Goal: Task Accomplishment & Management: Manage account settings

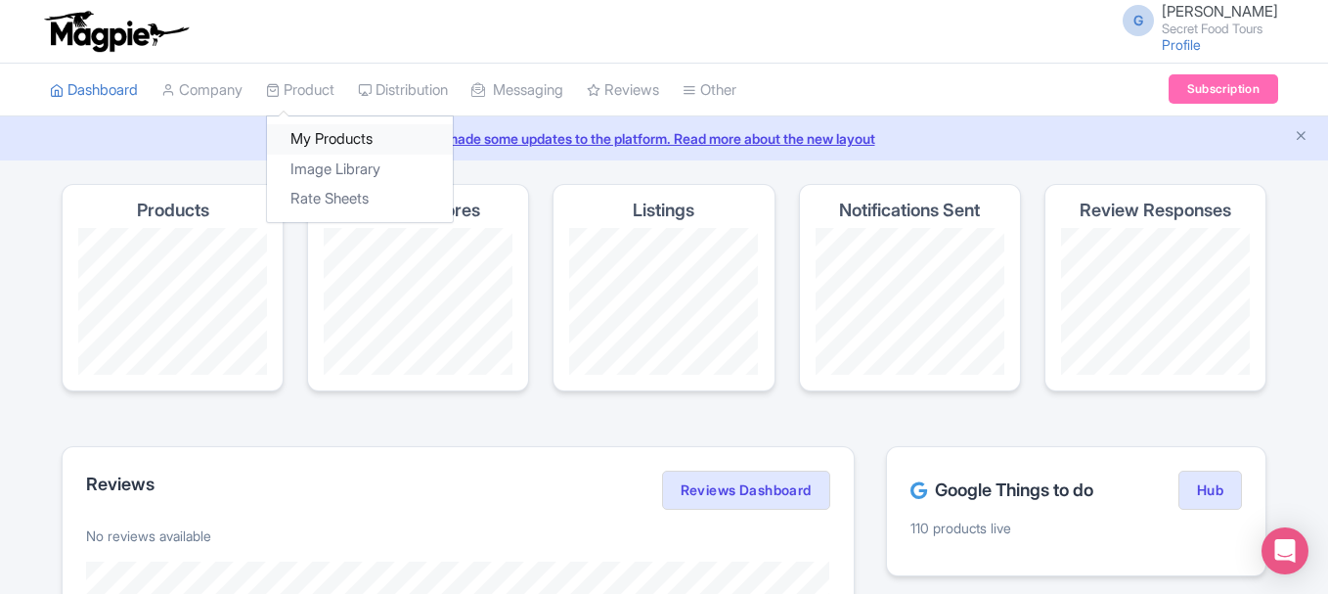
click at [330, 132] on link "My Products" at bounding box center [360, 139] width 186 height 30
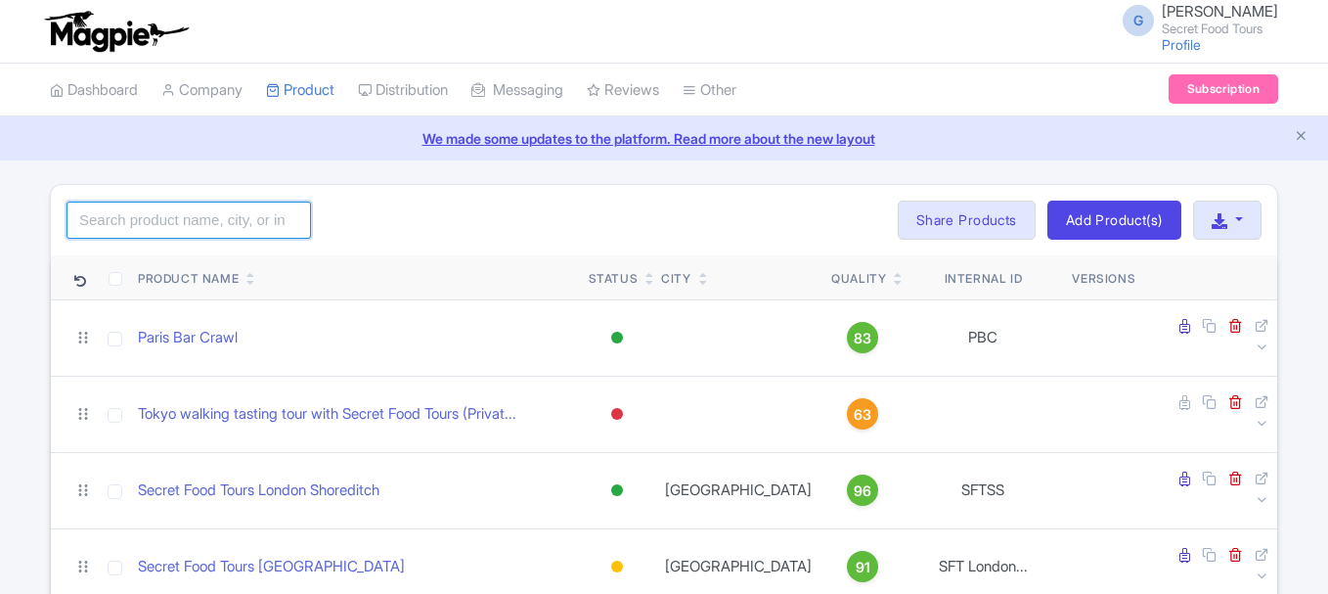
click at [227, 223] on input "search" at bounding box center [189, 220] width 245 height 37
type input "chicago"
click button "Search" at bounding box center [0, 0] width 0 height 0
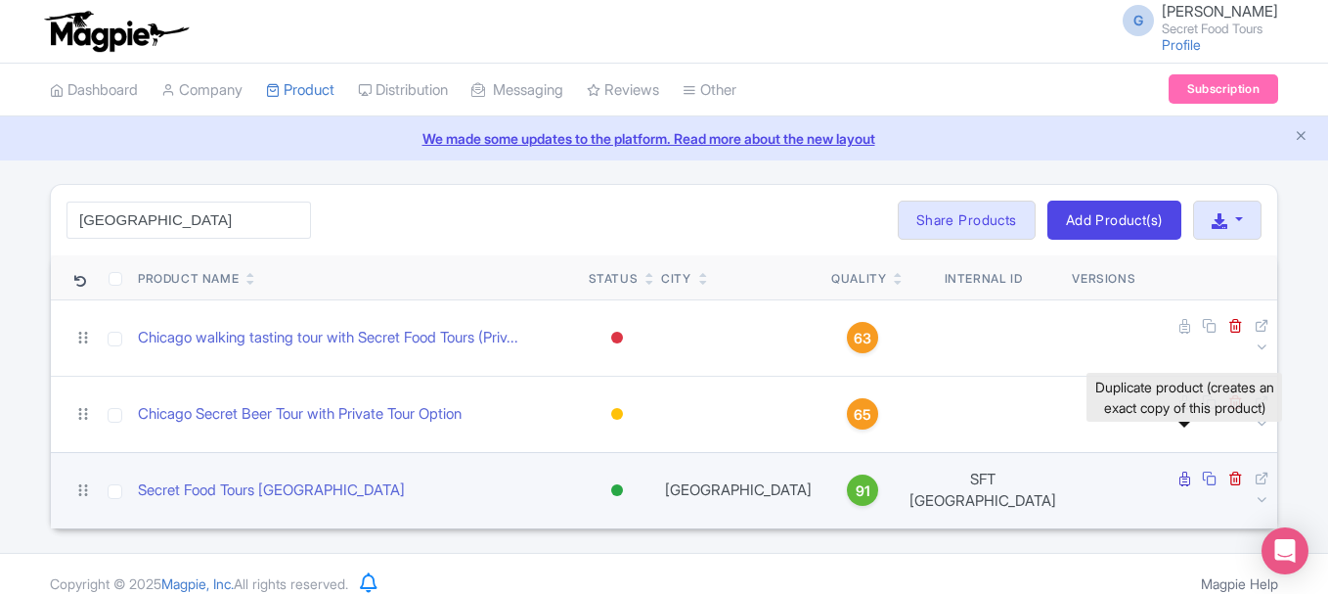
click at [1202, 471] on icon at bounding box center [1209, 478] width 15 height 15
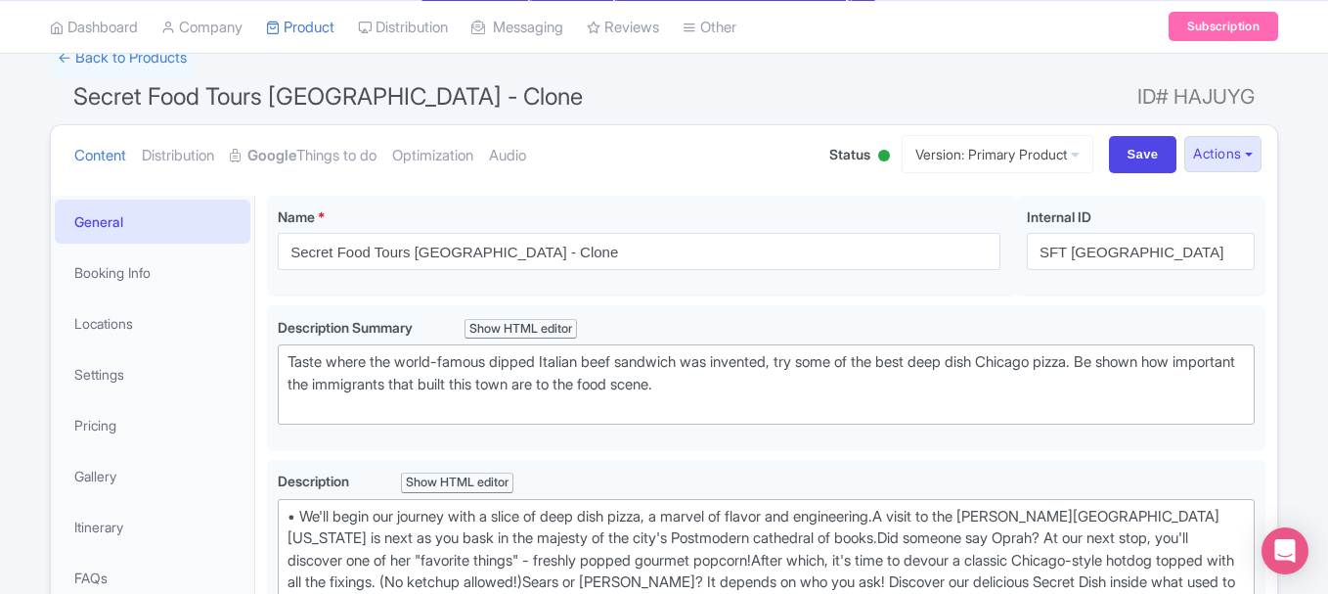
scroll to position [174, 0]
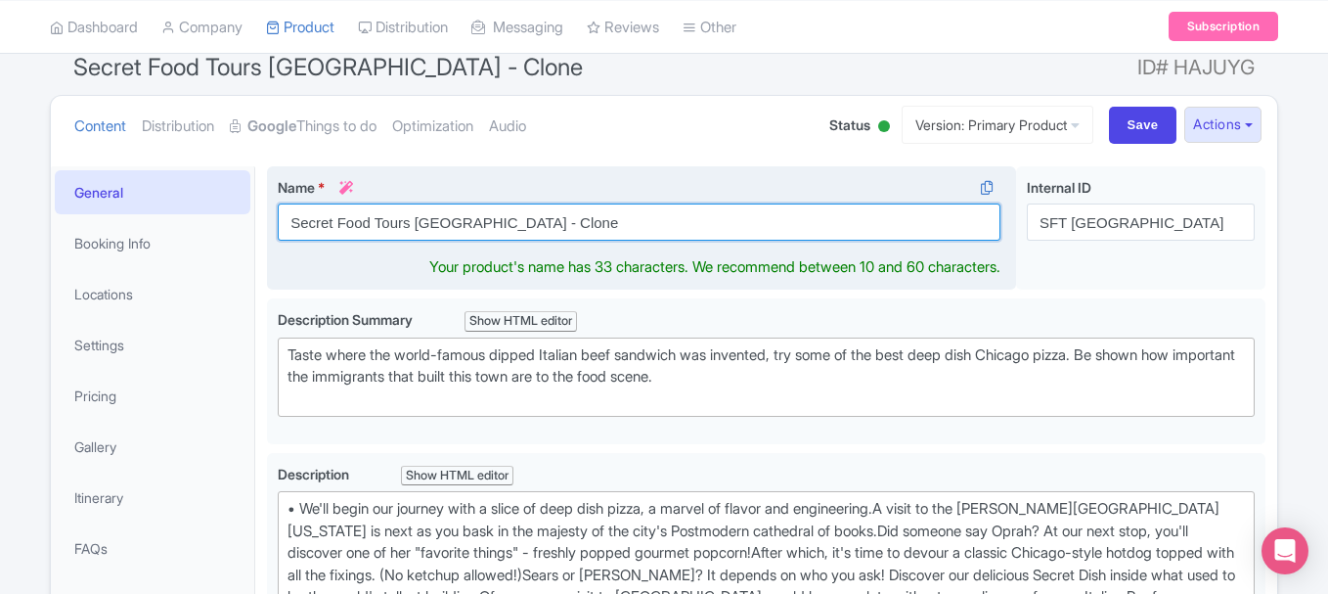
drag, startPoint x: 418, startPoint y: 225, endPoint x: 651, endPoint y: 223, distance: 233.8
click at [651, 223] on input "Secret Food Tours Chicago - Clone" at bounding box center [639, 221] width 723 height 37
type input "Secret Food Tours [GEOGRAPHIC_DATA]"
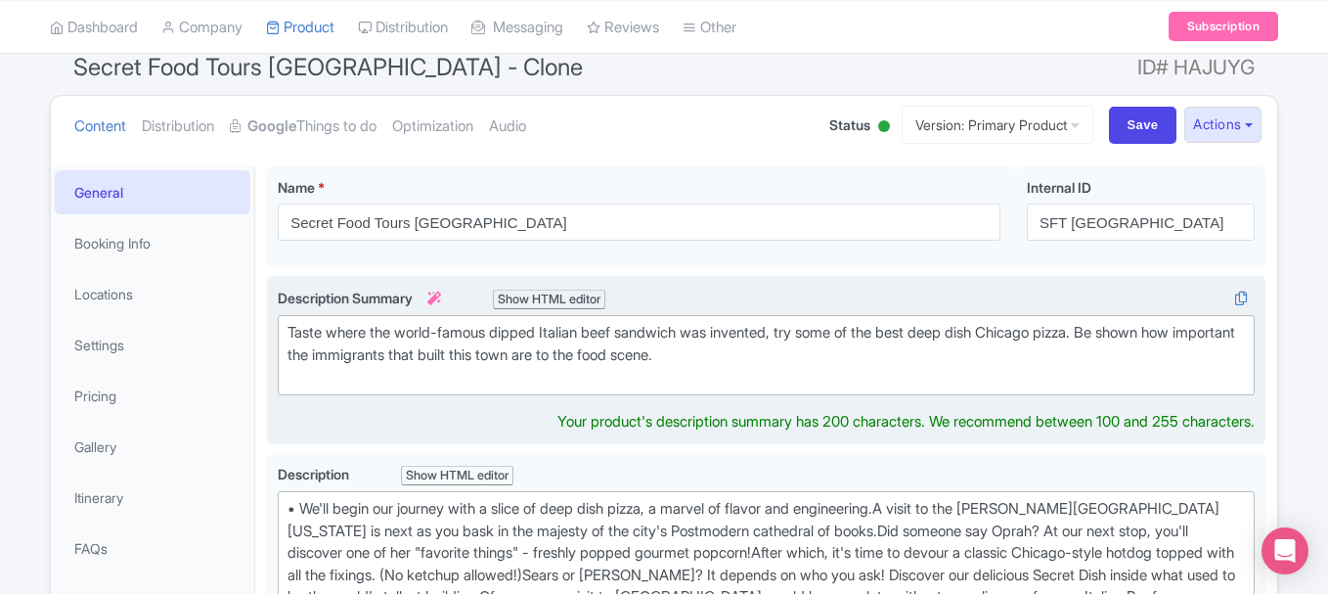
click at [560, 330] on div "Taste where the world-famous dipped Italian beef sandwich was invented, try som…" at bounding box center [767, 355] width 958 height 67
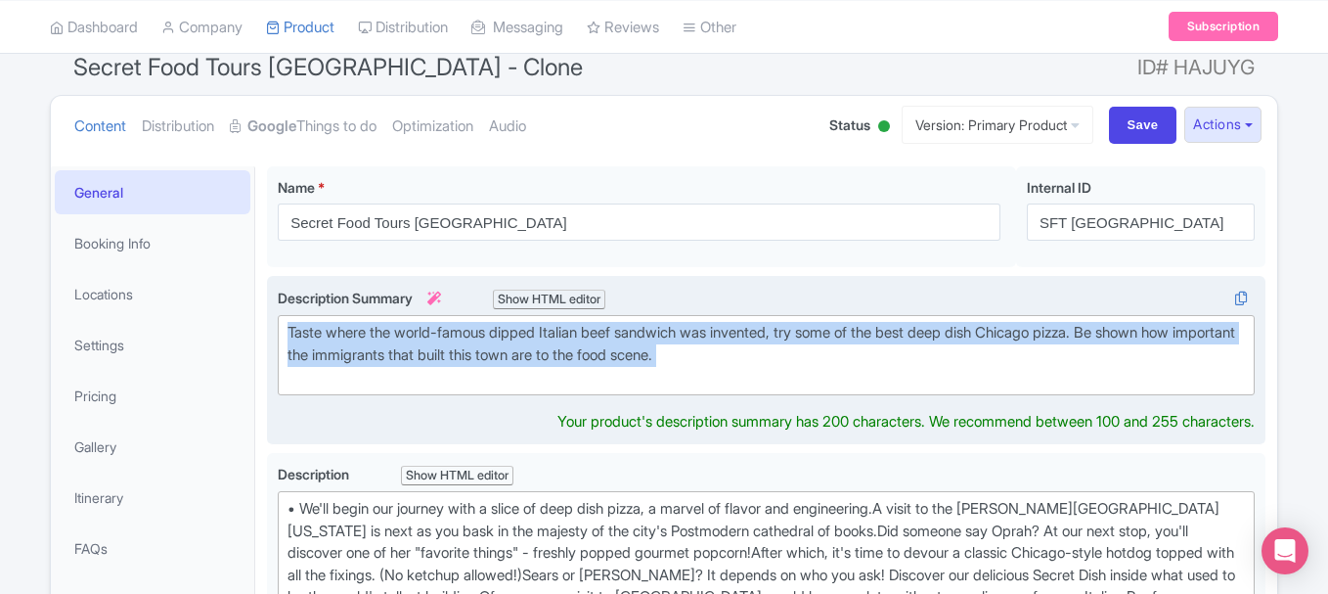
paste trix-editor "Led by a passionate local guide, this tour is your gateway to the heart of Minn…"
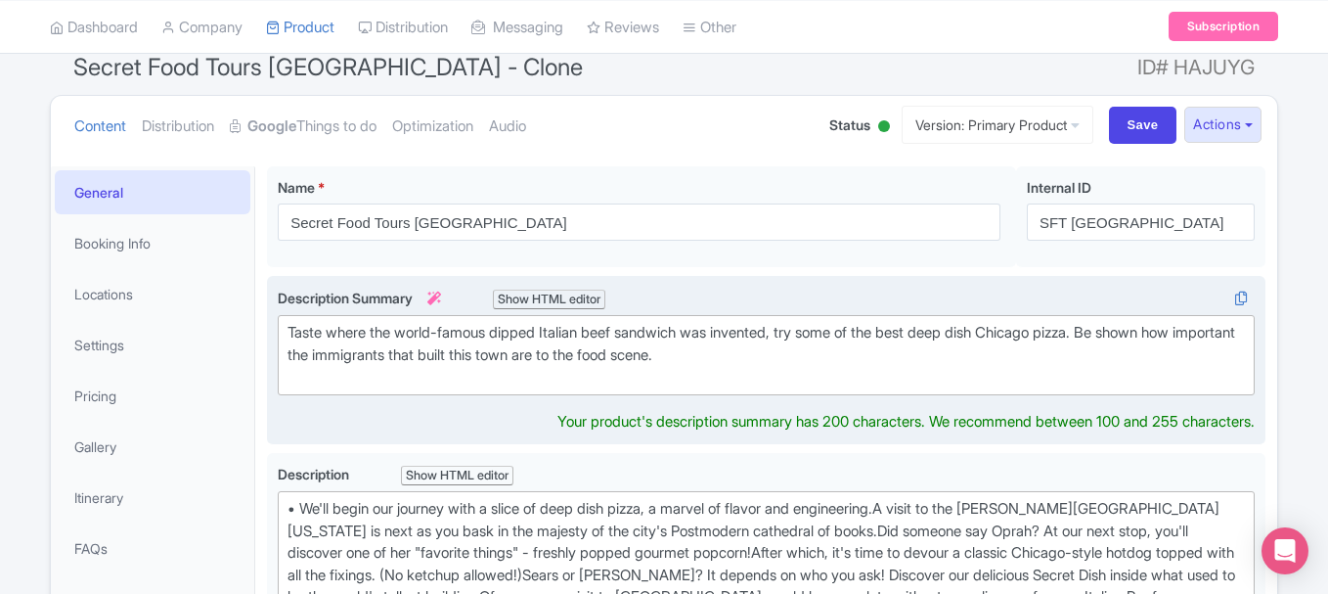
type trix-editor "<div>Led by a passionate local guide, this tour is your gateway to the heart of…"
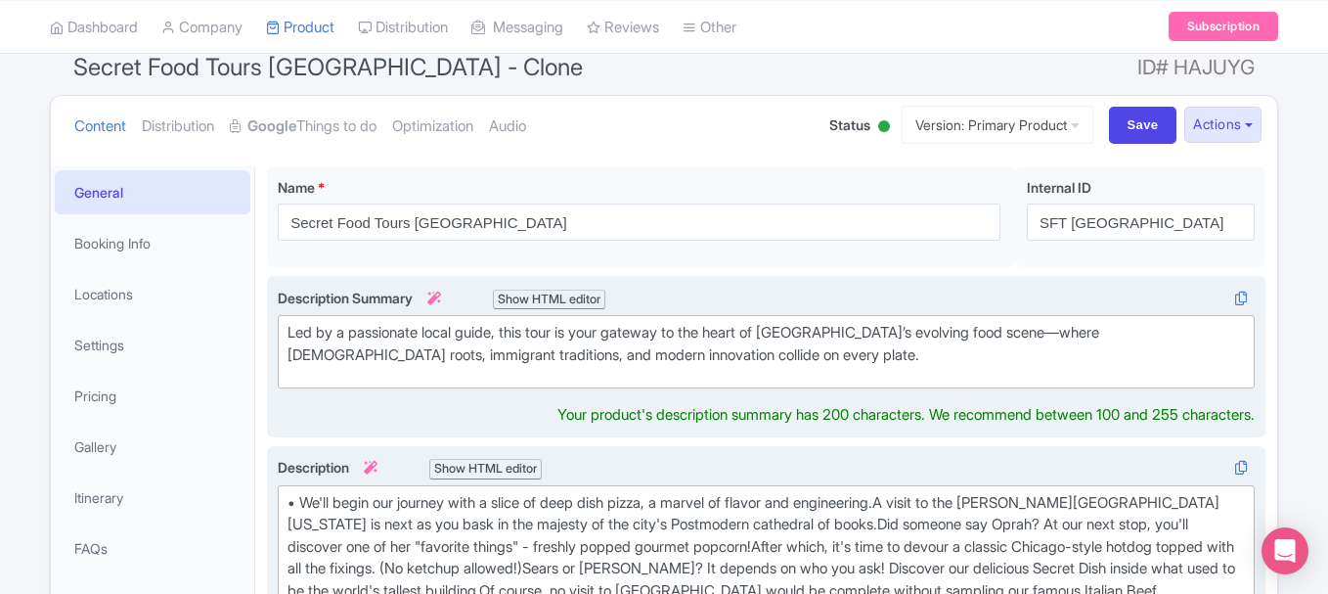
click at [660, 495] on div "• We'll begin our journey with a slice of deep dish pizza, a marvel of flavor a…" at bounding box center [767, 580] width 958 height 176
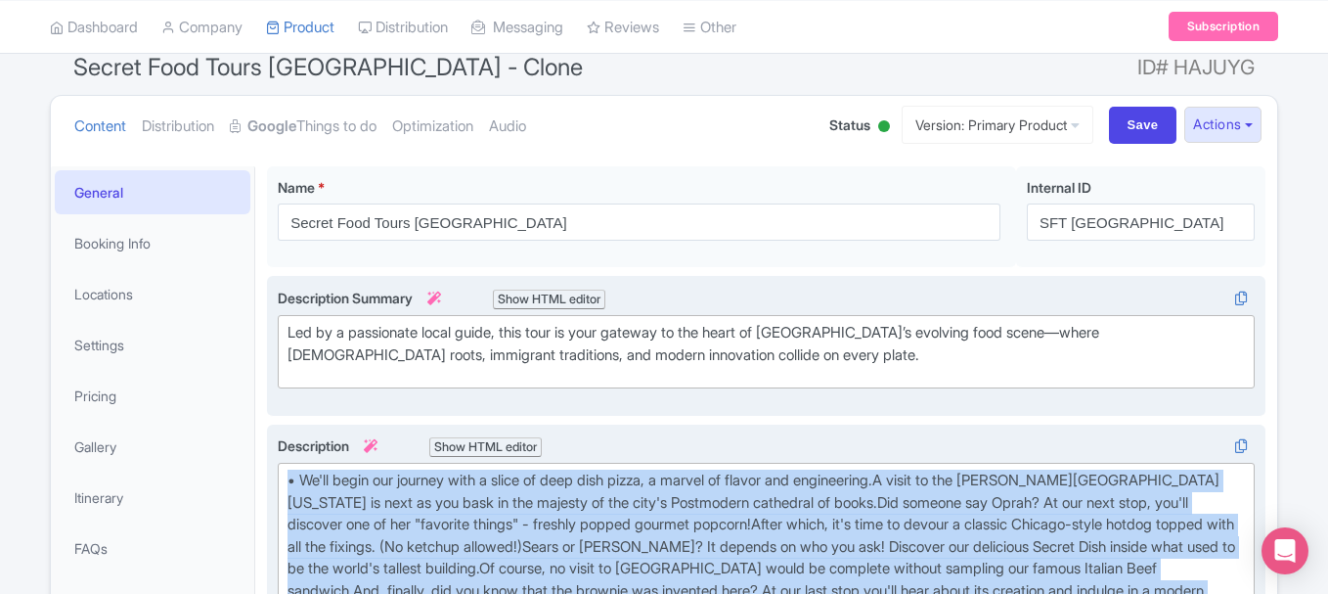
paste trix-editor "You’ll explore the North Loop’s red-brick warehouses transformed into buzzing b…"
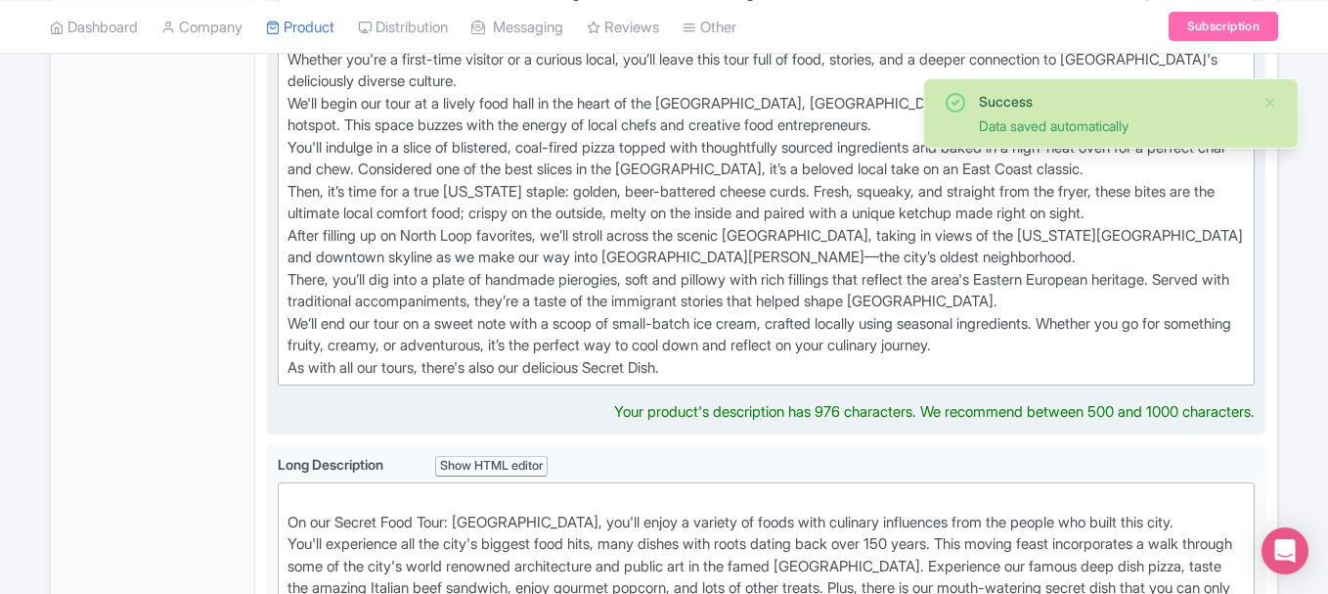
scroll to position [704, 0]
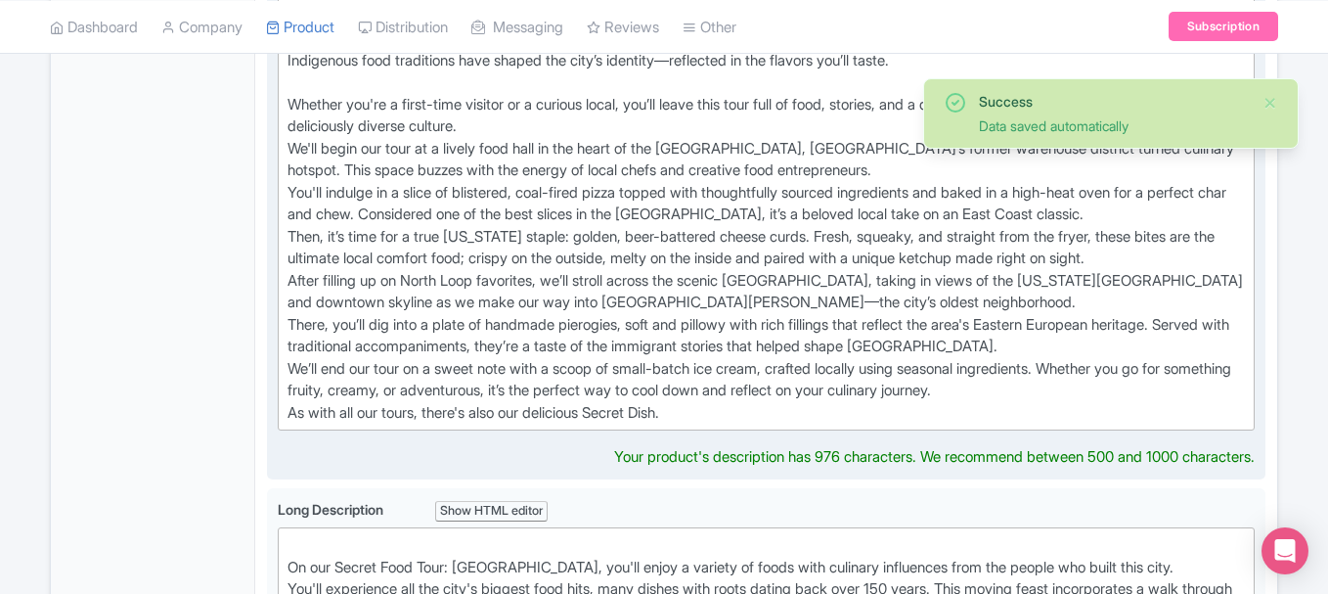
click at [997, 302] on div "After filling up on North Loop favorites, we’ll stroll across the scenic Hennep…" at bounding box center [767, 292] width 958 height 44
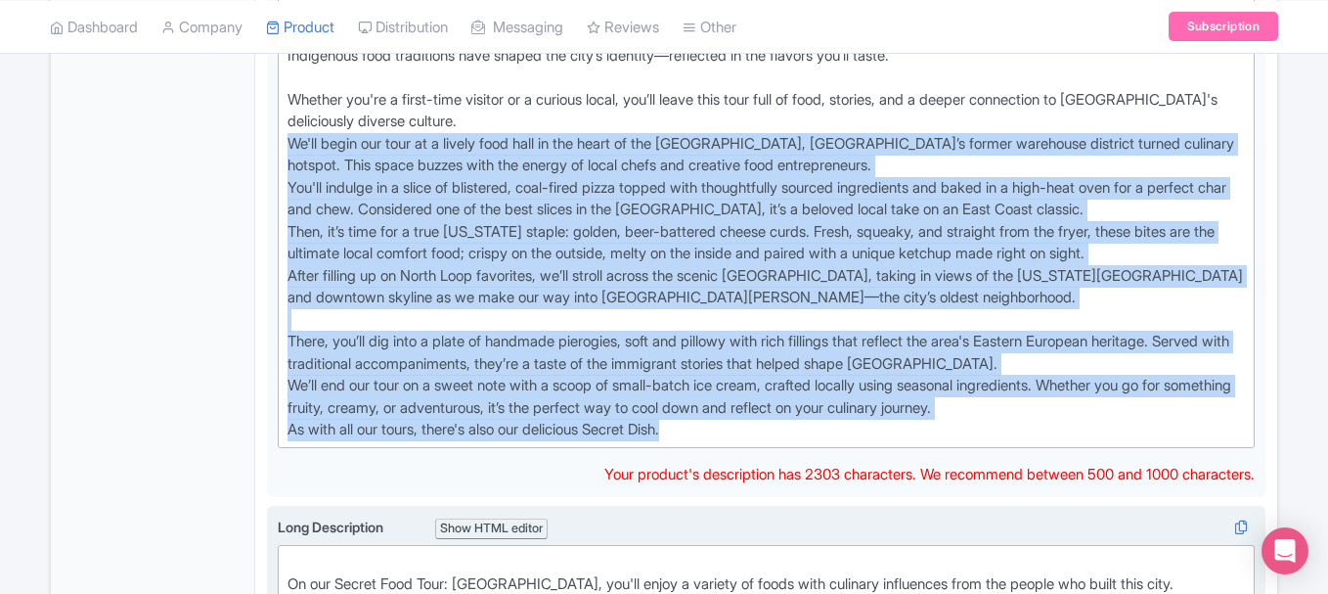
scroll to position [755, 0]
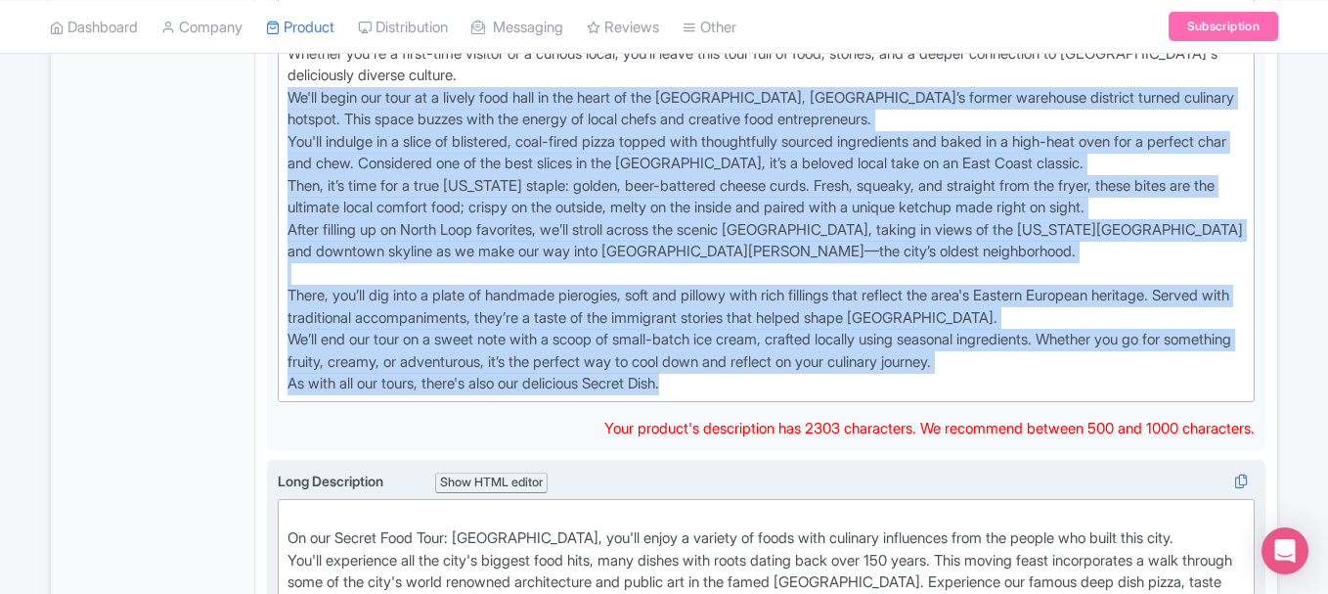
drag, startPoint x: 290, startPoint y: 381, endPoint x: 1204, endPoint y: 487, distance: 920.8
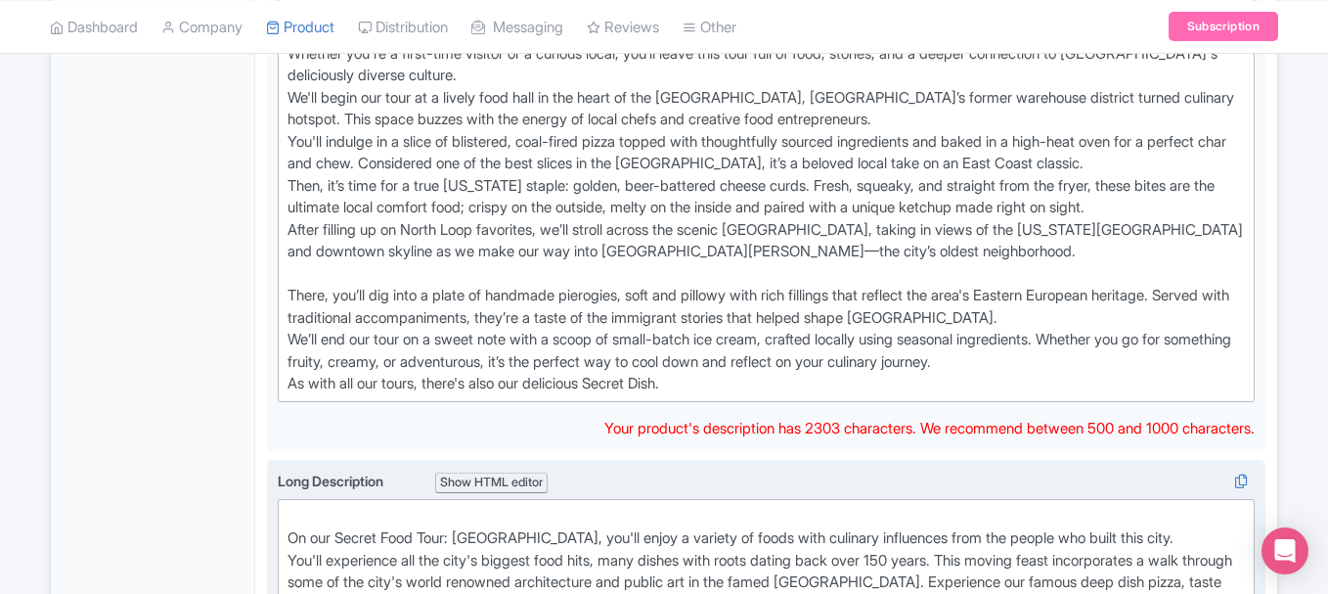
type trix-editor "<div>You’ll explore the North Loop’s red-brick warehouses transformed into buzz…"
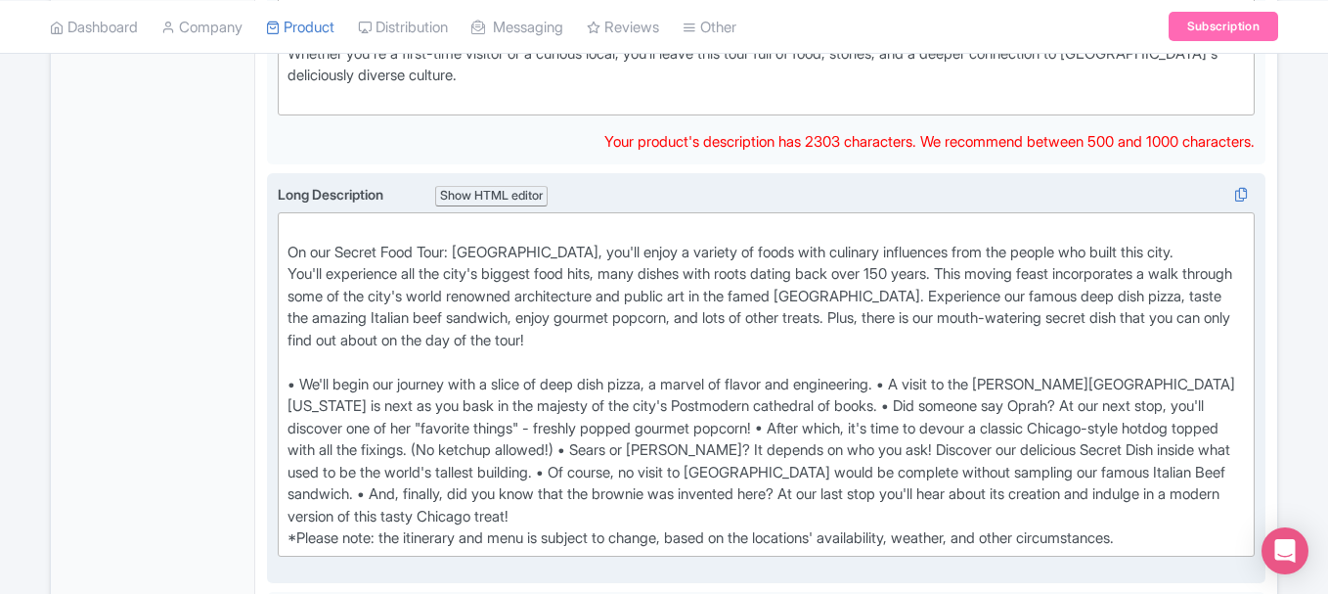
click at [694, 486] on div "On our Secret Food Tour: Chicago, you'll enjoy a variety of foods with culinary…" at bounding box center [767, 384] width 958 height 331
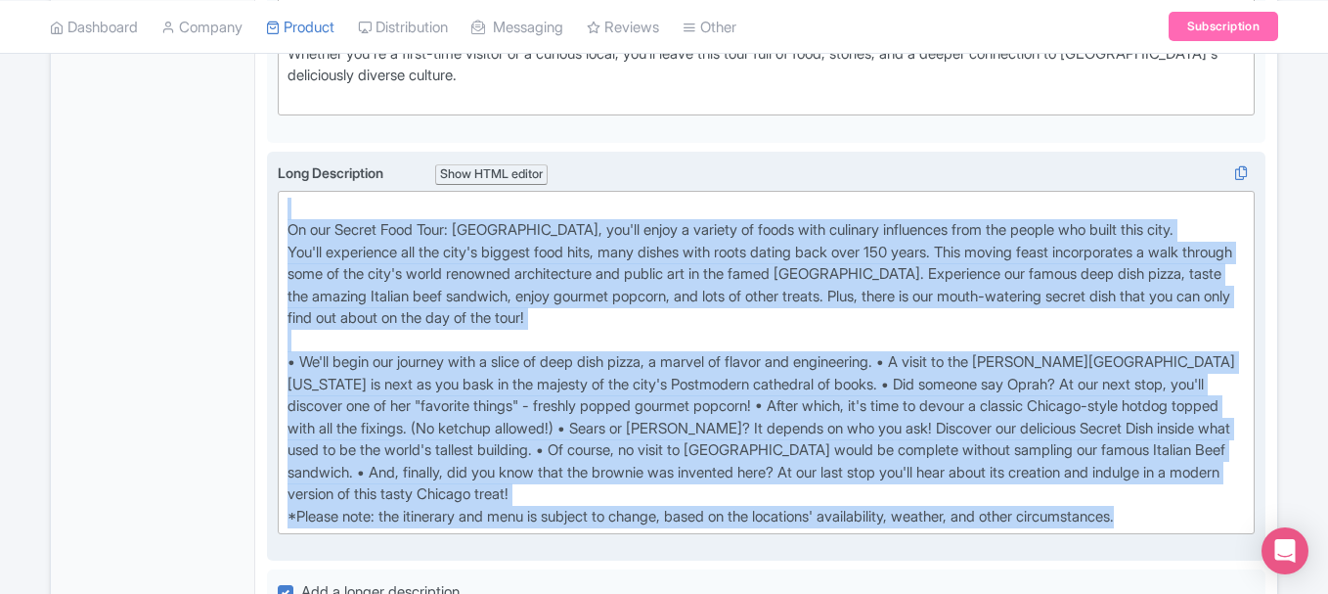
paste trix-editor "You’ll explore the North Loop’s red-brick warehouses transformed into buzzing b…"
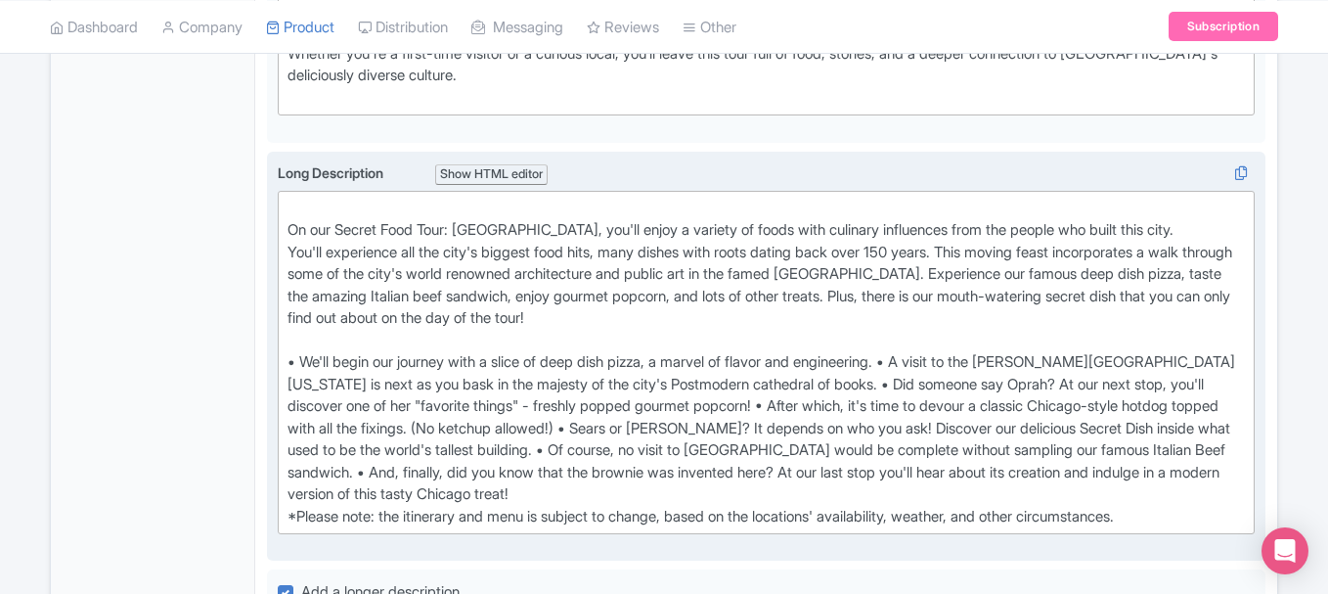
type trix-editor "<div>You’ll explore the North Loop’s red-brick warehouses transformed into buzz…"
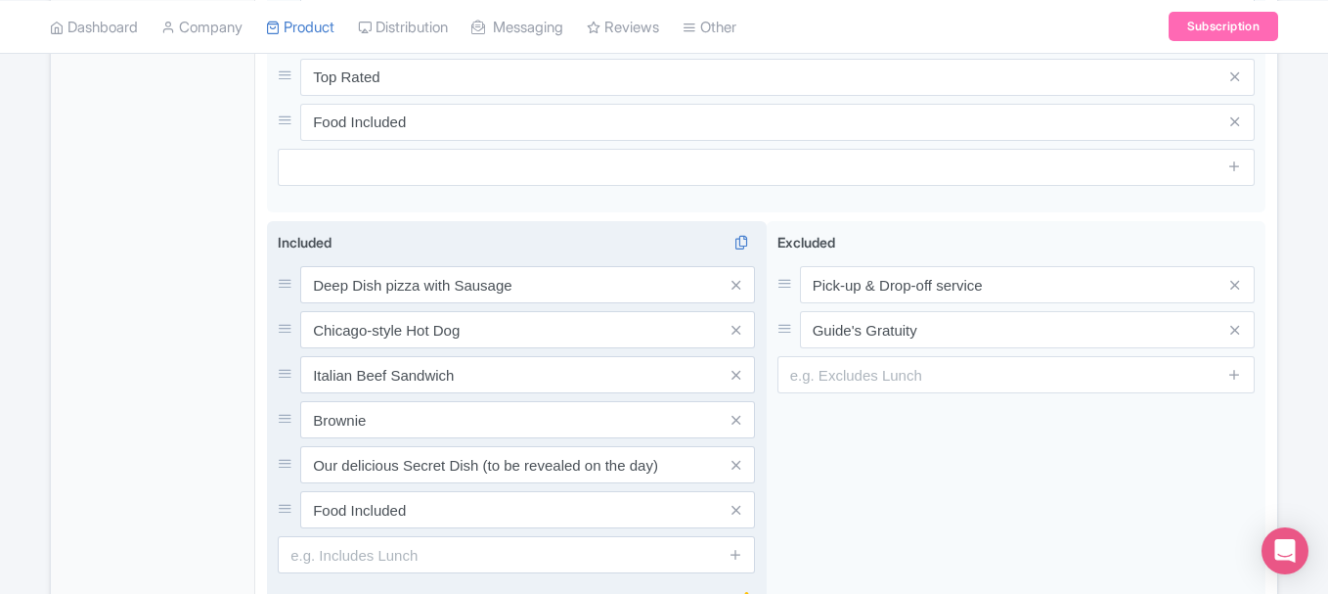
scroll to position [1628, 0]
click at [744, 282] on span at bounding box center [735, 281] width 39 height 37
click at [742, 282] on span at bounding box center [735, 281] width 39 height 37
click at [740, 281] on icon at bounding box center [736, 282] width 9 height 15
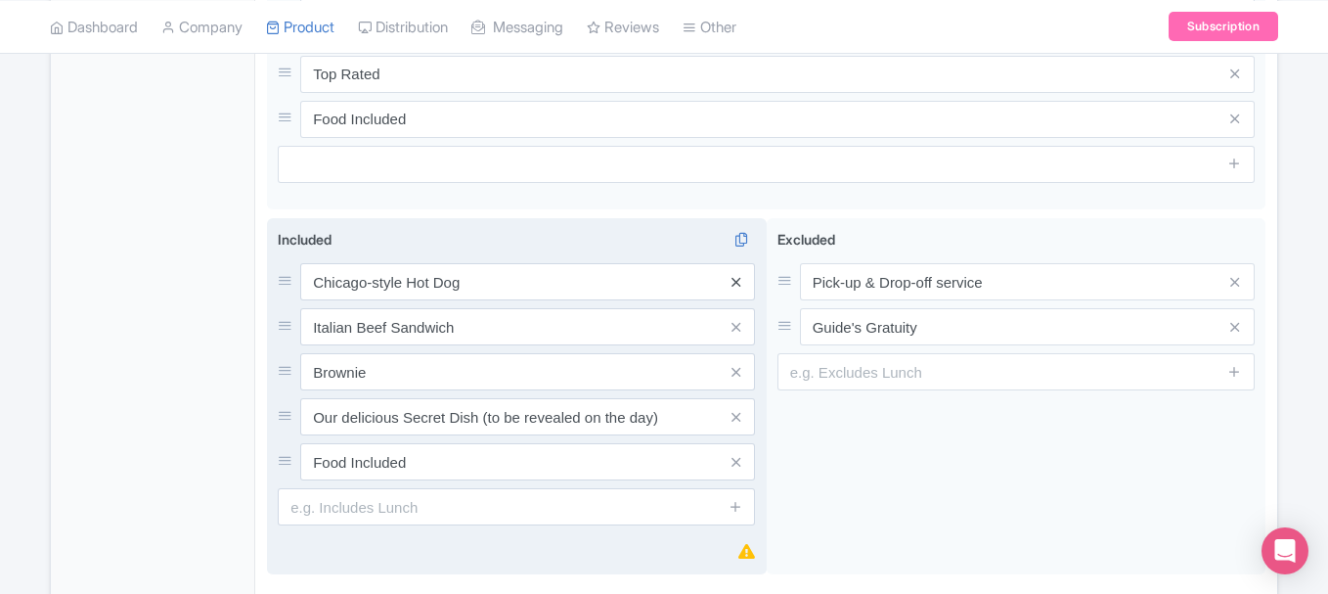
click at [739, 281] on icon at bounding box center [736, 282] width 9 height 15
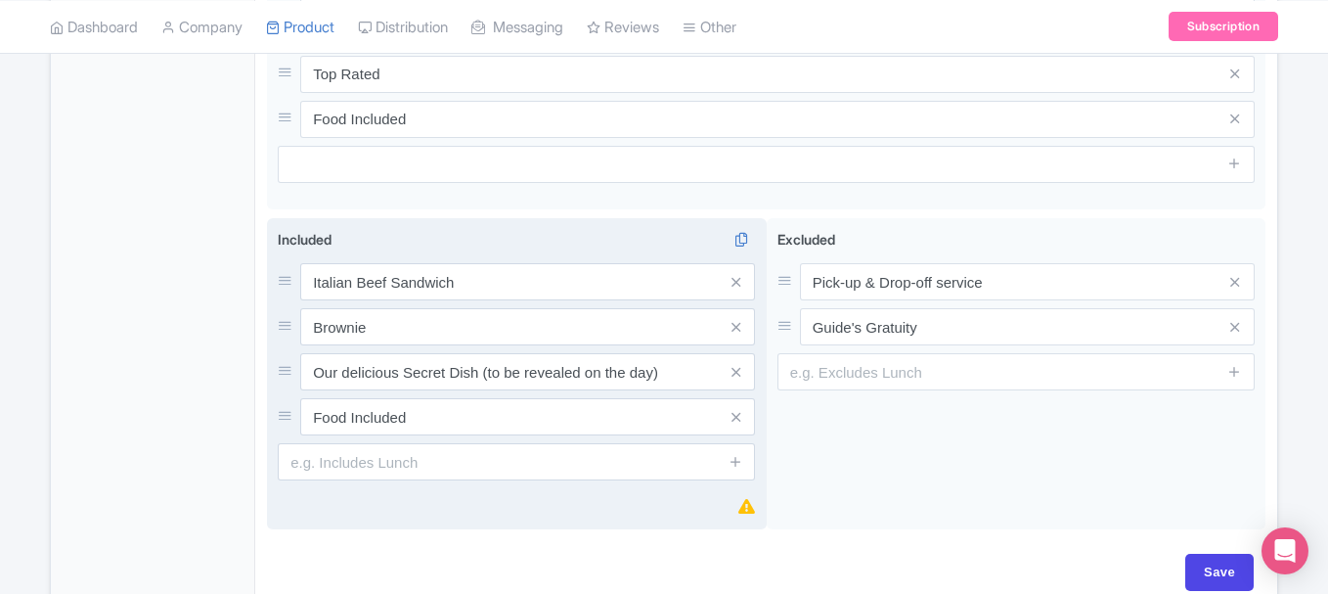
click at [739, 281] on icon at bounding box center [736, 282] width 9 height 15
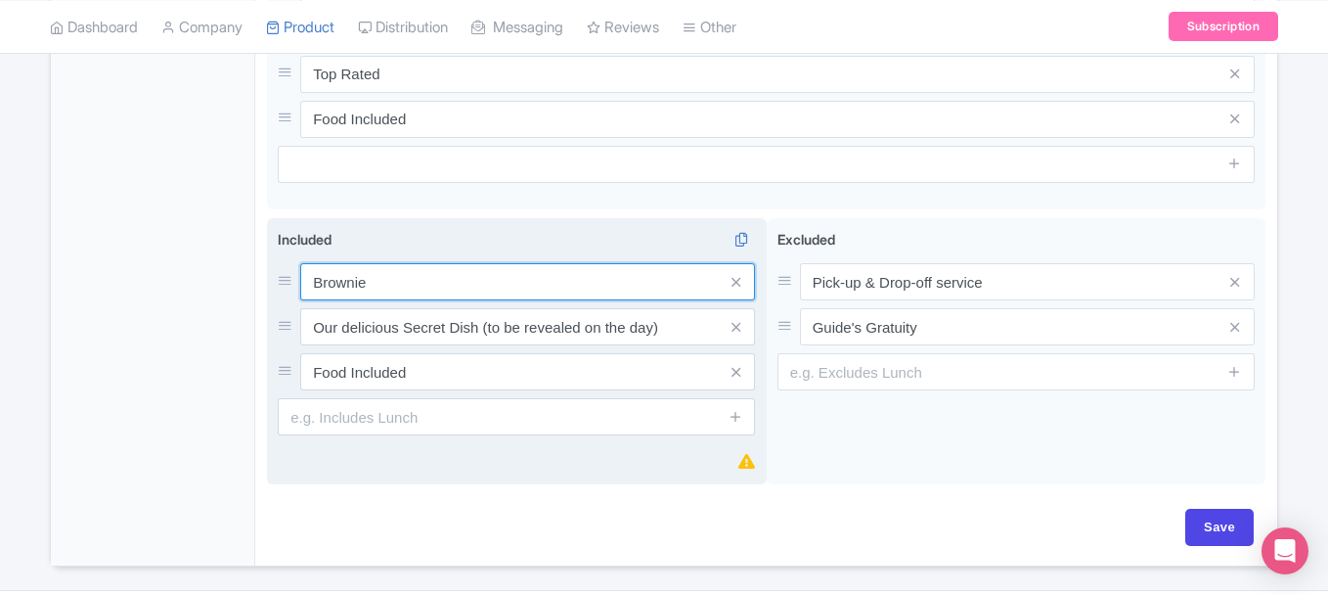
click at [347, 286] on input "Brownie" at bounding box center [527, 281] width 455 height 37
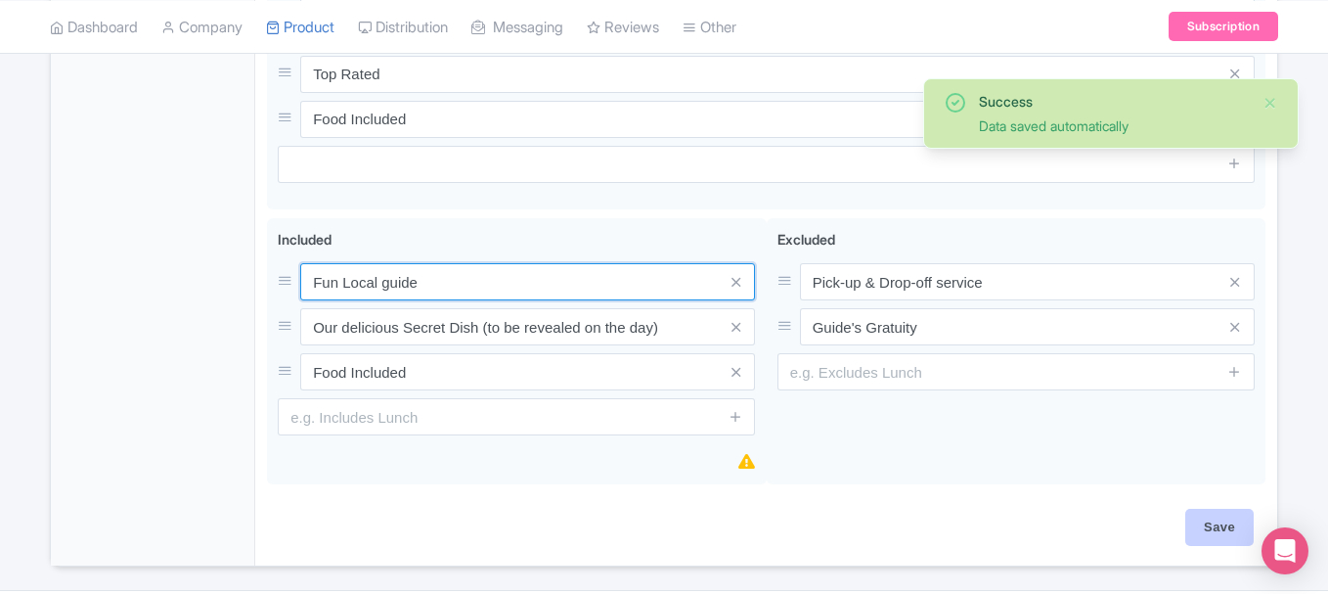
type input "Fun Local guide"
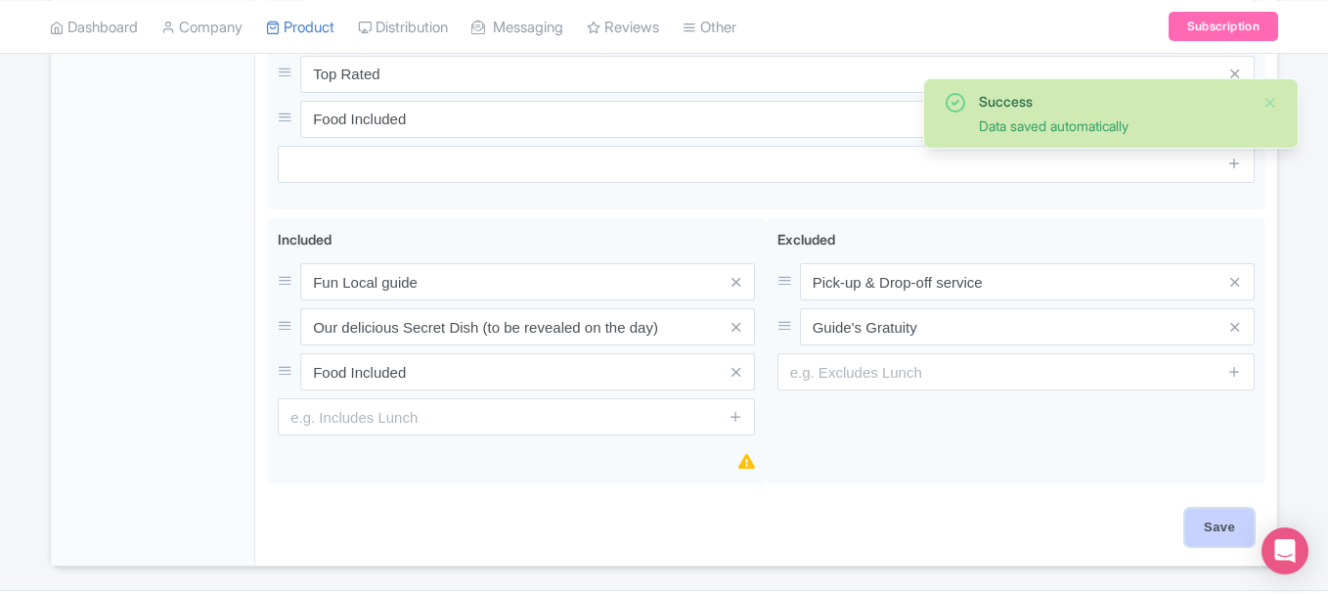
click at [1213, 519] on input "Save" at bounding box center [1220, 527] width 68 height 37
type input "Saving..."
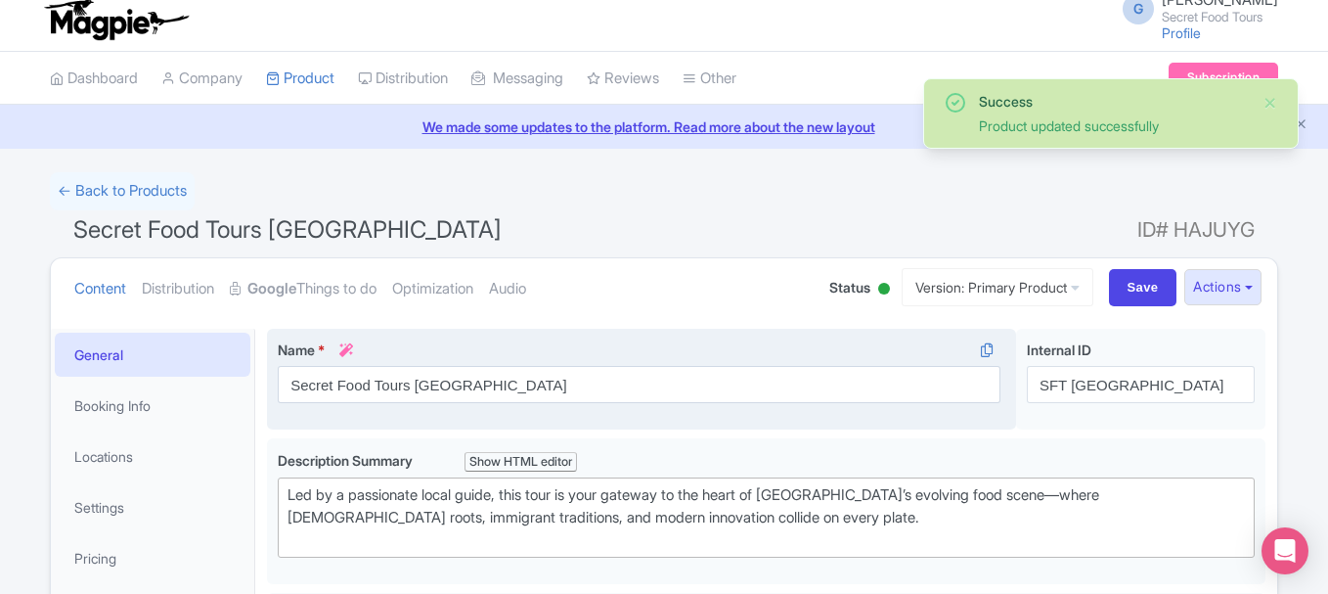
scroll to position [10, 0]
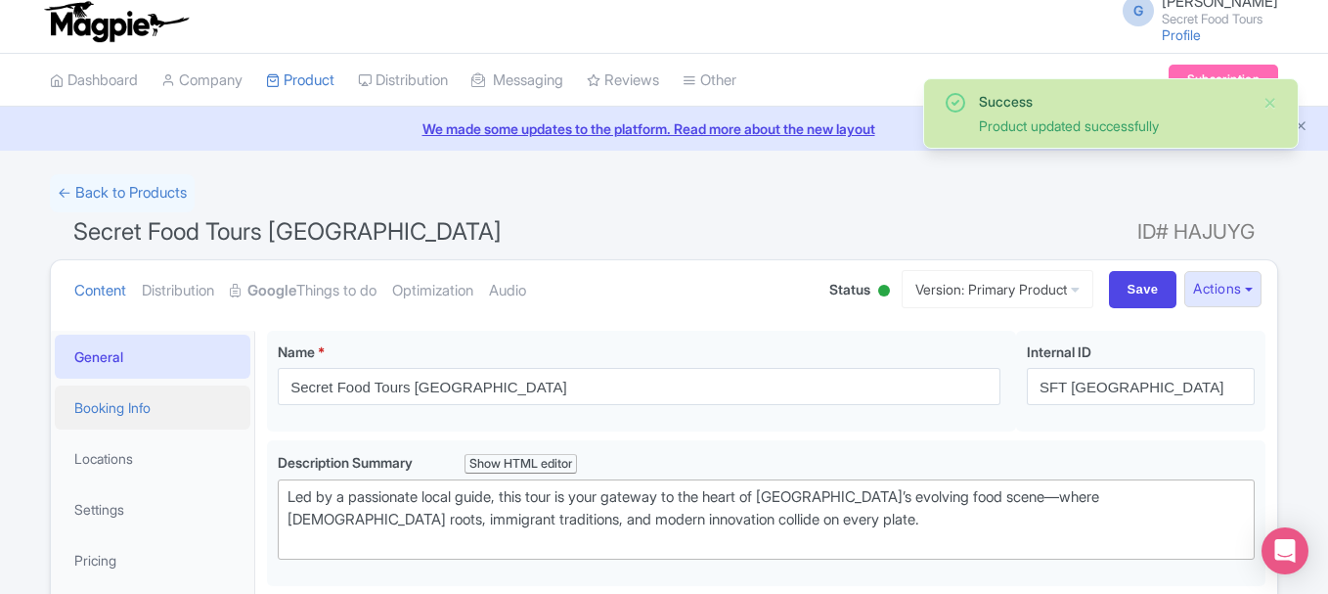
click at [157, 406] on link "Booking Info" at bounding box center [153, 407] width 196 height 44
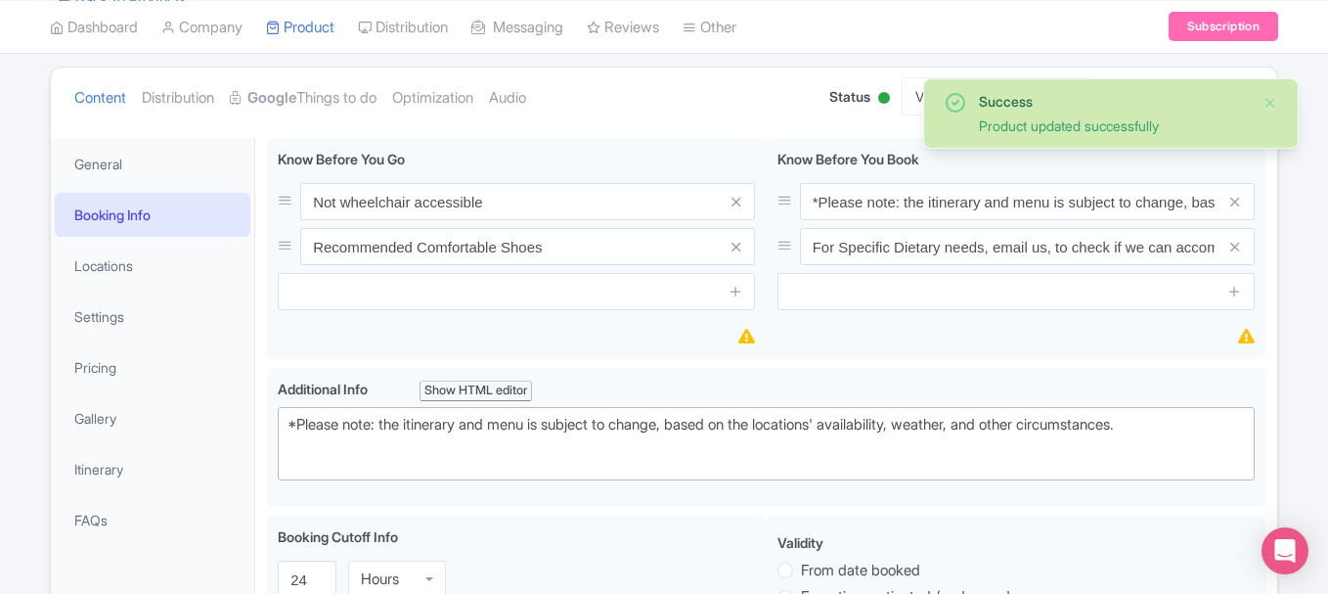
scroll to position [260, 0]
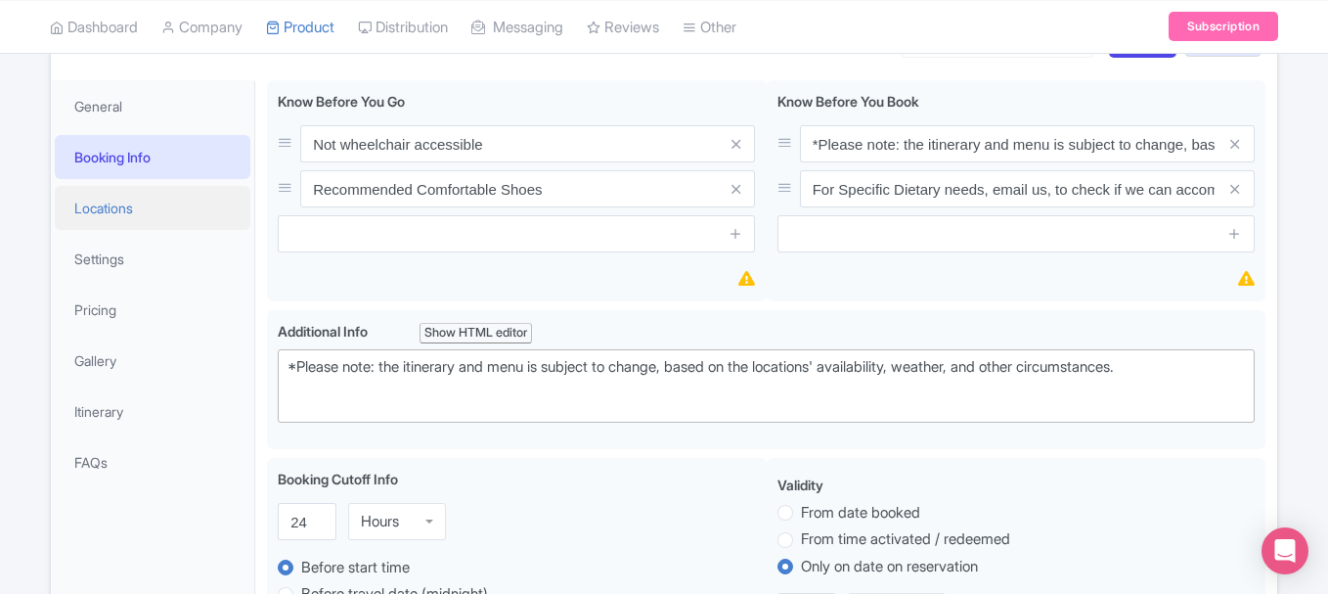
click at [131, 196] on link "Locations" at bounding box center [153, 208] width 196 height 44
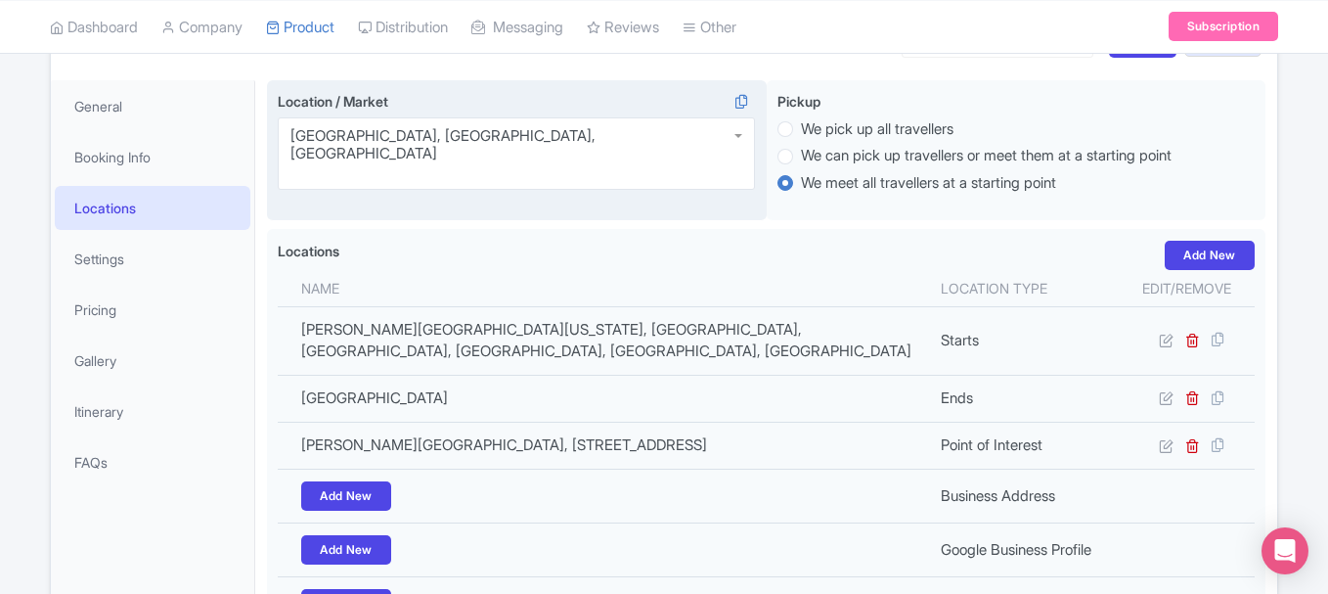
click at [628, 122] on div "[GEOGRAPHIC_DATA], [GEOGRAPHIC_DATA], [GEOGRAPHIC_DATA]" at bounding box center [516, 153] width 477 height 72
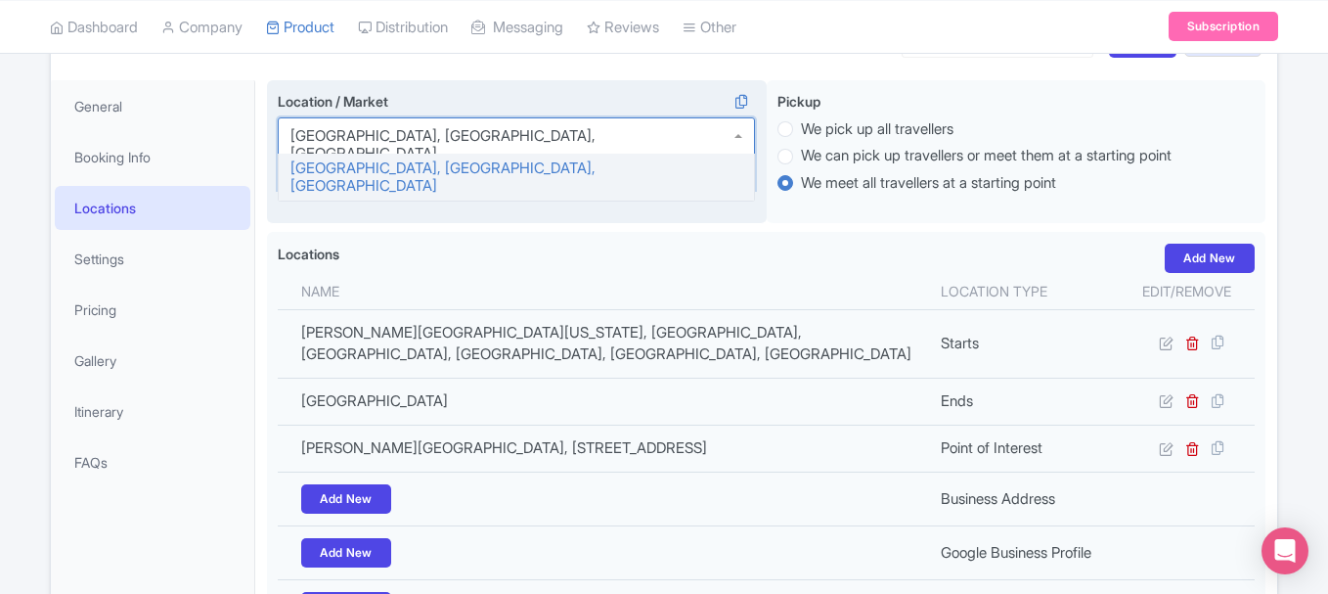
scroll to position [0, 0]
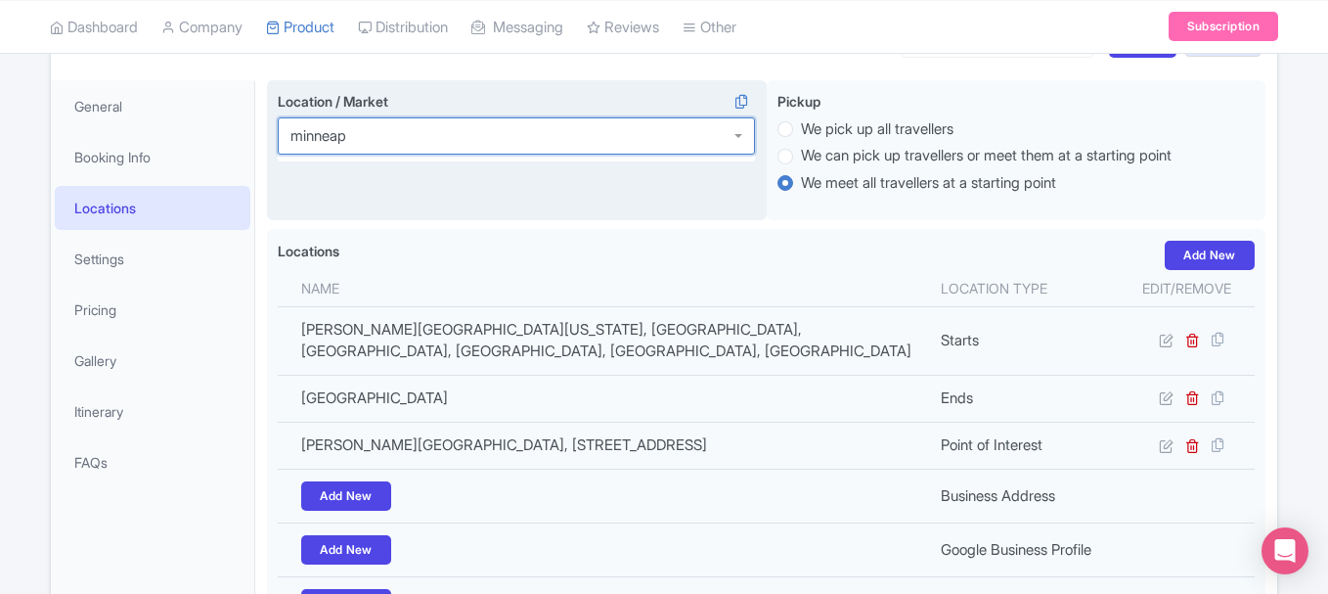
type input "minneapo"
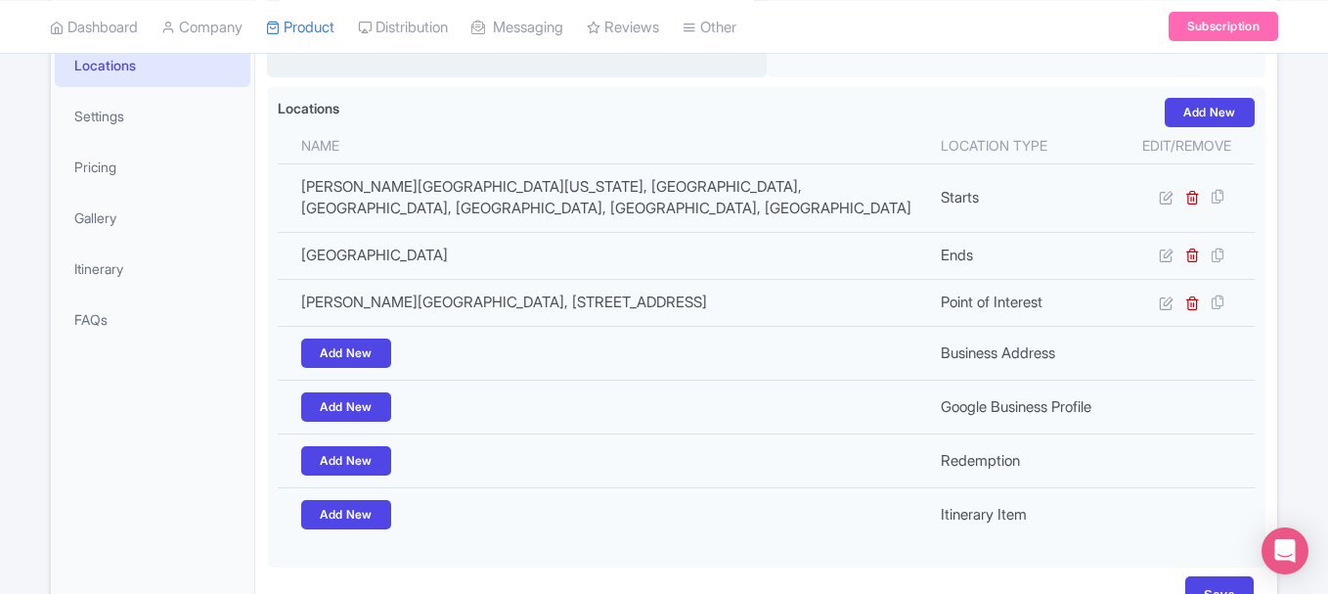
scroll to position [445, 0]
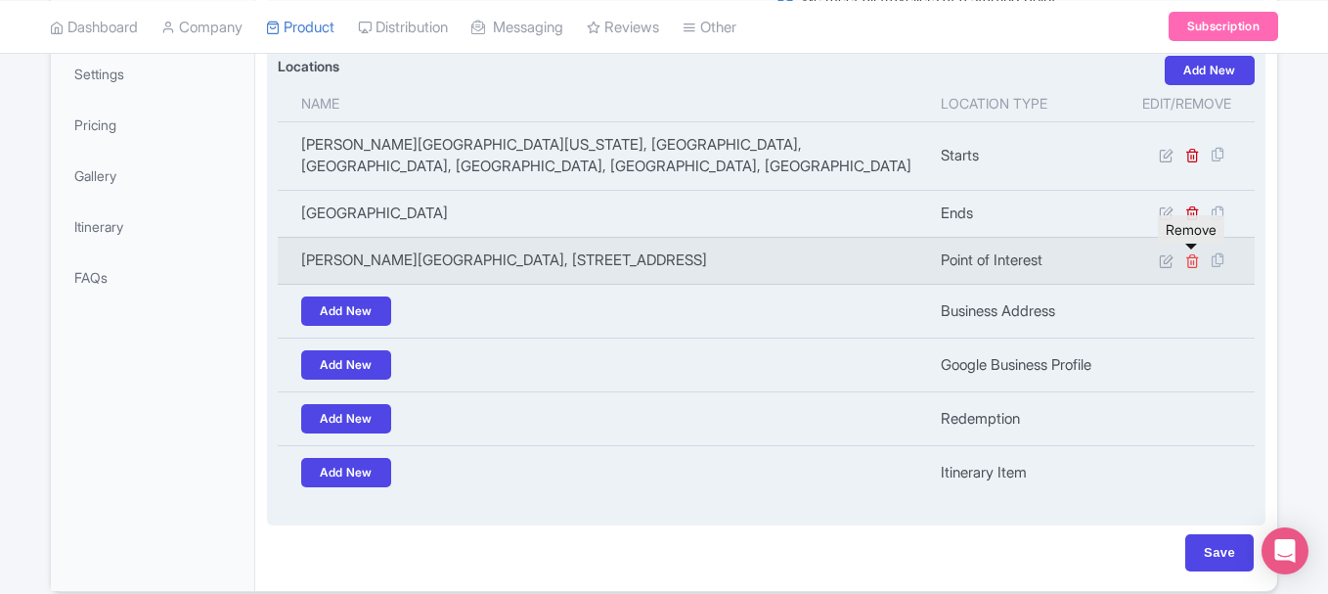
click at [1188, 257] on icon at bounding box center [1193, 260] width 15 height 15
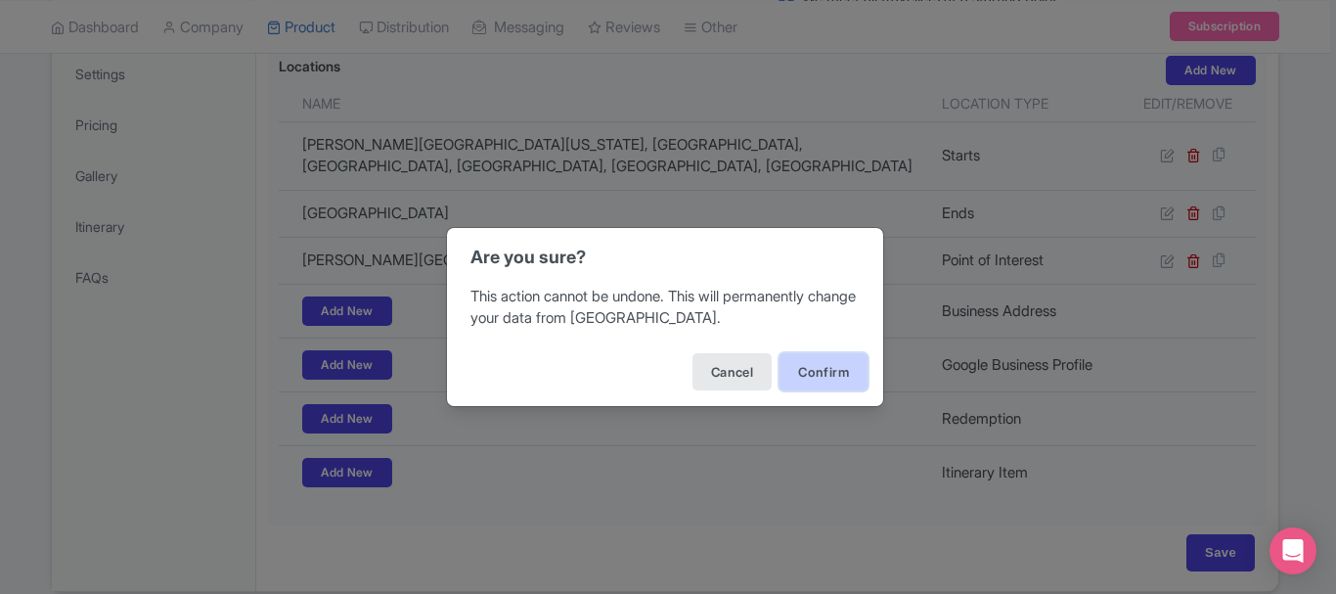
click at [794, 376] on button "Confirm" at bounding box center [824, 371] width 88 height 37
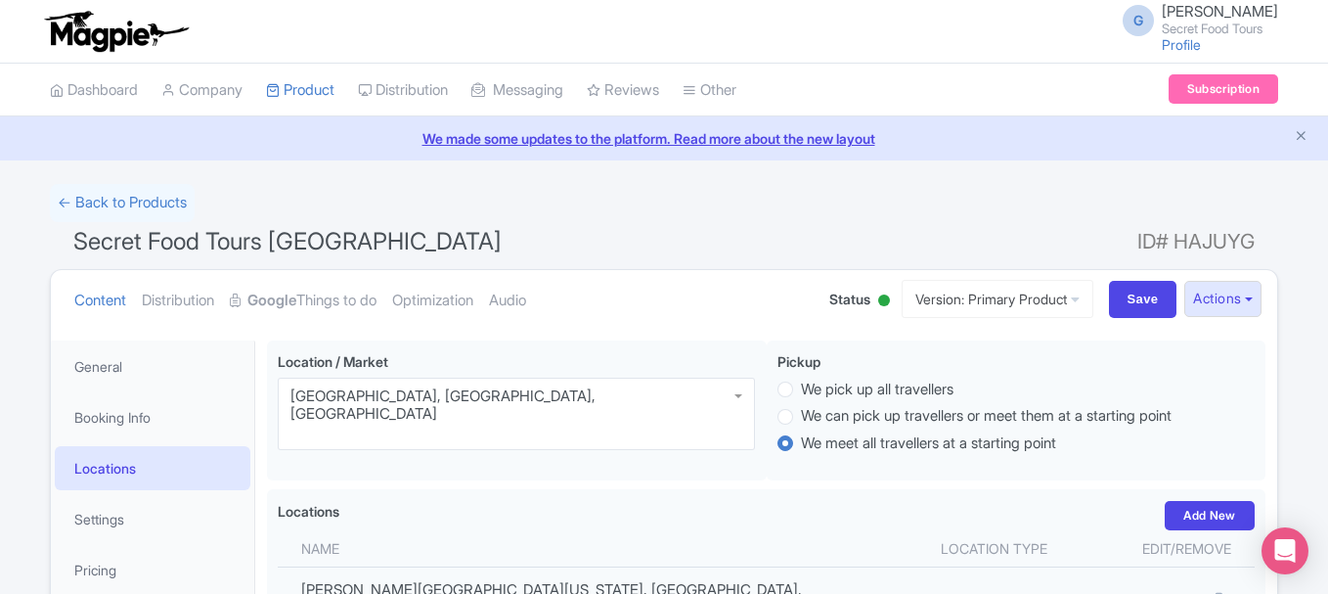
scroll to position [340, 0]
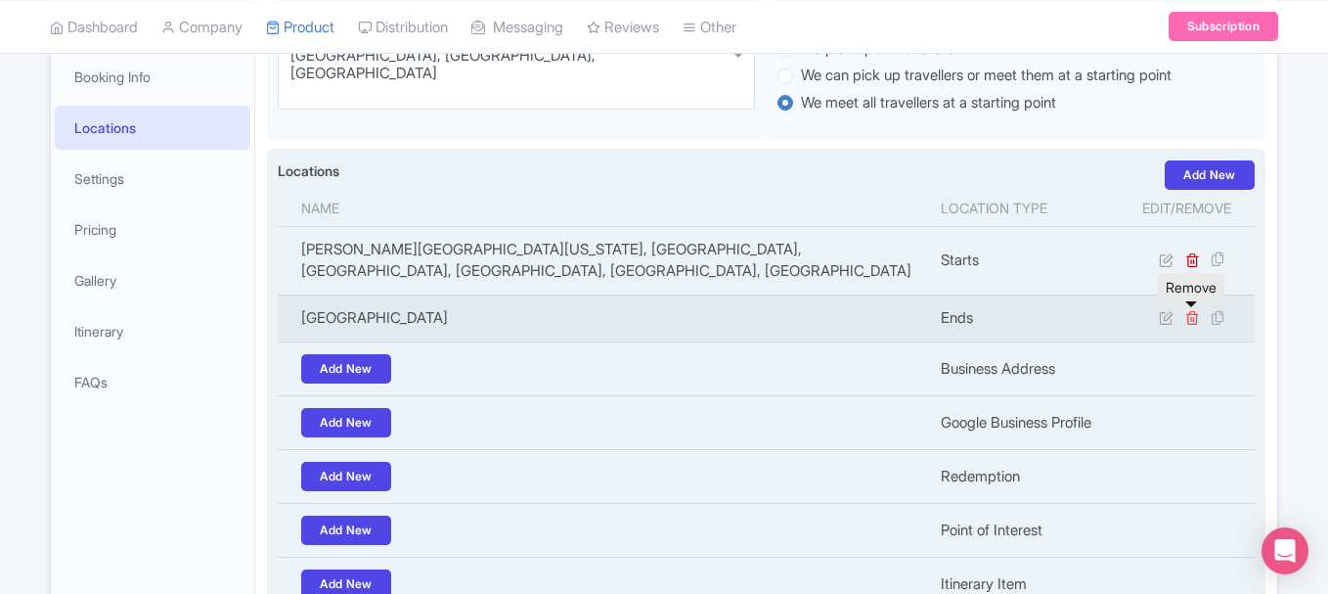
click at [1194, 317] on icon at bounding box center [1193, 317] width 15 height 15
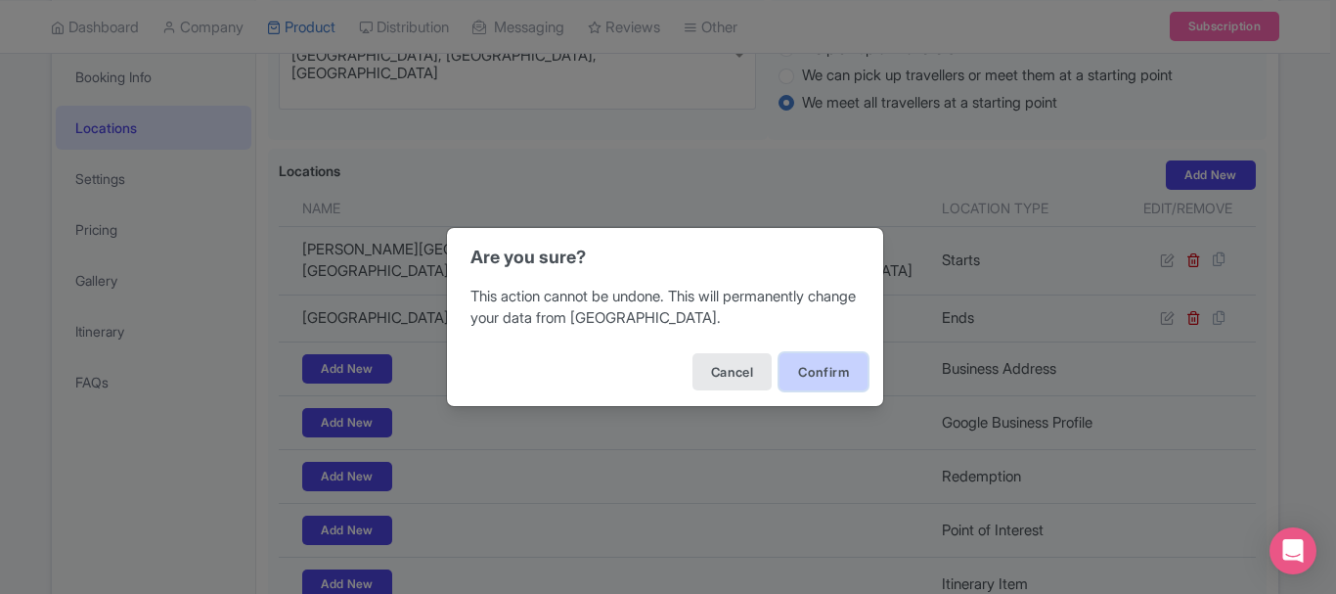
click at [806, 353] on button "Confirm" at bounding box center [824, 371] width 88 height 37
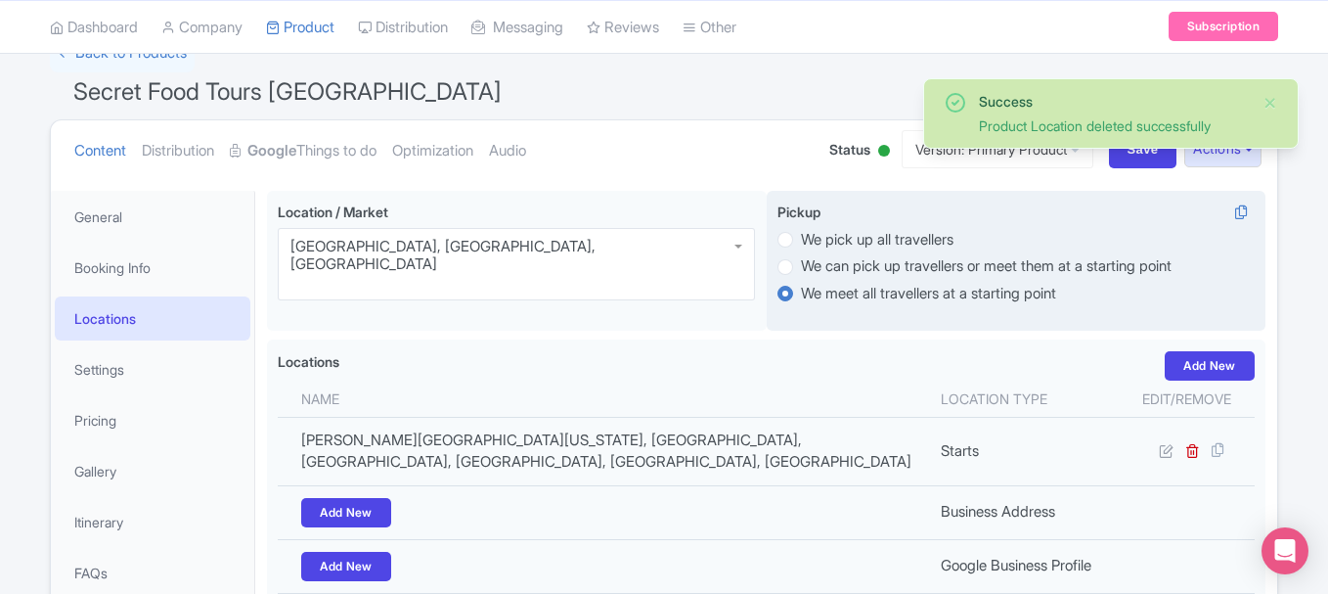
scroll to position [148, 0]
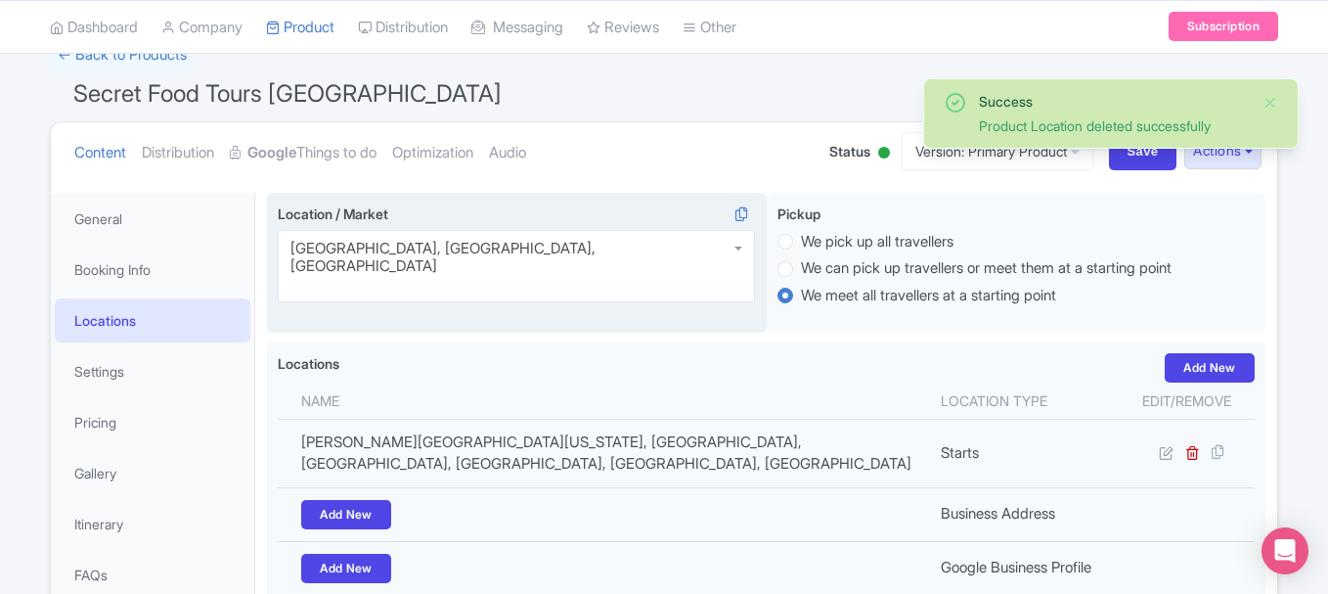
click at [597, 255] on div "[GEOGRAPHIC_DATA], [GEOGRAPHIC_DATA], [GEOGRAPHIC_DATA]" at bounding box center [516, 266] width 477 height 72
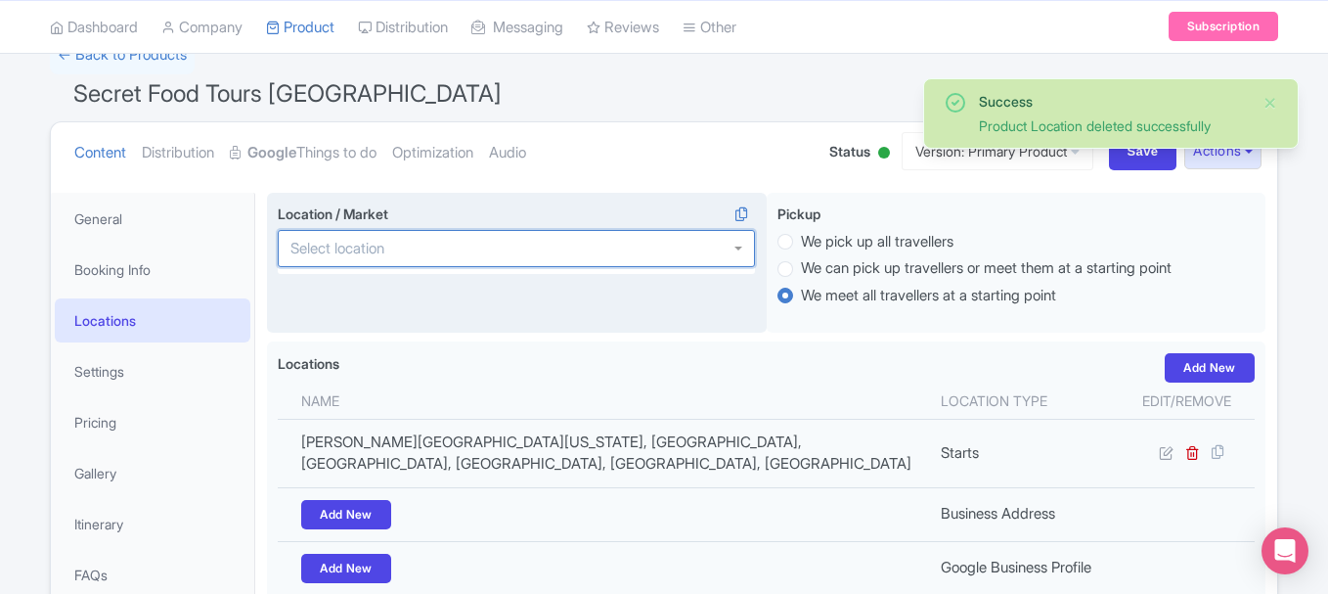
scroll to position [0, 0]
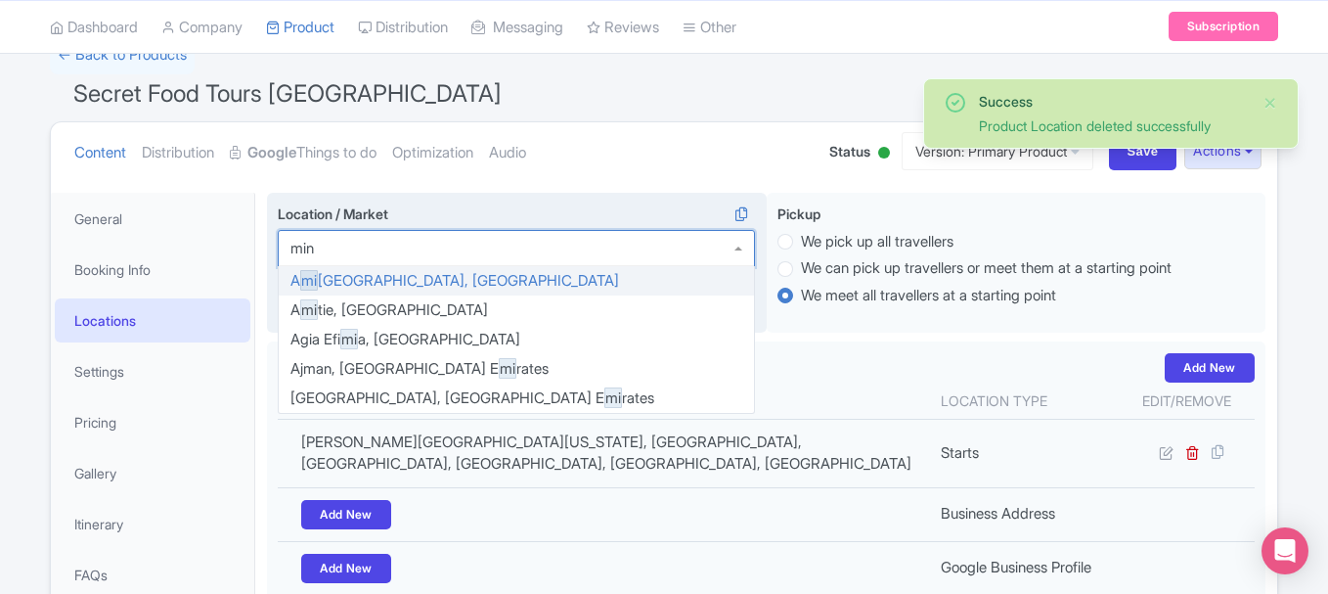
type input "minn"
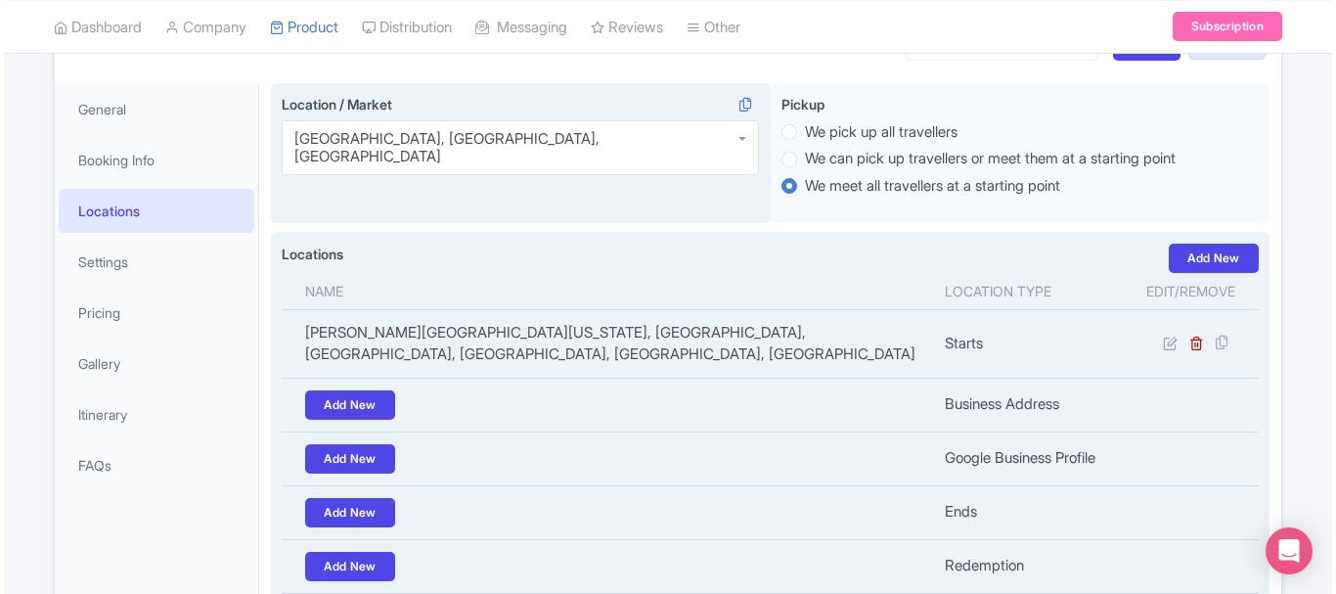
scroll to position [289, 0]
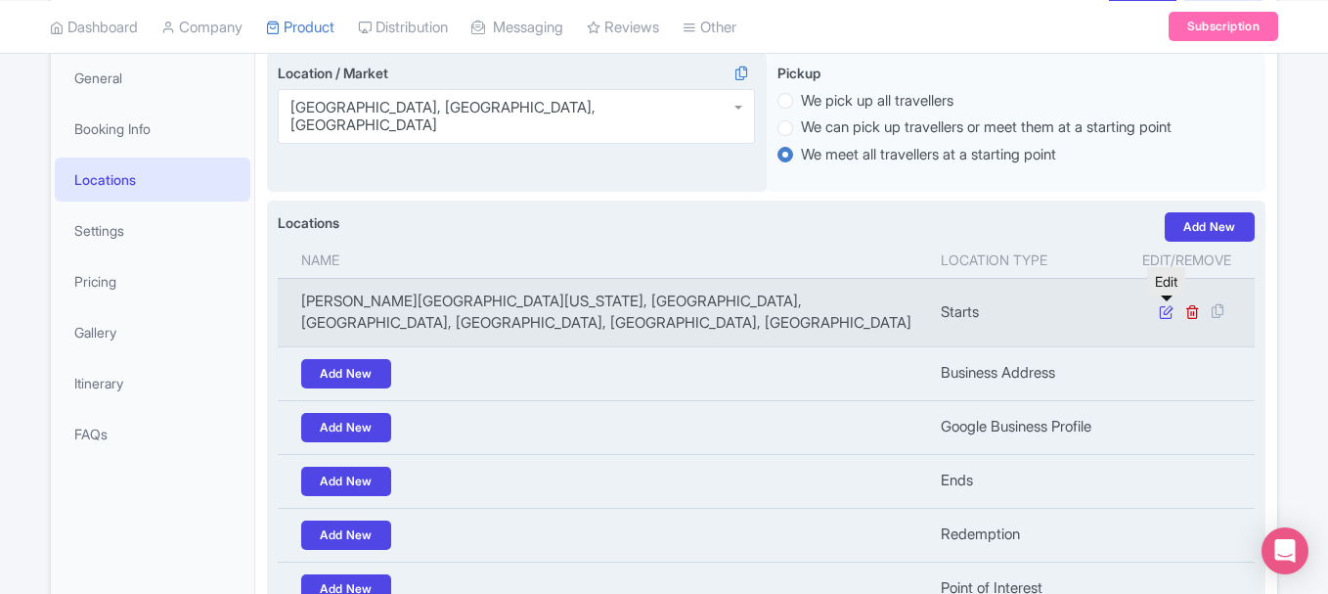
click at [1162, 311] on icon at bounding box center [1166, 311] width 15 height 15
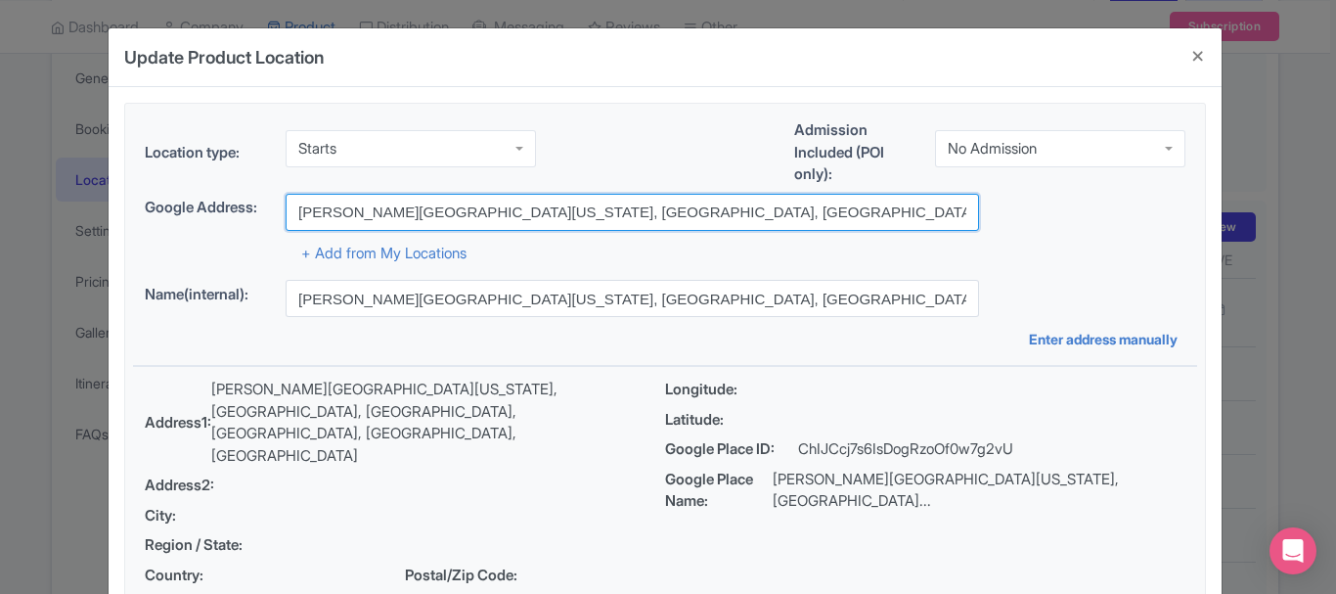
click at [564, 211] on input "[PERSON_NAME][GEOGRAPHIC_DATA][US_STATE], [GEOGRAPHIC_DATA], [GEOGRAPHIC_DATA],…" at bounding box center [633, 212] width 694 height 37
paste input "You will meet your Secret Food Tours guide outside the Graze Food Hall at 520 N…"
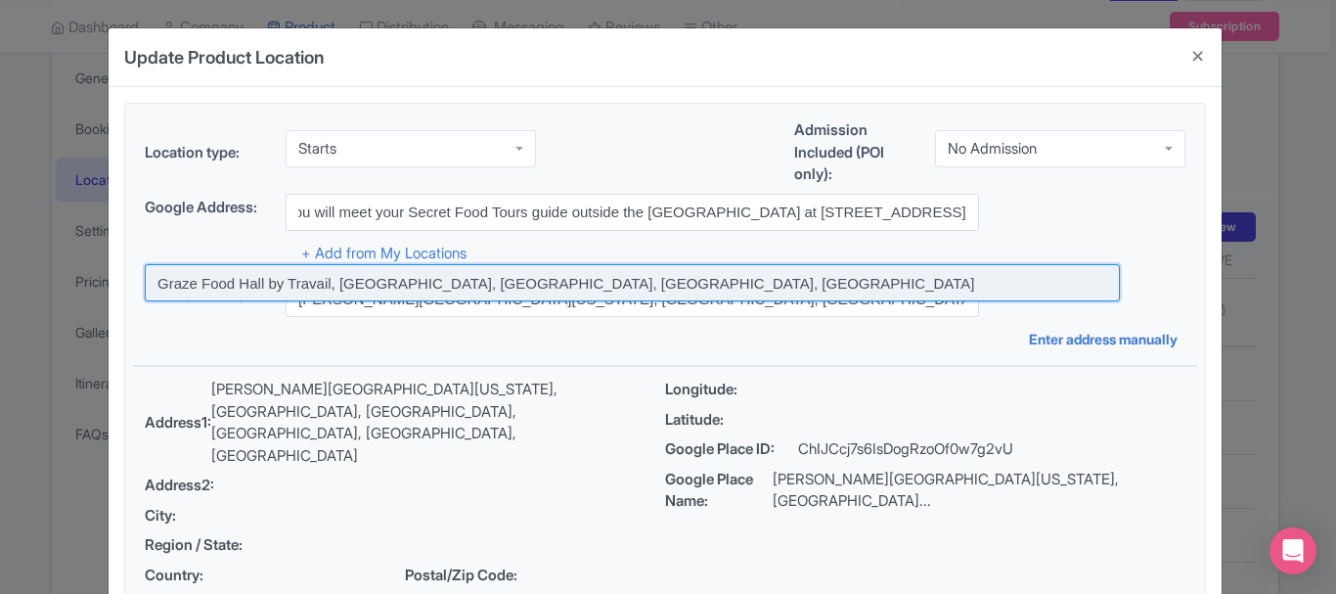
click at [547, 271] on input at bounding box center [632, 282] width 975 height 37
type input "Graze Food Hall by Travail, North 4th Street, Minneapolis, MN, USA"
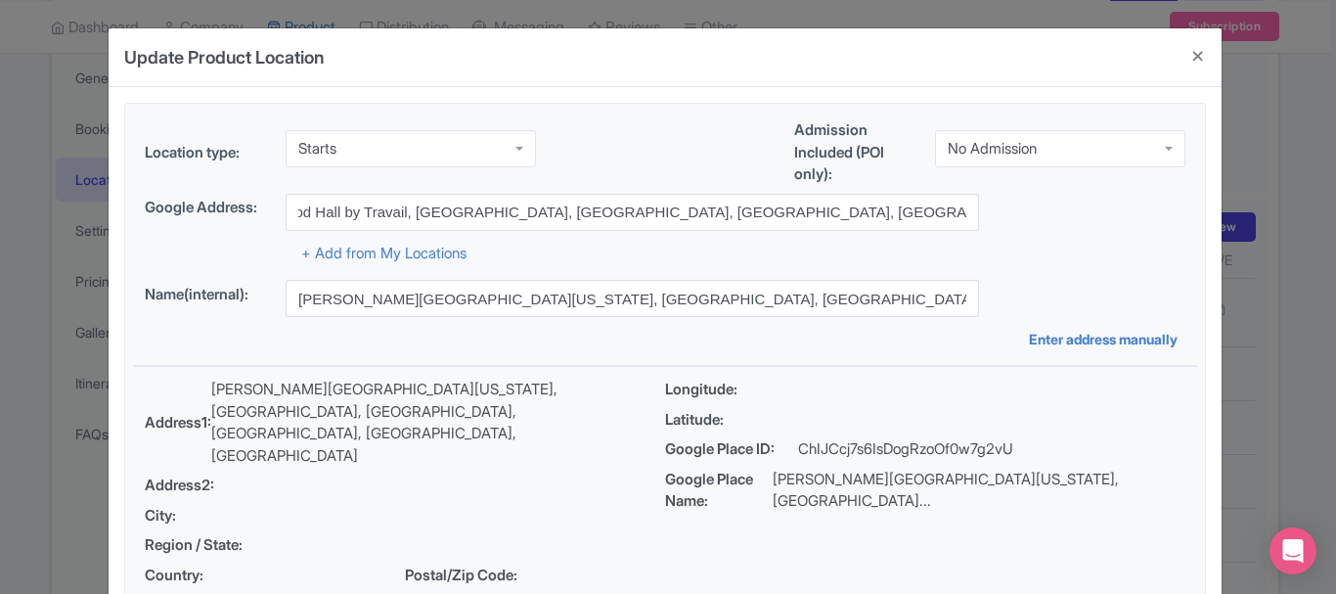
scroll to position [0, 0]
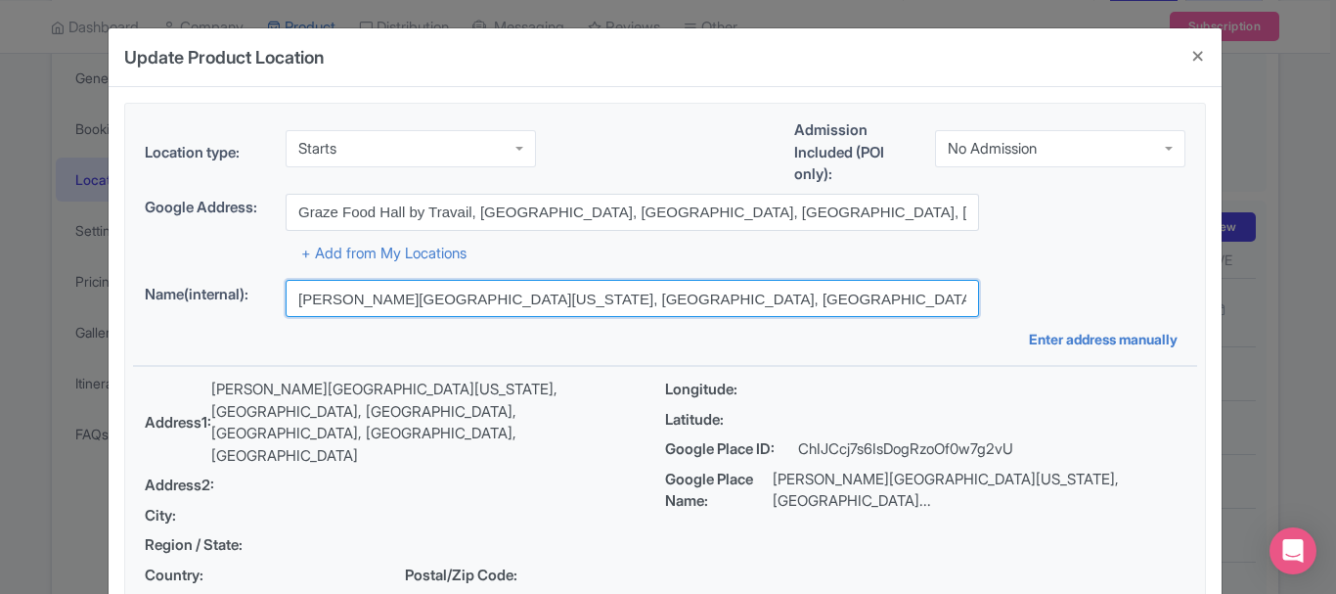
click at [528, 293] on input "[PERSON_NAME][GEOGRAPHIC_DATA][US_STATE], [GEOGRAPHIC_DATA], [GEOGRAPHIC_DATA],…" at bounding box center [633, 298] width 694 height 37
type input "Graze Food Hall by Travail, North 4th Street, Minneapolis, MN, USA"
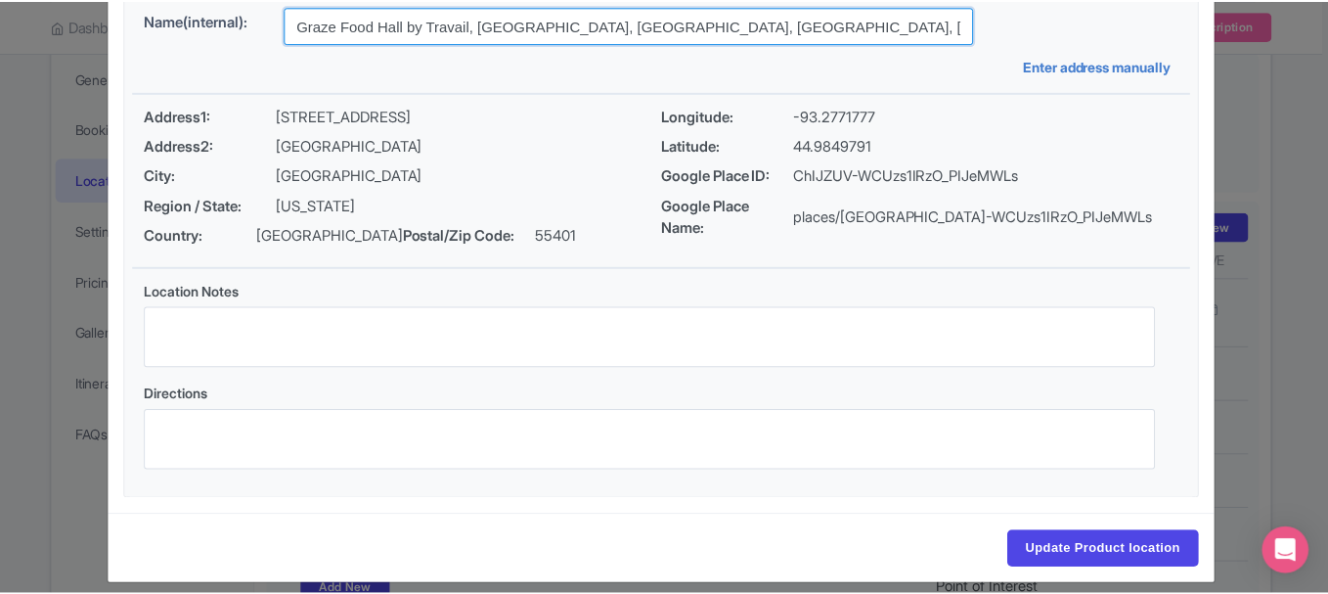
scroll to position [292, 0]
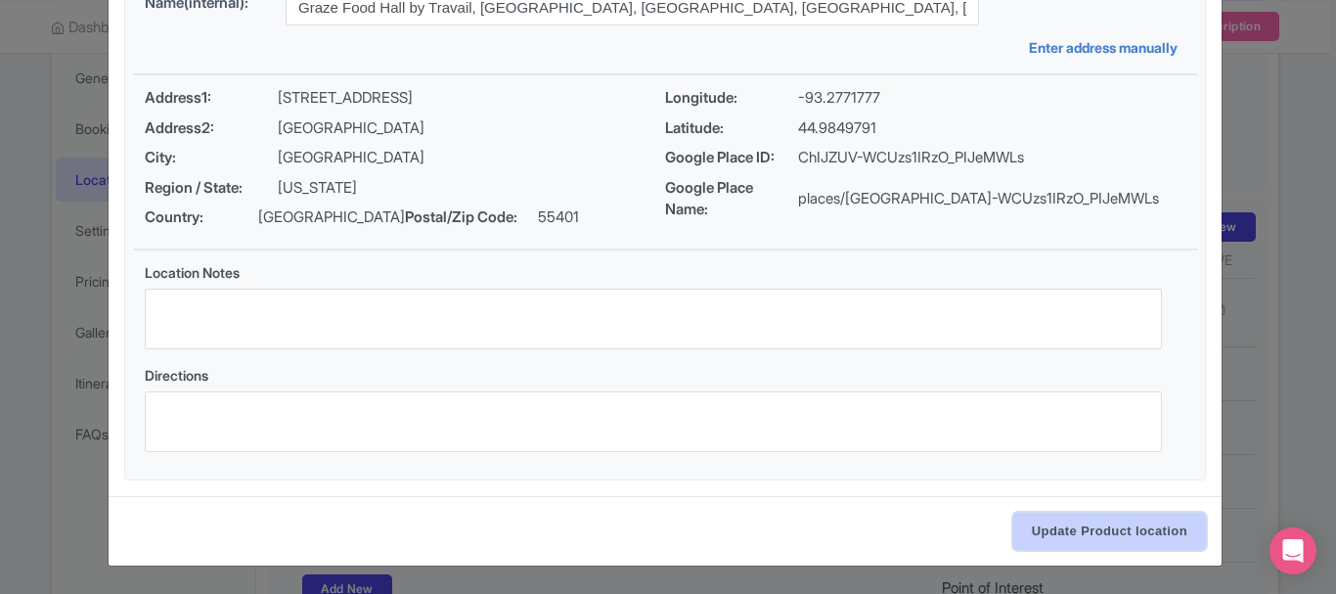
click at [1104, 545] on input "Update Product location" at bounding box center [1109, 531] width 193 height 37
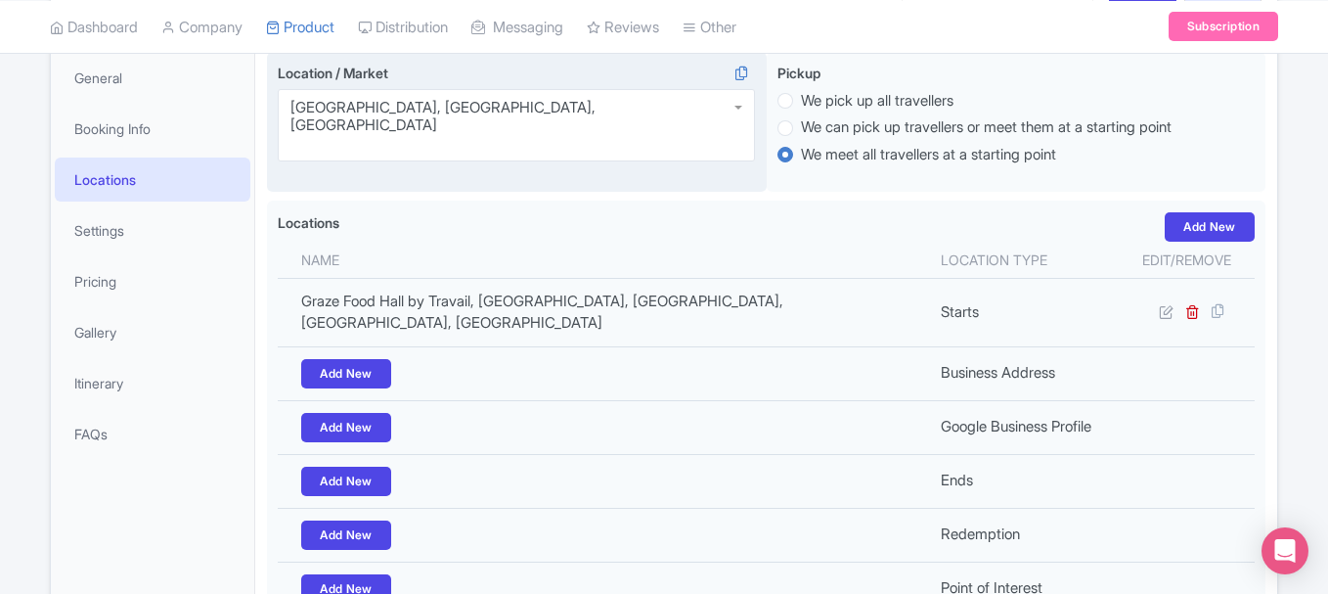
click at [518, 91] on div "[GEOGRAPHIC_DATA], [GEOGRAPHIC_DATA], [GEOGRAPHIC_DATA]" at bounding box center [516, 125] width 477 height 72
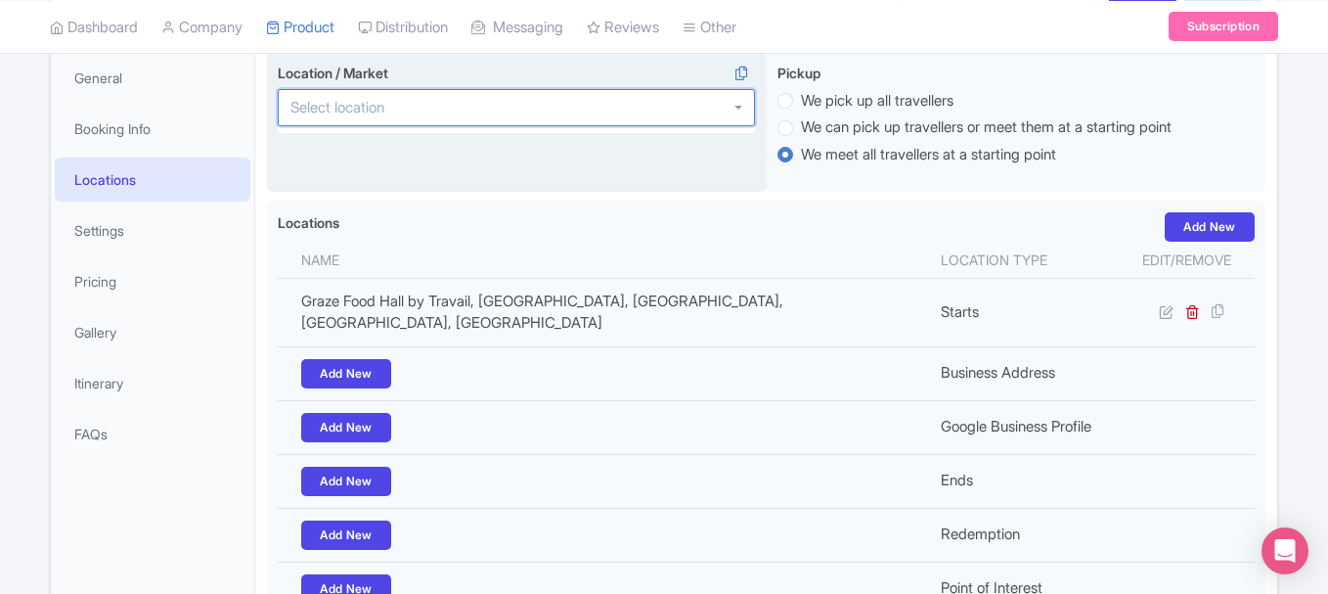
scroll to position [0, 0]
type input "minn"
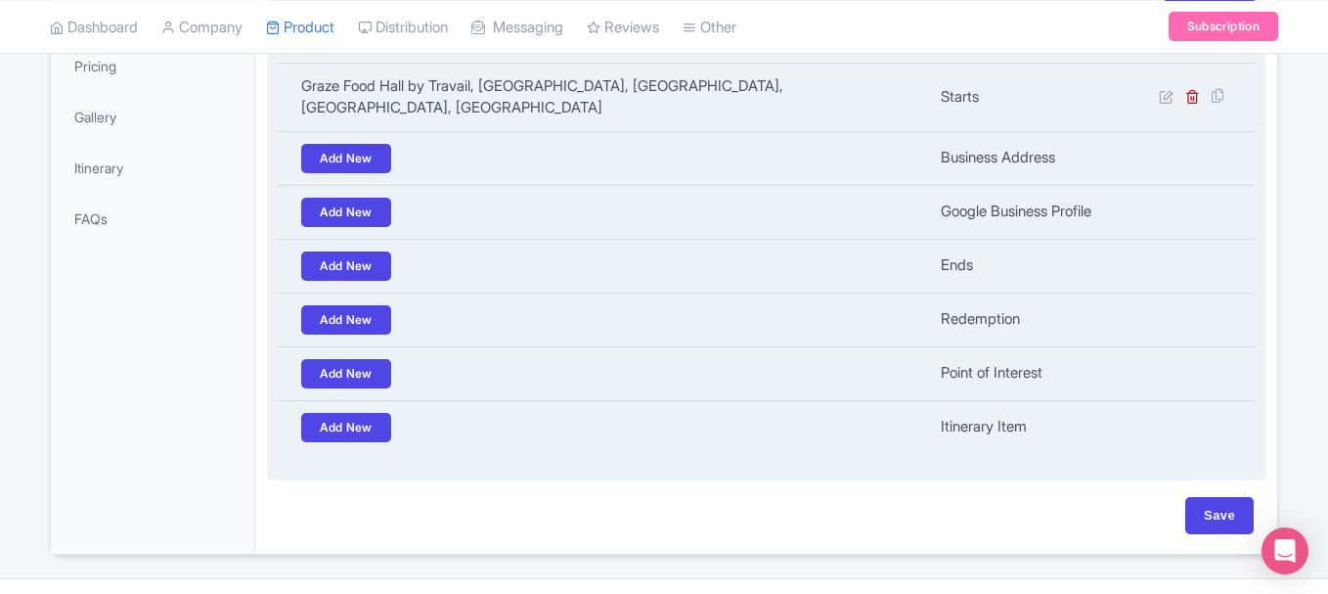
scroll to position [510, 0]
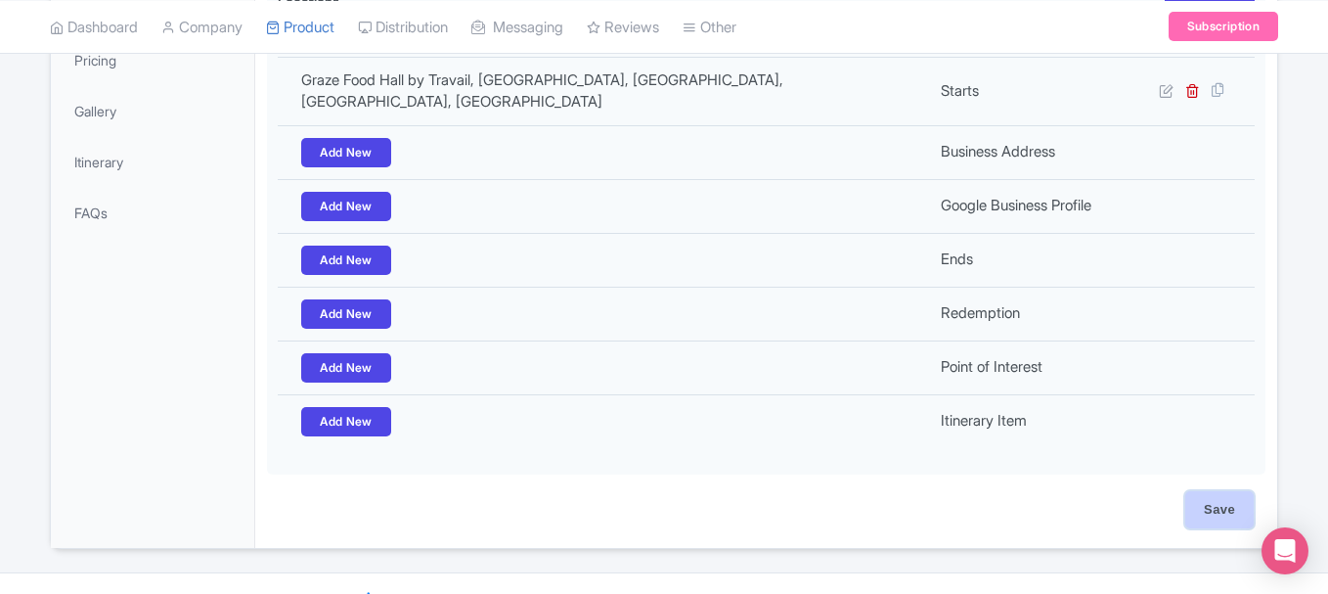
click at [1203, 491] on input "Save" at bounding box center [1220, 509] width 68 height 37
type input "Update Product"
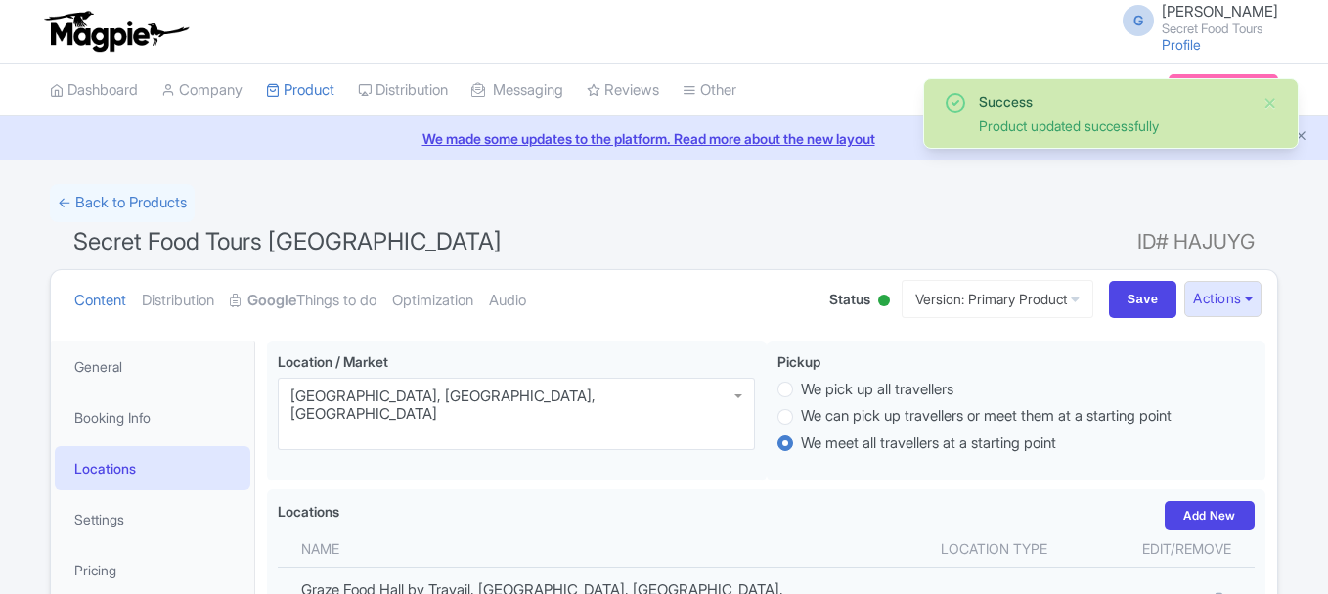
scroll to position [340, 0]
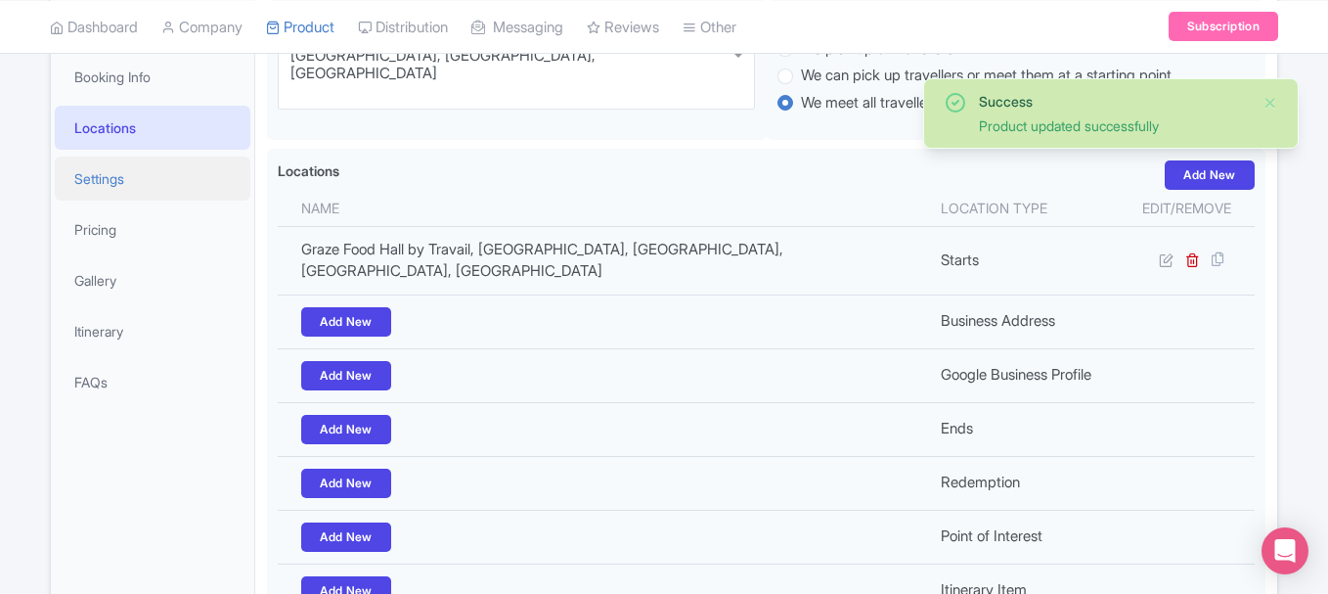
click at [137, 184] on link "Settings" at bounding box center [153, 179] width 196 height 44
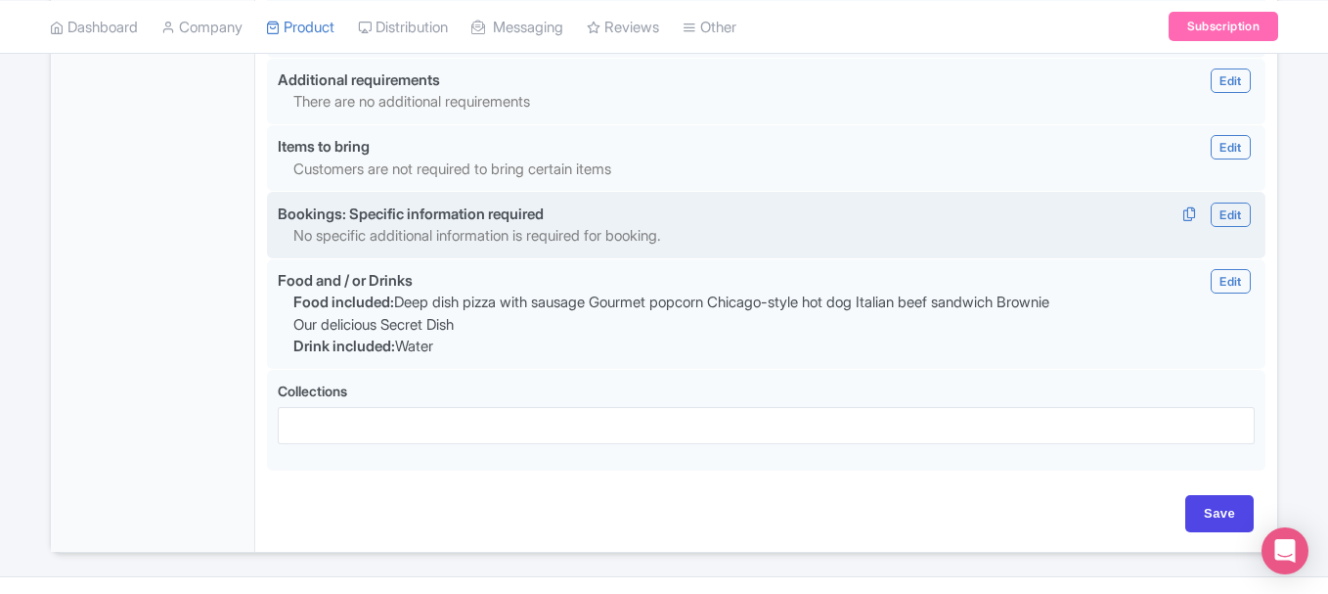
scroll to position [2061, 0]
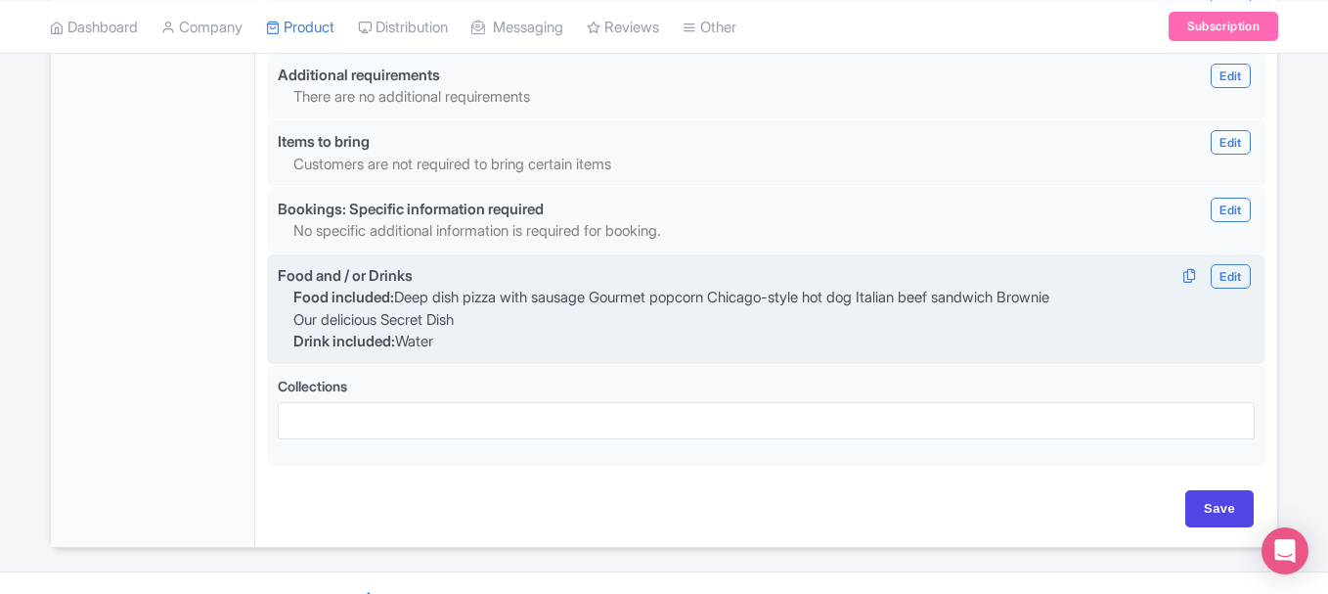
click at [1209, 265] on span "Edit Edit Food and/or Drink Add detail of food included Deep dish pizza with sa…" at bounding box center [1213, 276] width 82 height 22
click at [1219, 264] on link "Edit" at bounding box center [1230, 276] width 39 height 24
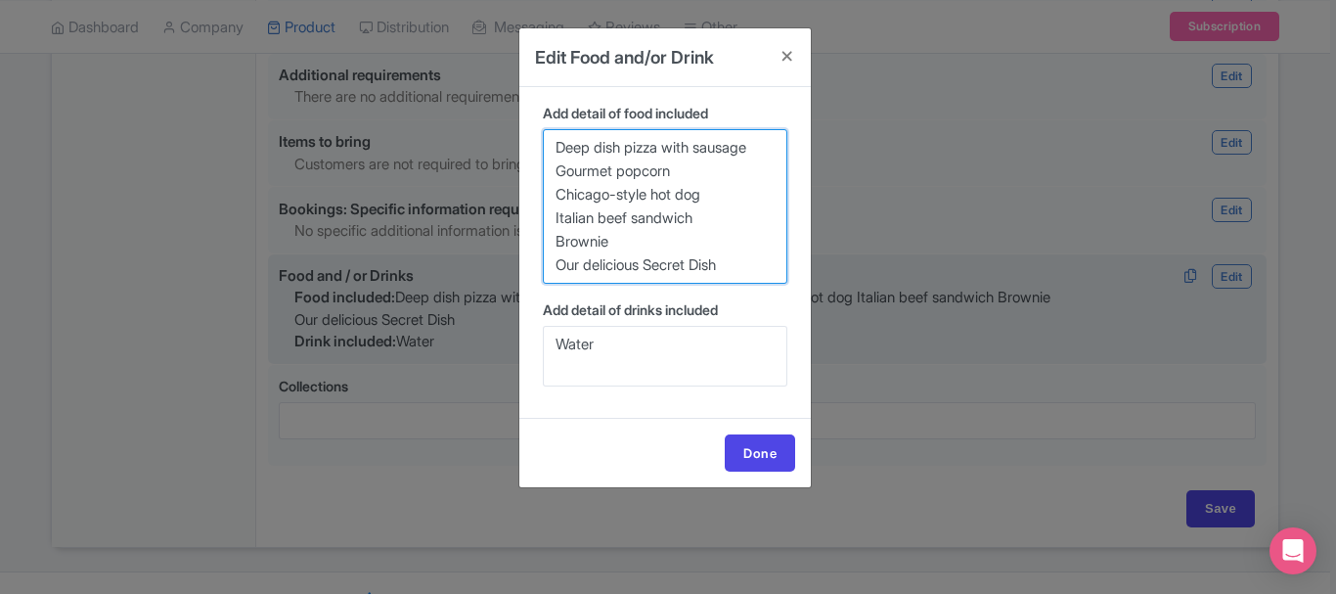
click at [595, 232] on textarea "Deep dish pizza with sausage Gourmet popcorn Chicago-style hot dog Italian beef…" at bounding box center [665, 206] width 245 height 155
paste textarea "innerIcon Coal-fired pizza slice with locally sourced toppings DinnerIcon Class…"
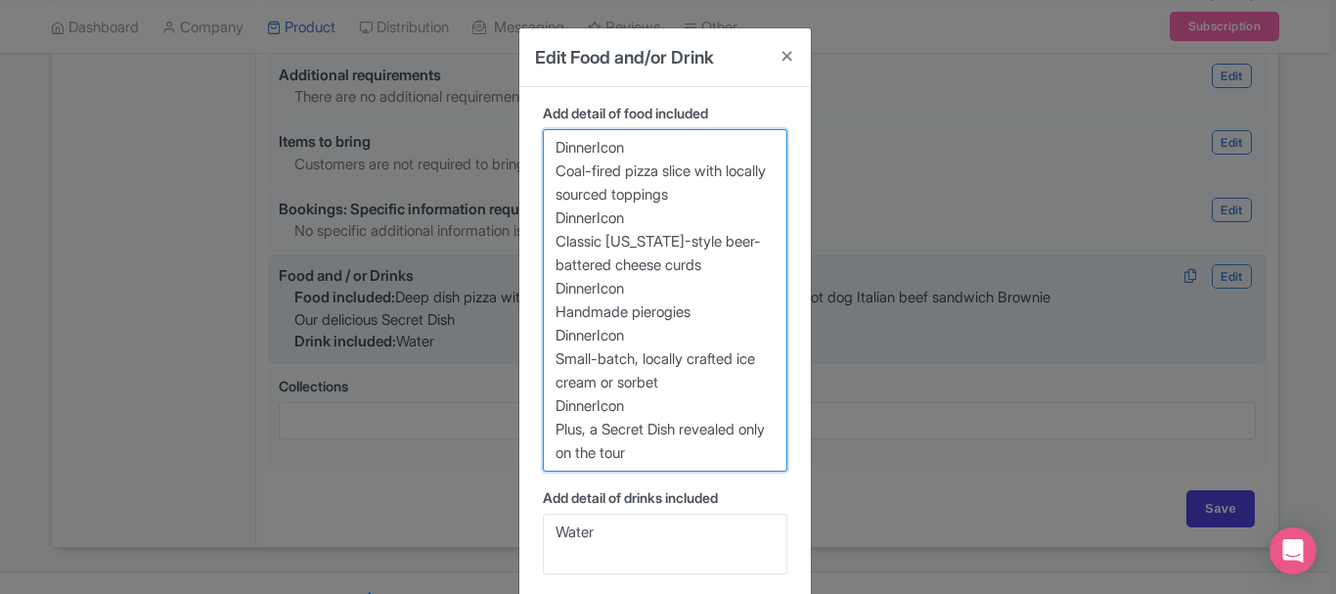
drag, startPoint x: 645, startPoint y: 212, endPoint x: 532, endPoint y: 218, distance: 112.6
click at [535, 218] on div "Add detail of food included Deep dish pizza with sausage Gourmet popcorn Chicag…" at bounding box center [665, 287] width 260 height 369
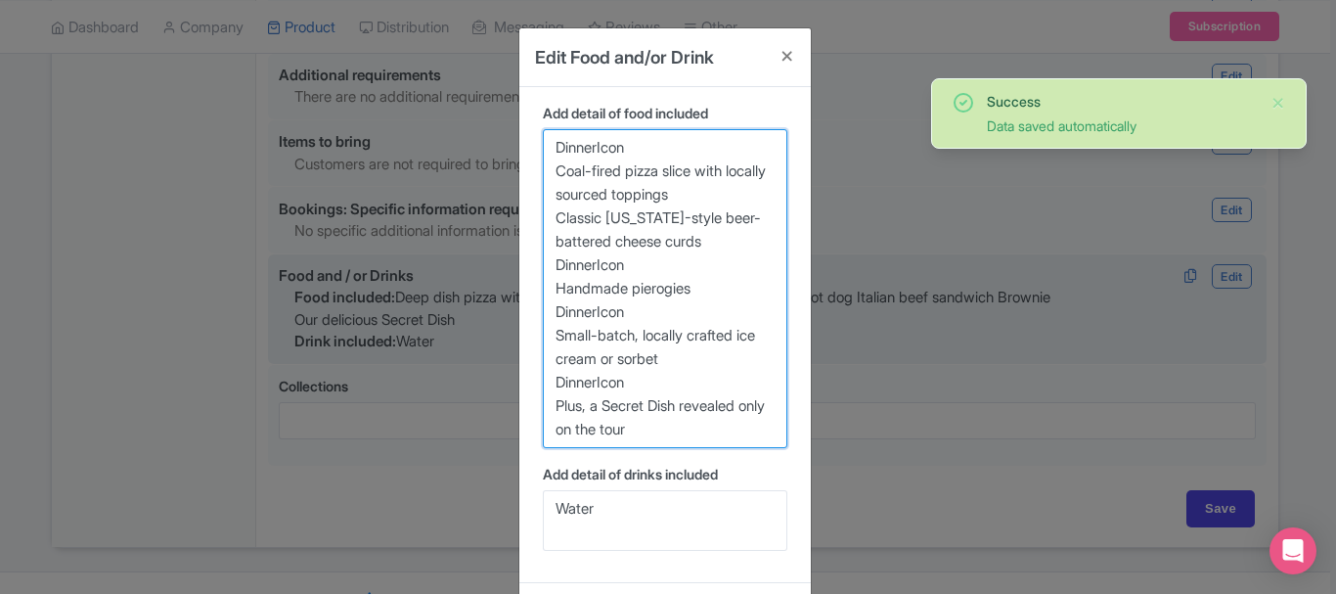
drag, startPoint x: 652, startPoint y: 142, endPoint x: 478, endPoint y: 155, distance: 174.6
click at [478, 155] on div "Edit Food and/or Drink Add detail of food included Deep dish pizza with sausage…" at bounding box center [668, 297] width 1336 height 594
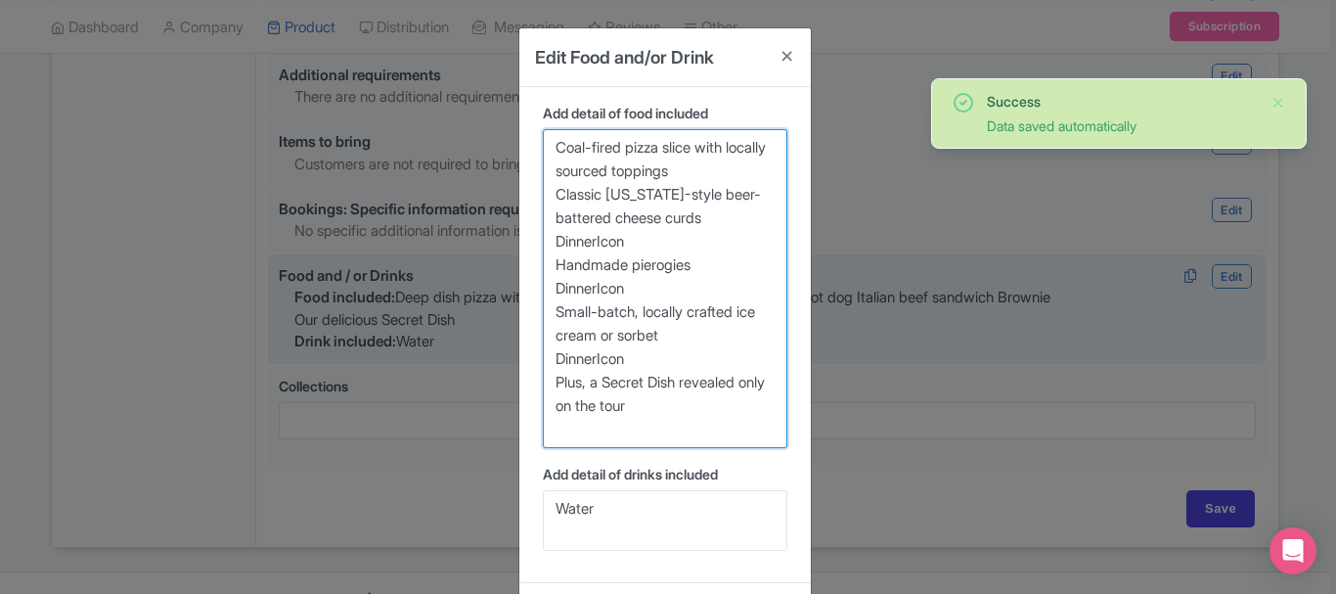
drag, startPoint x: 682, startPoint y: 266, endPoint x: 540, endPoint y: 275, distance: 142.1
click at [543, 275] on textarea "Deep dish pizza with sausage Gourmet popcorn Chicago-style hot dog Italian beef…" at bounding box center [665, 288] width 245 height 319
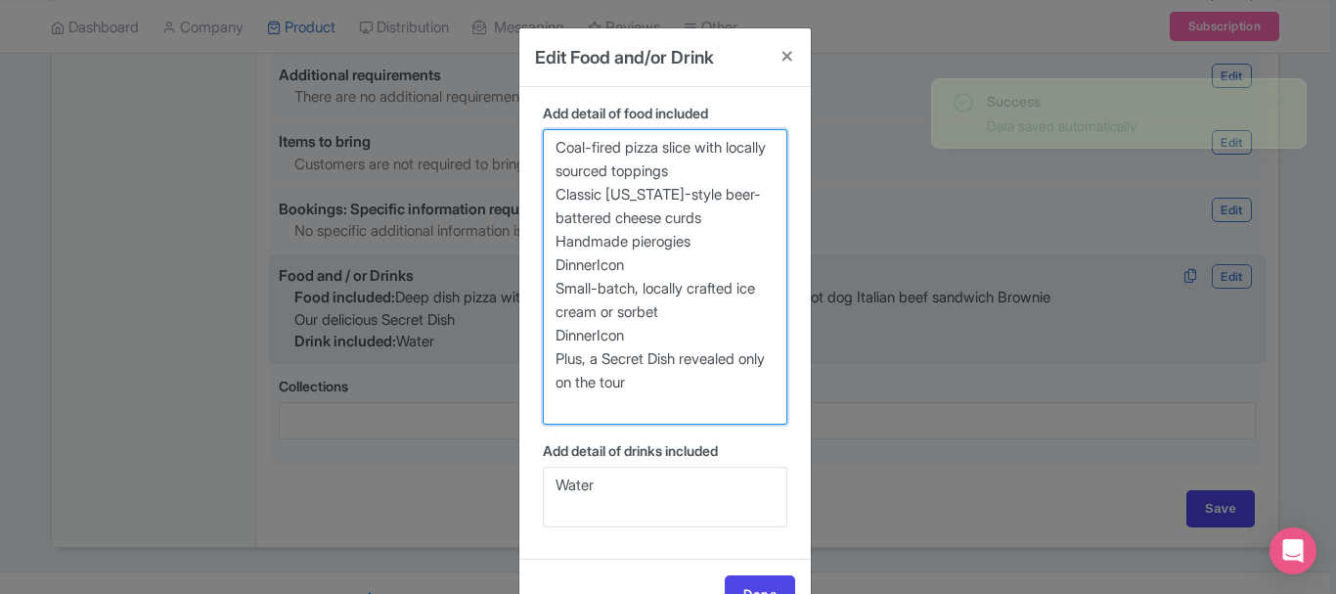
click at [645, 286] on textarea "Deep dish pizza with sausage Gourmet popcorn Chicago-style hot dog Italian beef…" at bounding box center [665, 276] width 245 height 295
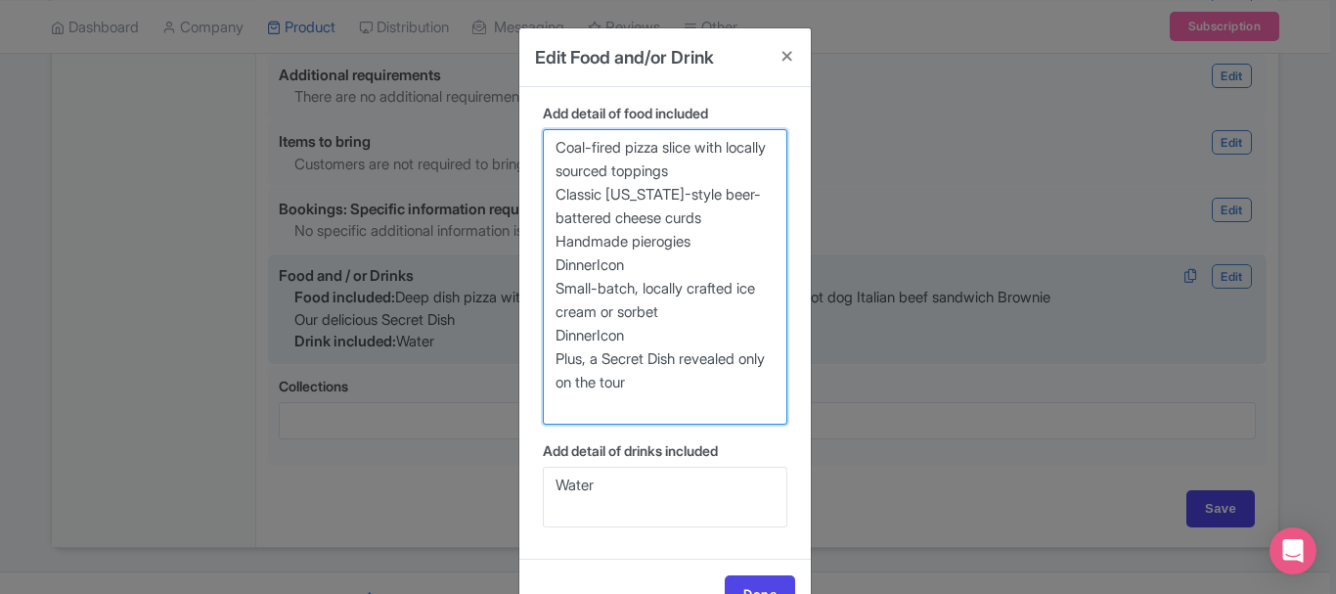
click at [645, 286] on textarea "Deep dish pizza with sausage Gourmet popcorn Chicago-style hot dog Italian beef…" at bounding box center [665, 276] width 245 height 295
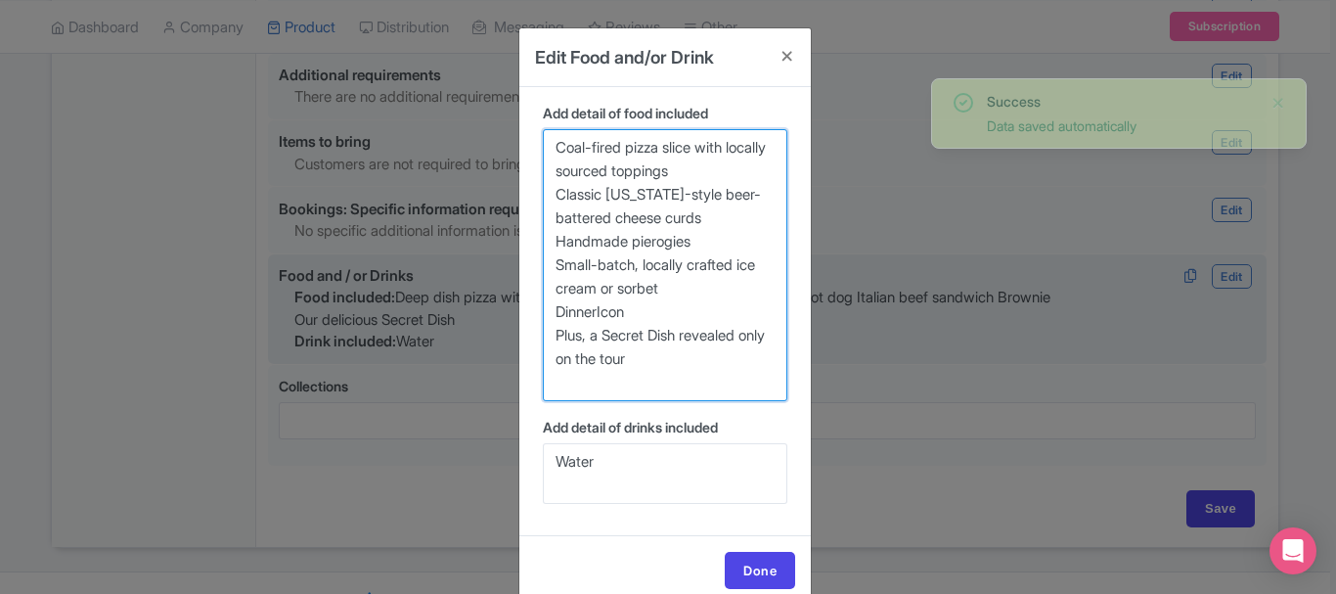
click at [625, 336] on textarea "Deep dish pizza with sausage Gourmet popcorn Chicago-style hot dog Italian beef…" at bounding box center [665, 265] width 245 height 272
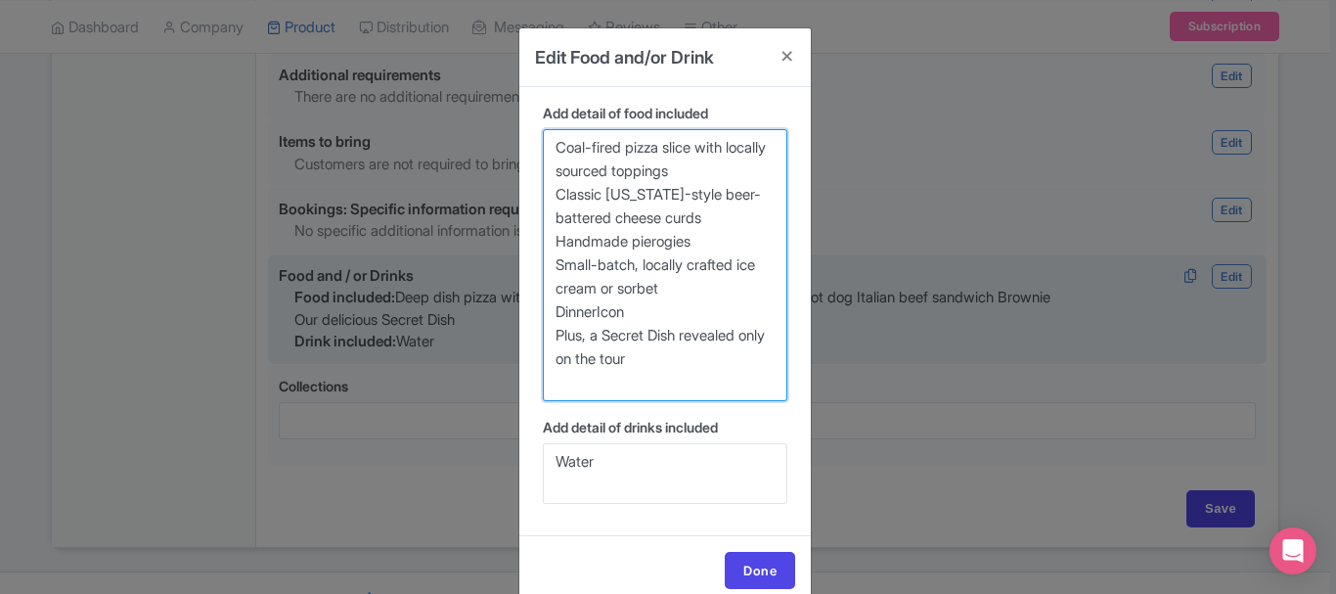
click at [625, 336] on textarea "Deep dish pizza with sausage Gourmet popcorn Chicago-style hot dog Italian beef…" at bounding box center [665, 265] width 245 height 272
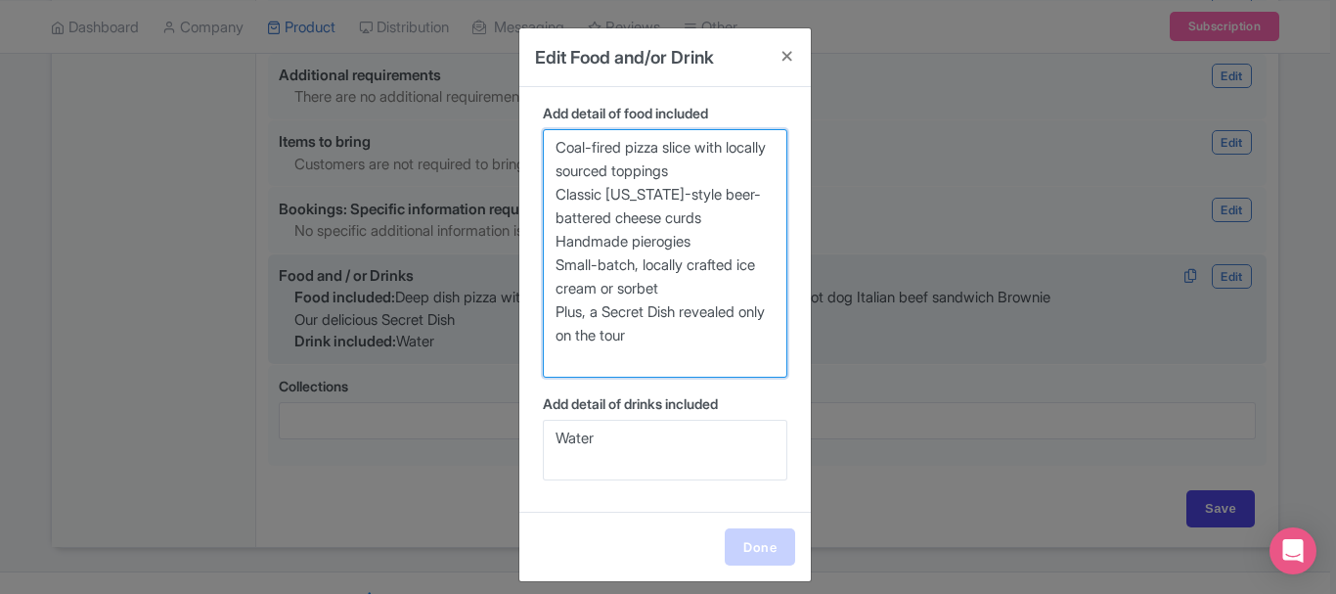
type textarea "Coal-fired pizza slice with locally sourced toppings Classic [US_STATE]-style b…"
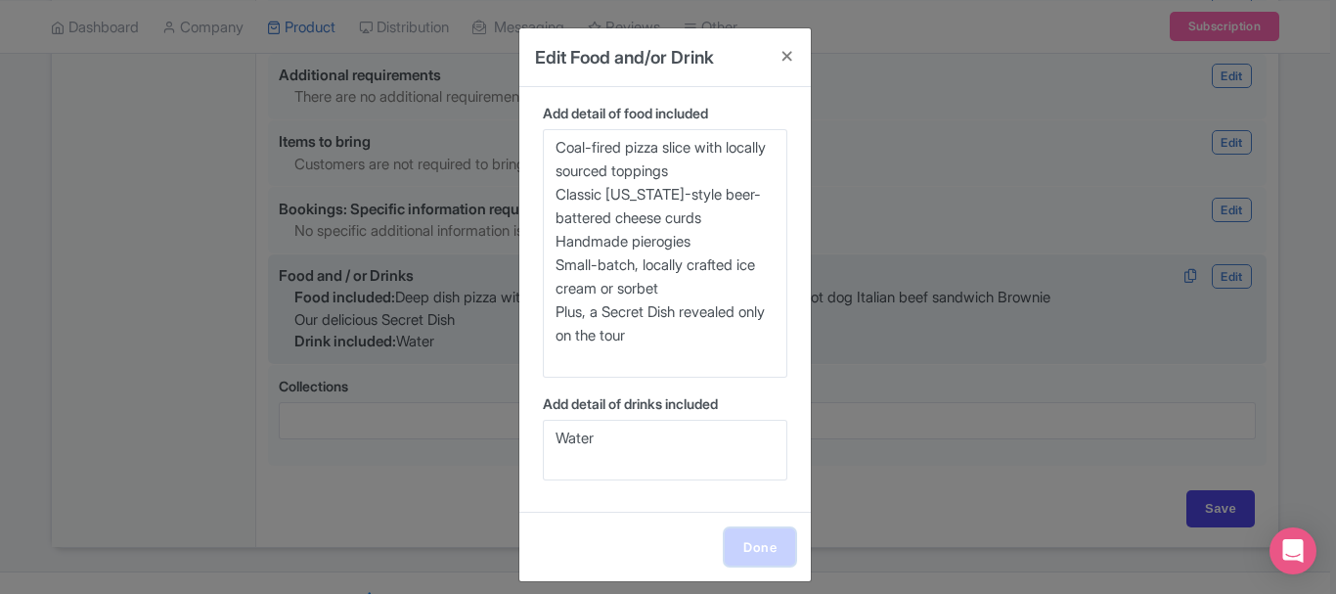
click at [739, 537] on link "Done" at bounding box center [760, 546] width 70 height 37
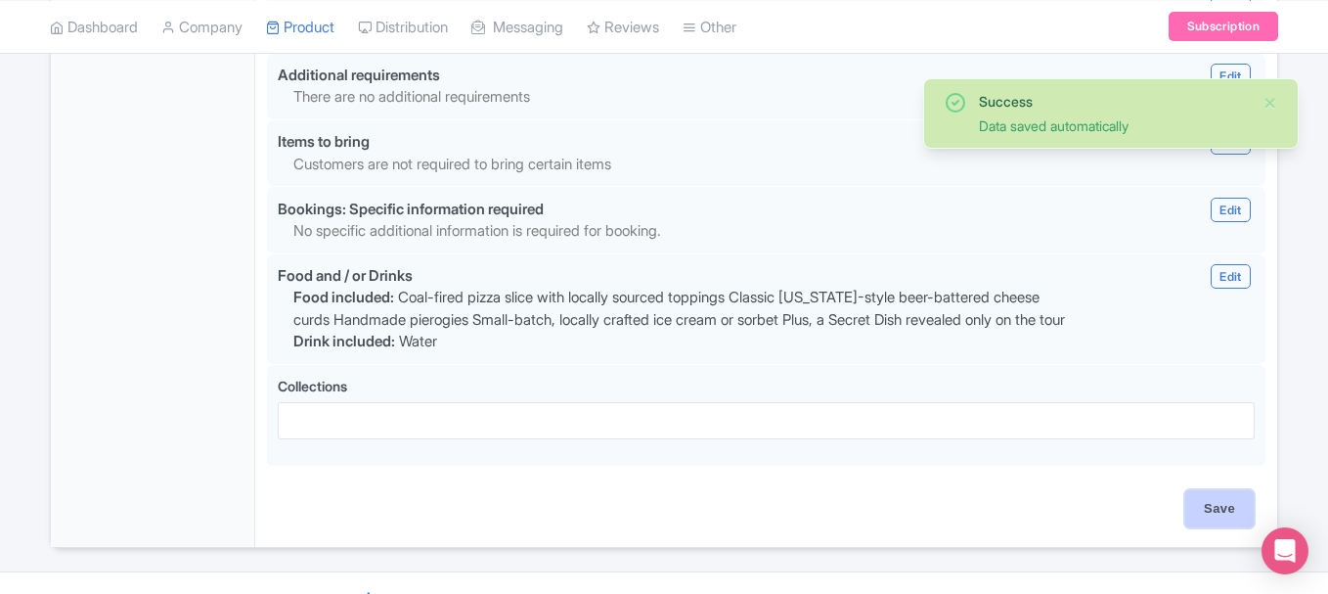
click at [1230, 490] on input "Save" at bounding box center [1220, 508] width 68 height 37
type input "Saving..."
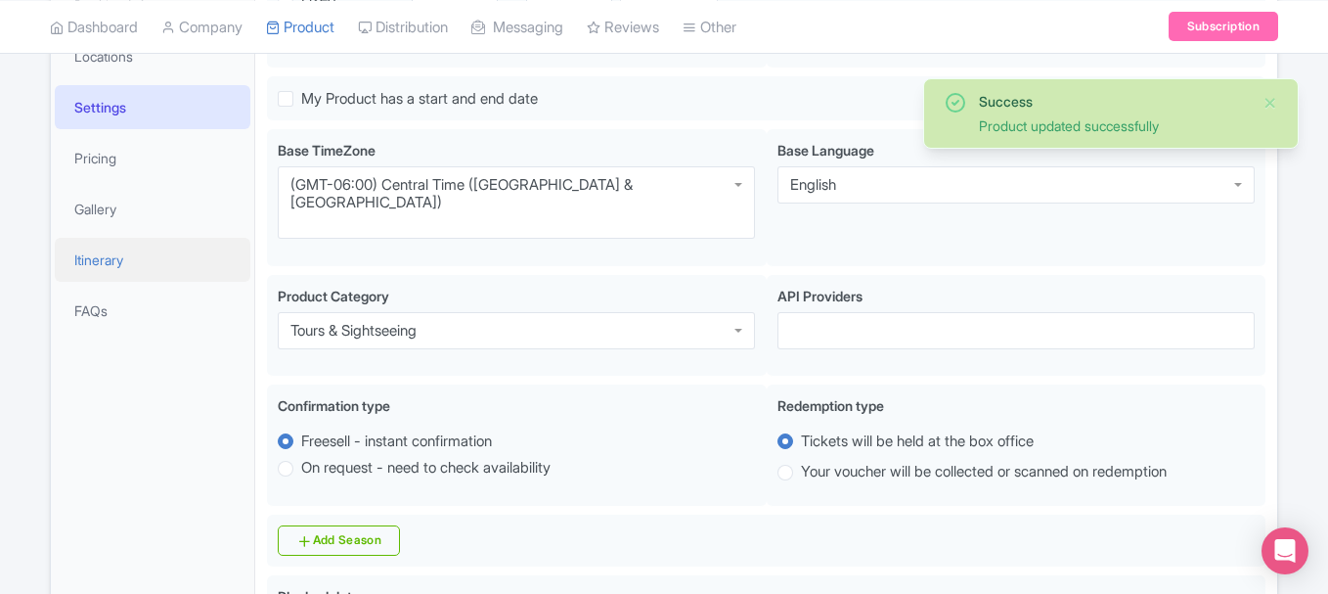
scroll to position [393, 0]
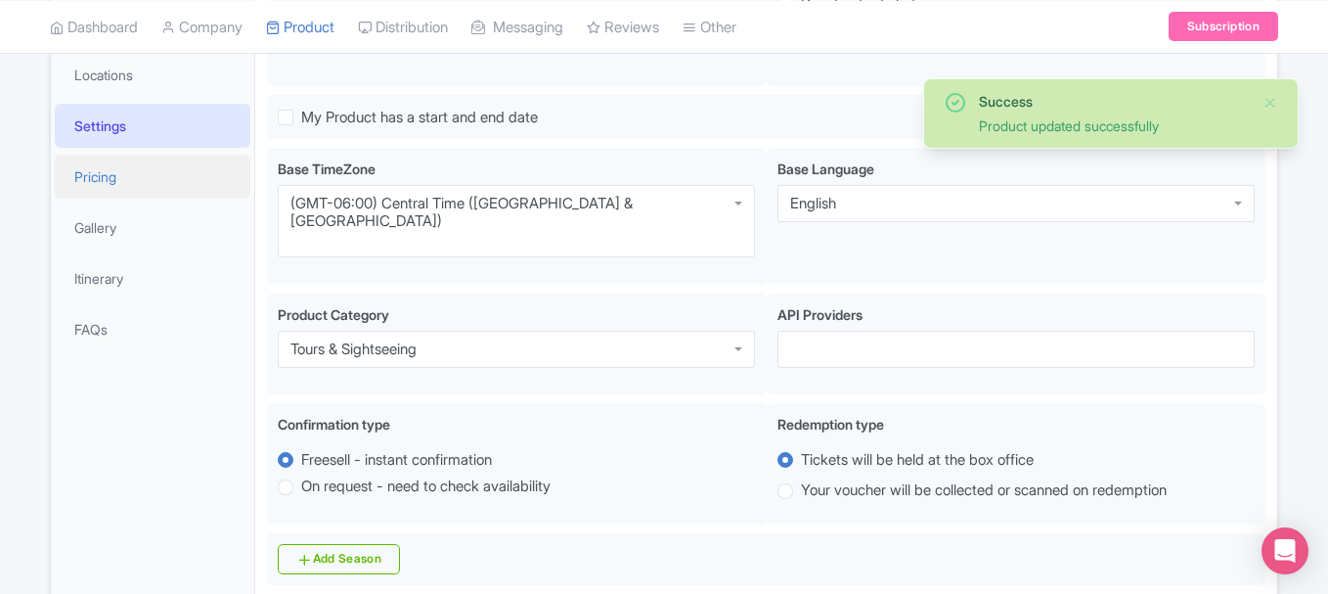
click at [112, 177] on link "Pricing" at bounding box center [153, 177] width 196 height 44
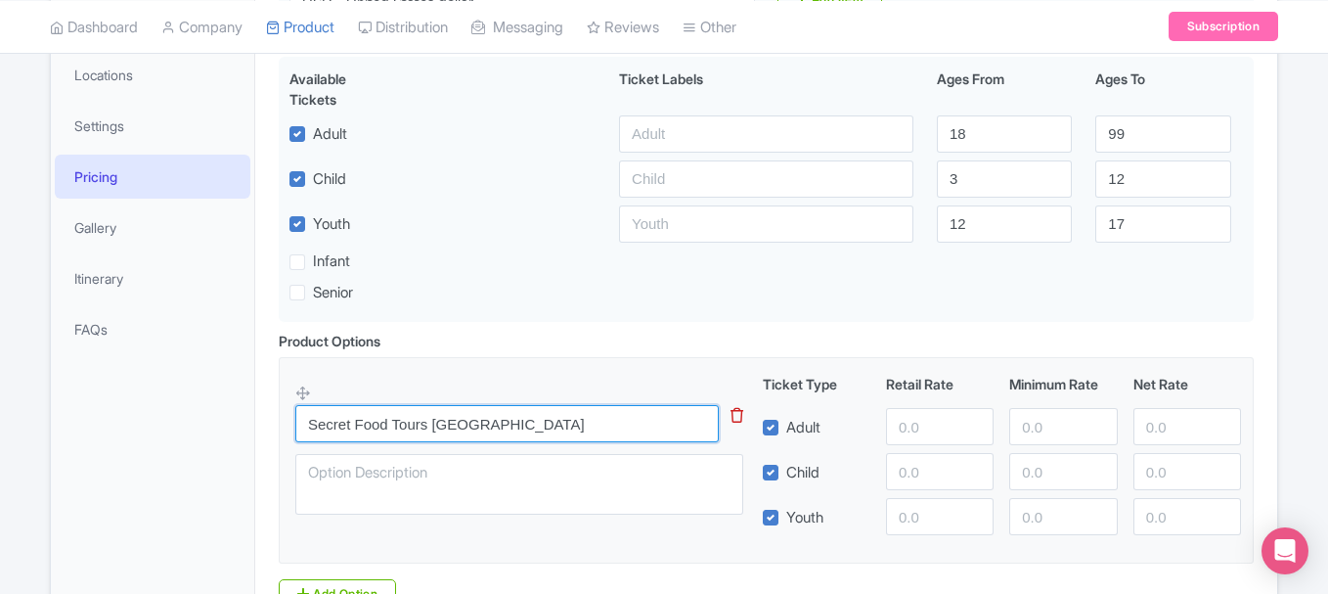
click at [483, 418] on input "Secret Food Tours Chicago" at bounding box center [507, 423] width 424 height 37
type input "Secret Food Tours [GEOGRAPHIC_DATA]"
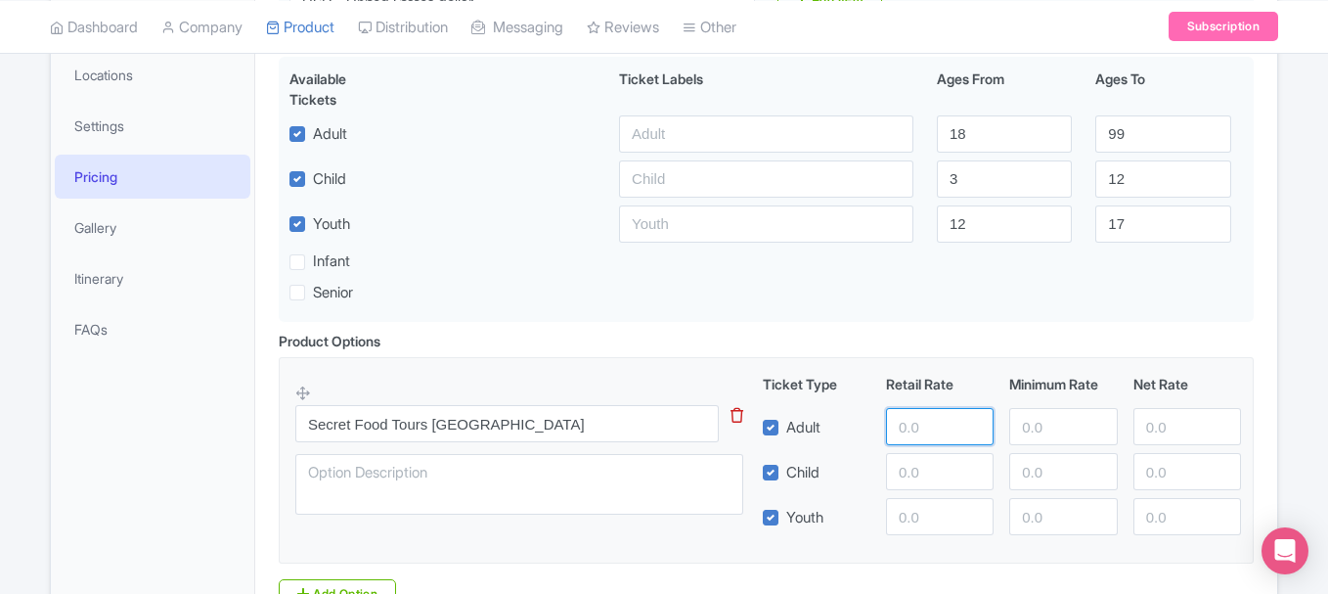
click at [920, 431] on input "number" at bounding box center [940, 426] width 108 height 37
type input "96"
click at [918, 468] on input "number" at bounding box center [940, 471] width 108 height 37
type input "86"
click at [918, 519] on input "number" at bounding box center [940, 516] width 108 height 37
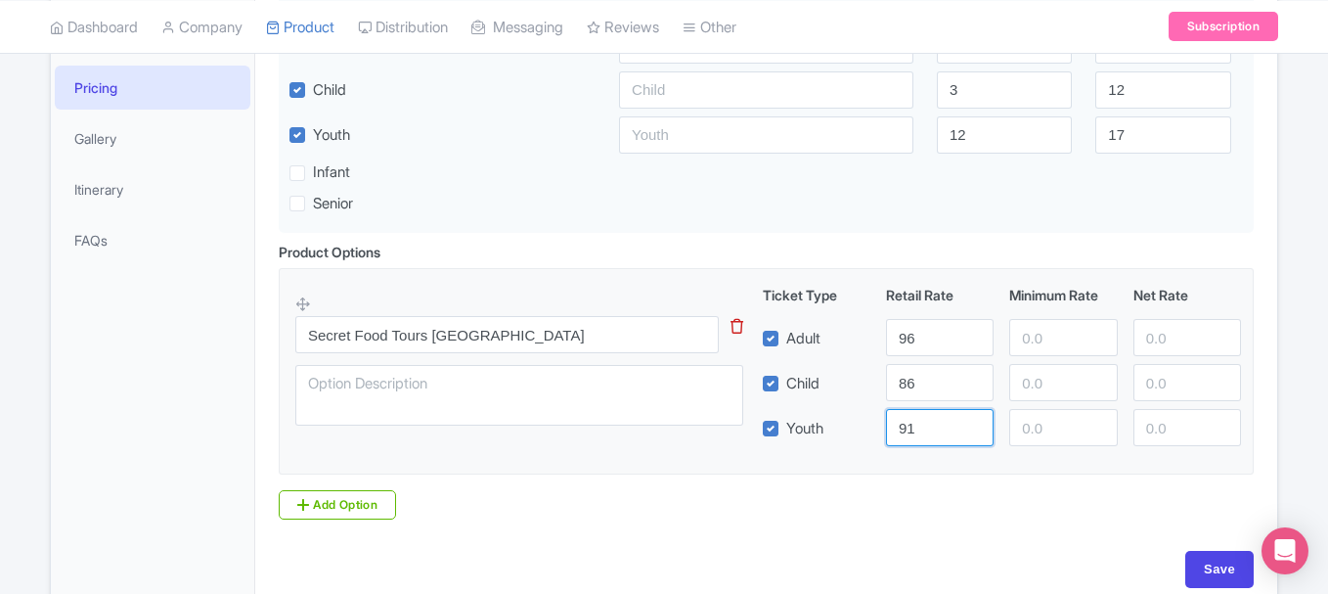
scroll to position [581, 0]
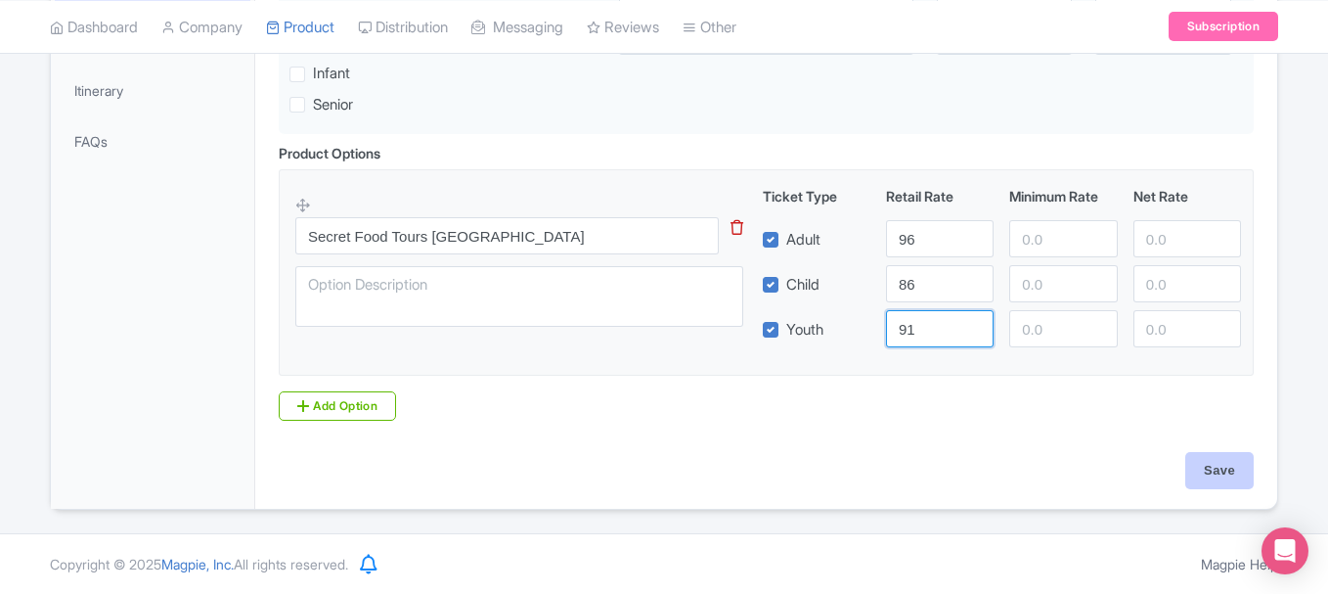
type input "91"
click at [1197, 453] on input "Save" at bounding box center [1220, 470] width 68 height 37
type input "Saving..."
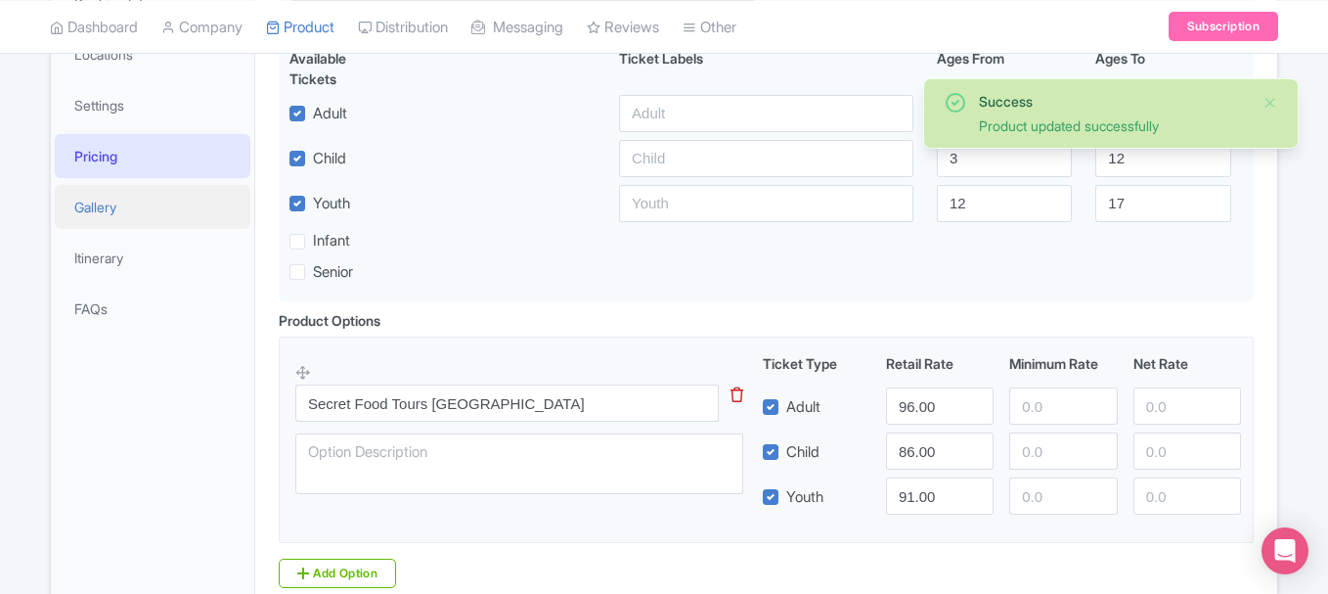
click at [140, 220] on link "Gallery" at bounding box center [153, 207] width 196 height 44
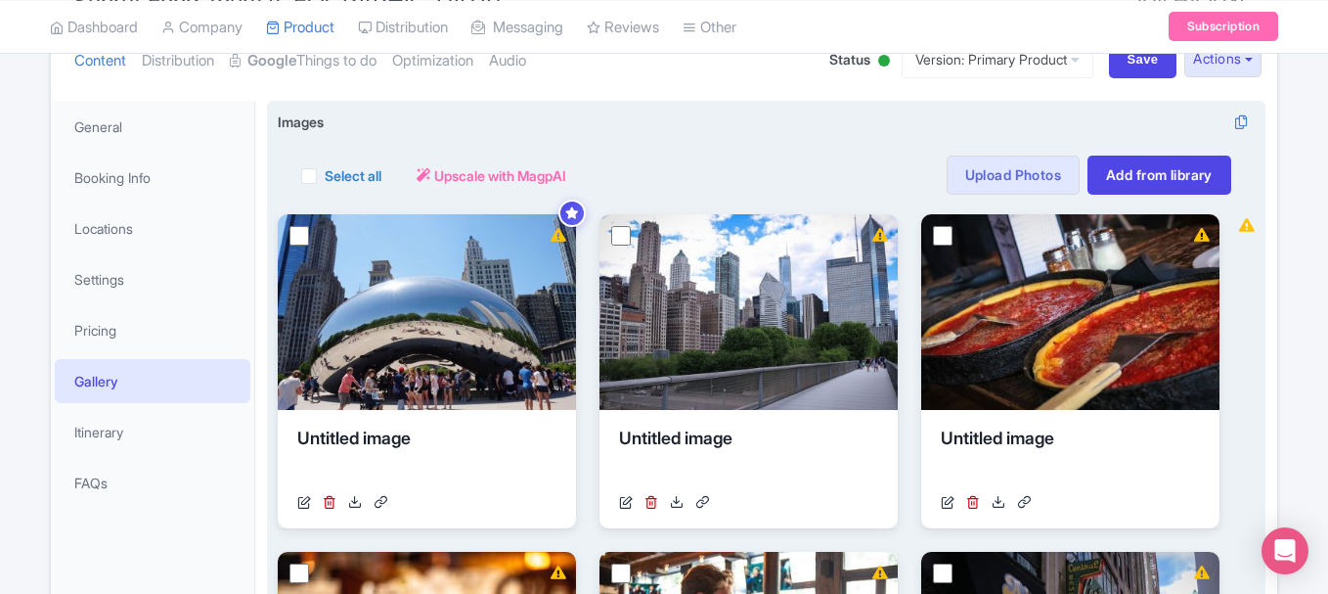
scroll to position [232, 0]
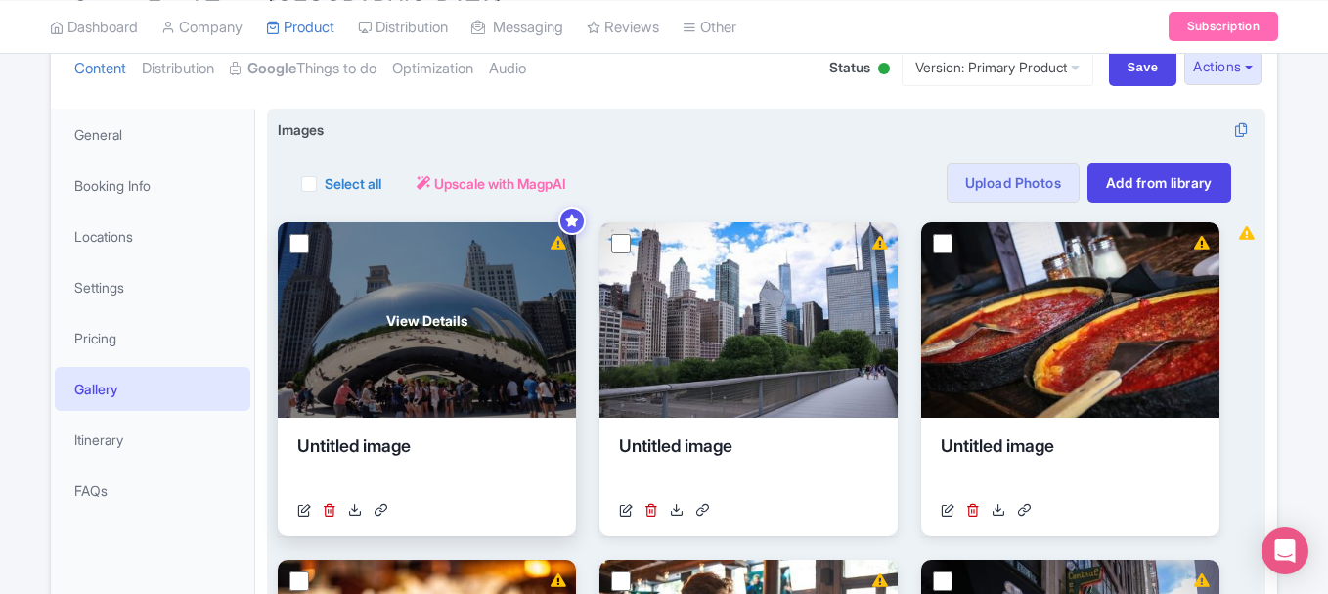
click at [292, 243] on input "checkbox" at bounding box center [300, 244] width 20 height 20
checkbox input "true"
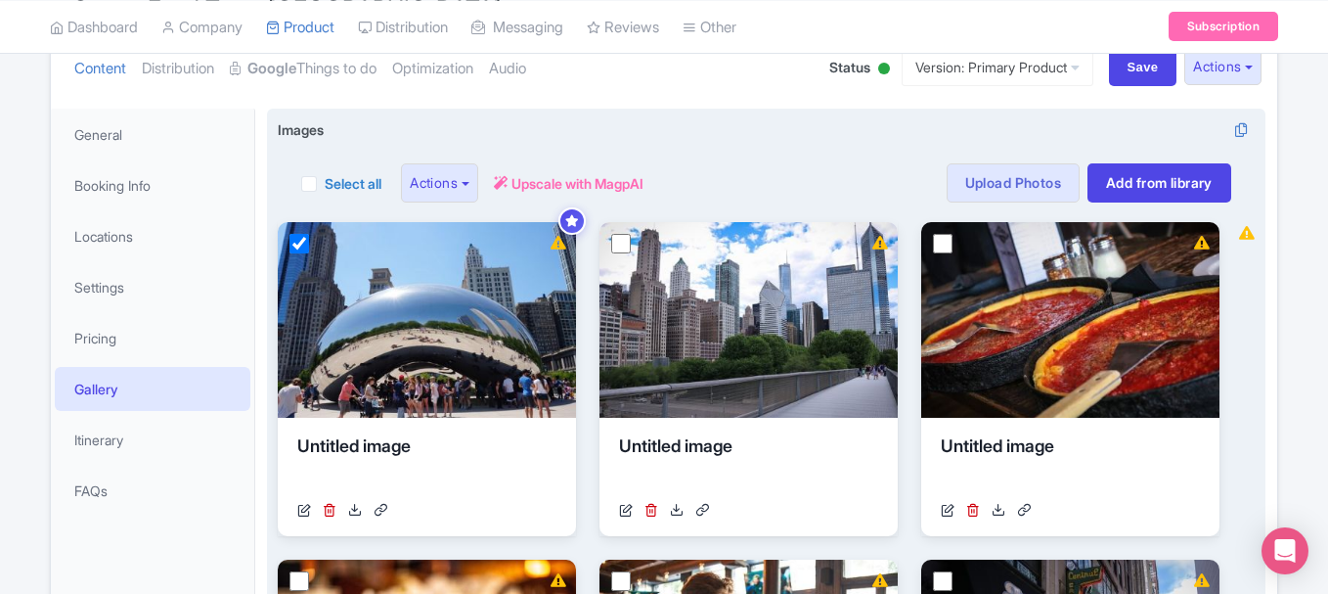
click at [294, 187] on div "Select all Actions Remove from product Delete Download Export Upscale with Magp…" at bounding box center [766, 171] width 977 height 63
click at [300, 185] on div "Select all Actions Remove from product Delete Download Export Upscale with Magp…" at bounding box center [766, 171] width 977 height 63
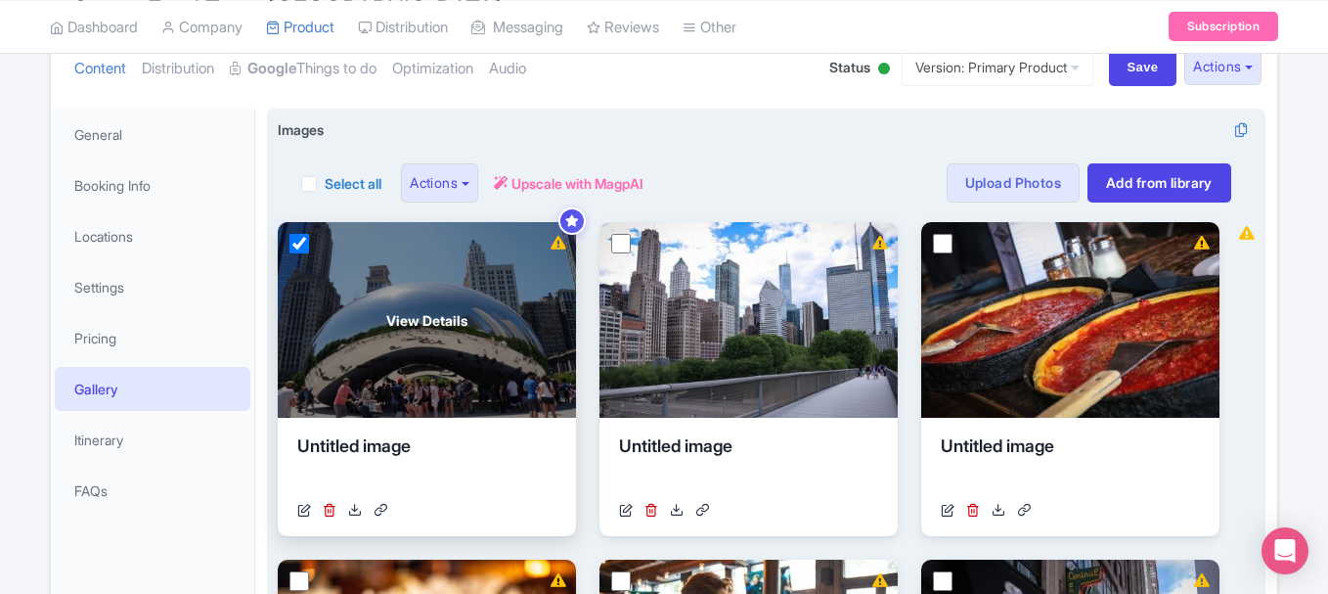
click at [325, 182] on label "Select all" at bounding box center [353, 183] width 57 height 21
click at [325, 182] on input "Select all" at bounding box center [331, 177] width 13 height 13
checkbox input "true"
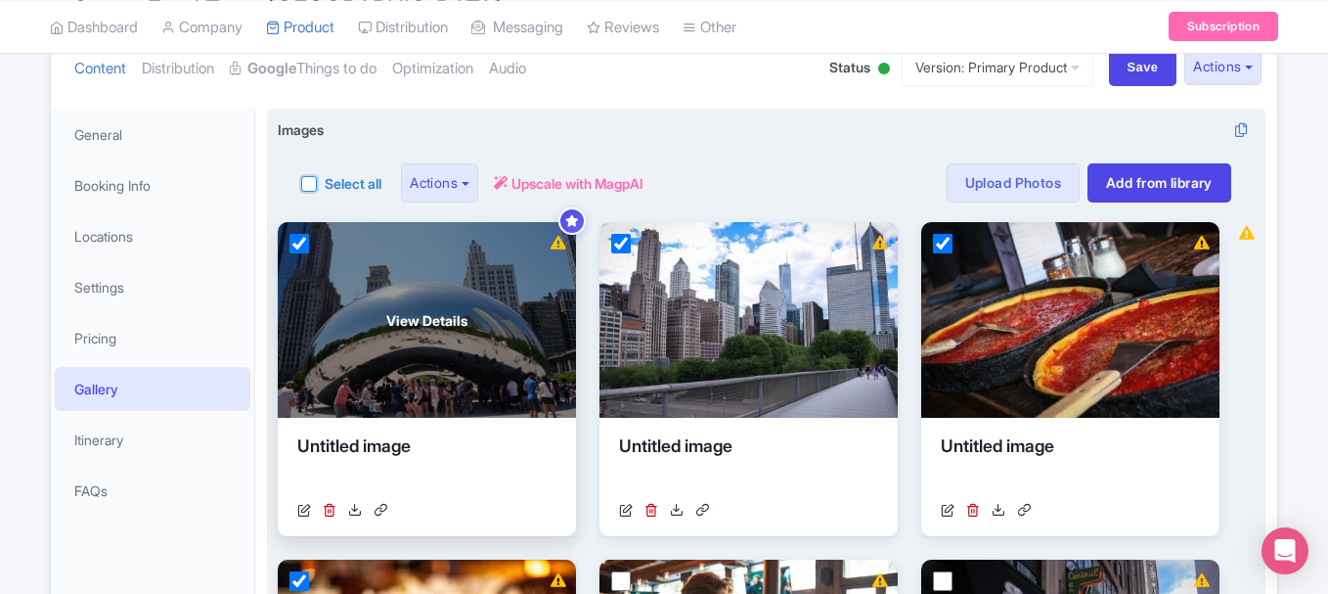
checkbox input "true"
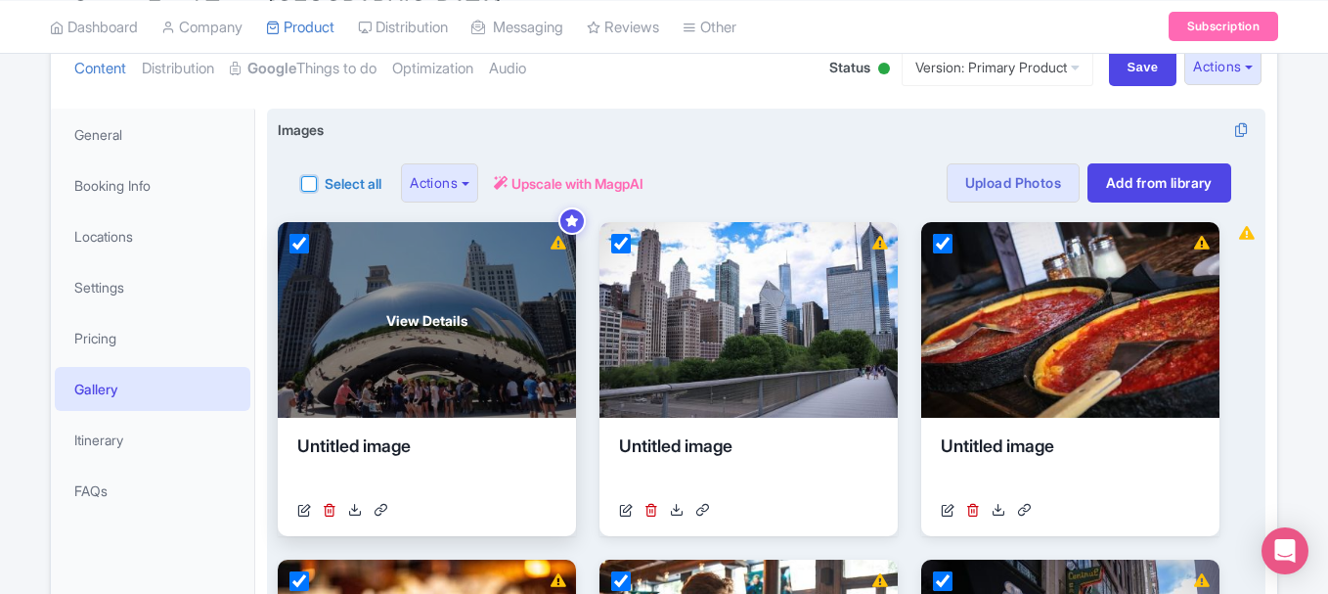
checkbox input "true"
click at [325, 179] on label "Select all" at bounding box center [353, 183] width 57 height 21
click at [325, 179] on input "Select all" at bounding box center [331, 177] width 13 height 13
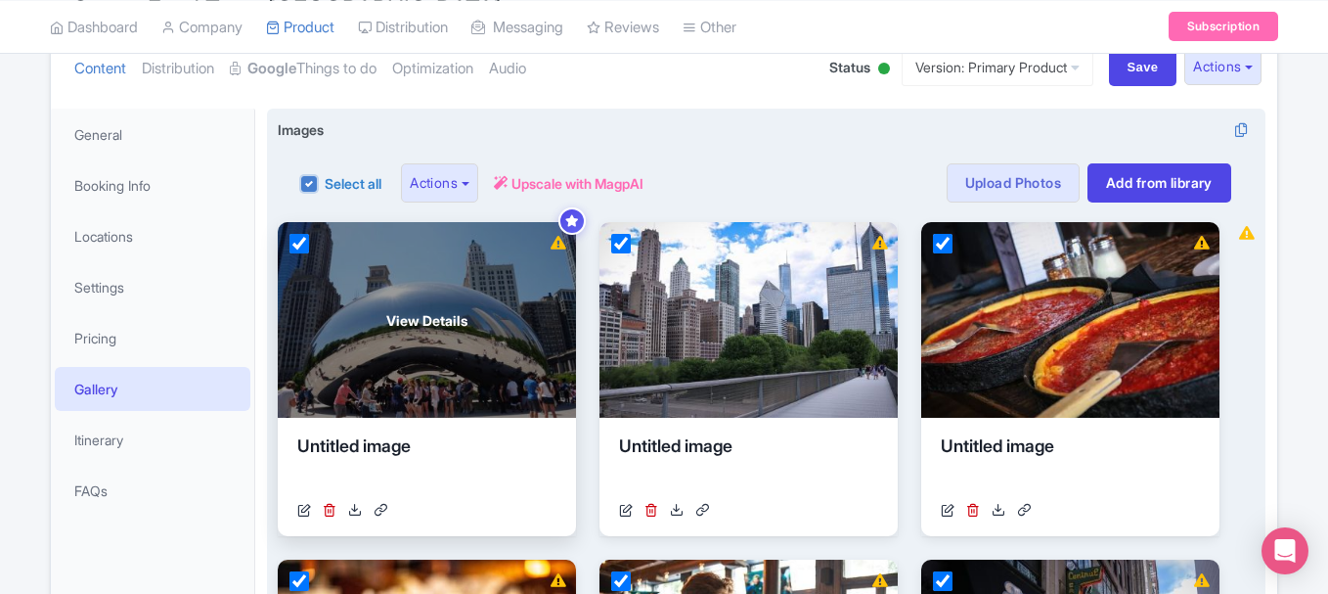
checkbox input "false"
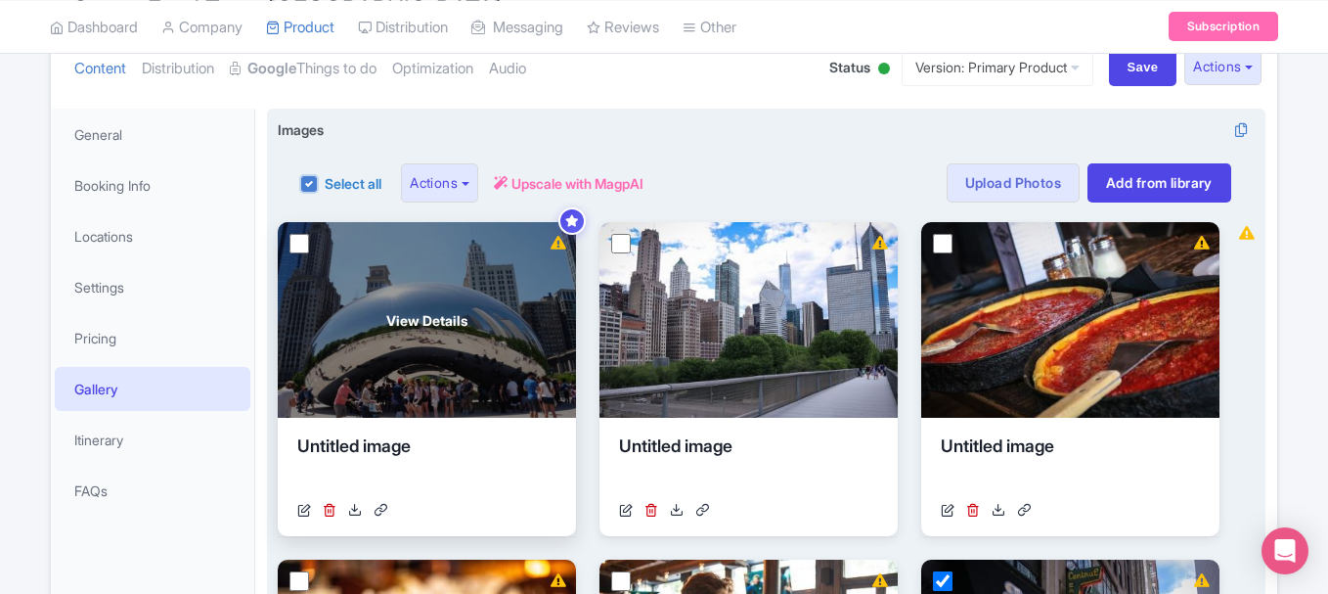
checkbox input "false"
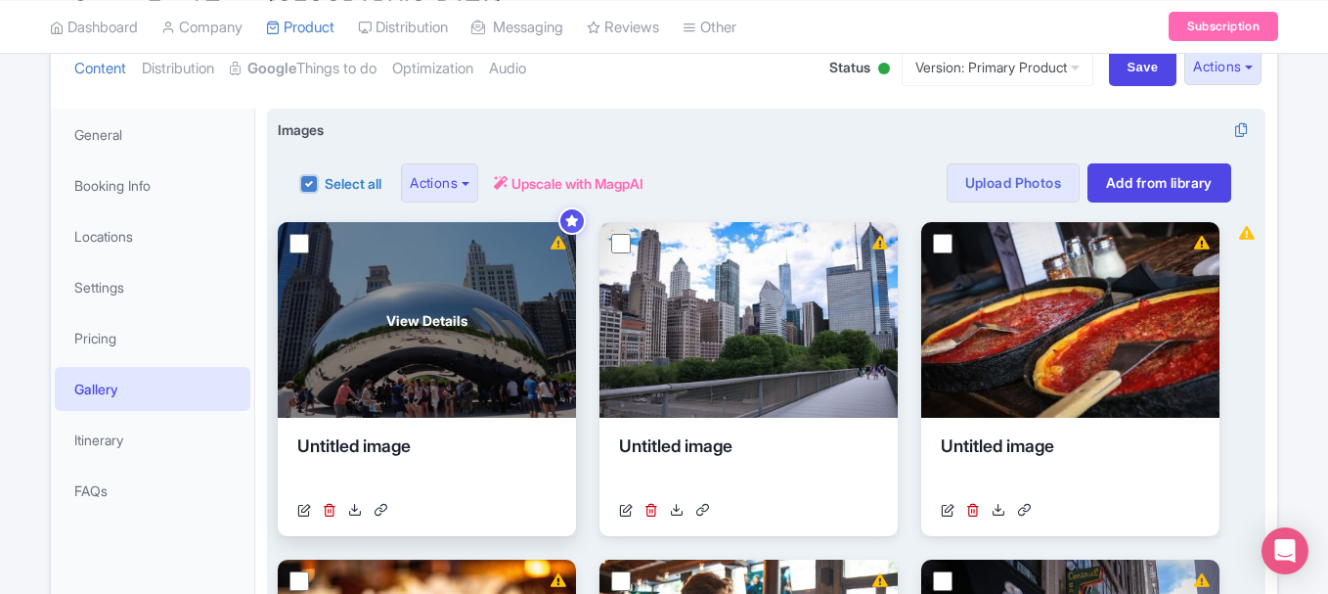
checkbox input "false"
click at [325, 184] on label "Select all" at bounding box center [353, 183] width 57 height 21
click at [325, 184] on input "Select all" at bounding box center [331, 177] width 13 height 13
checkbox input "true"
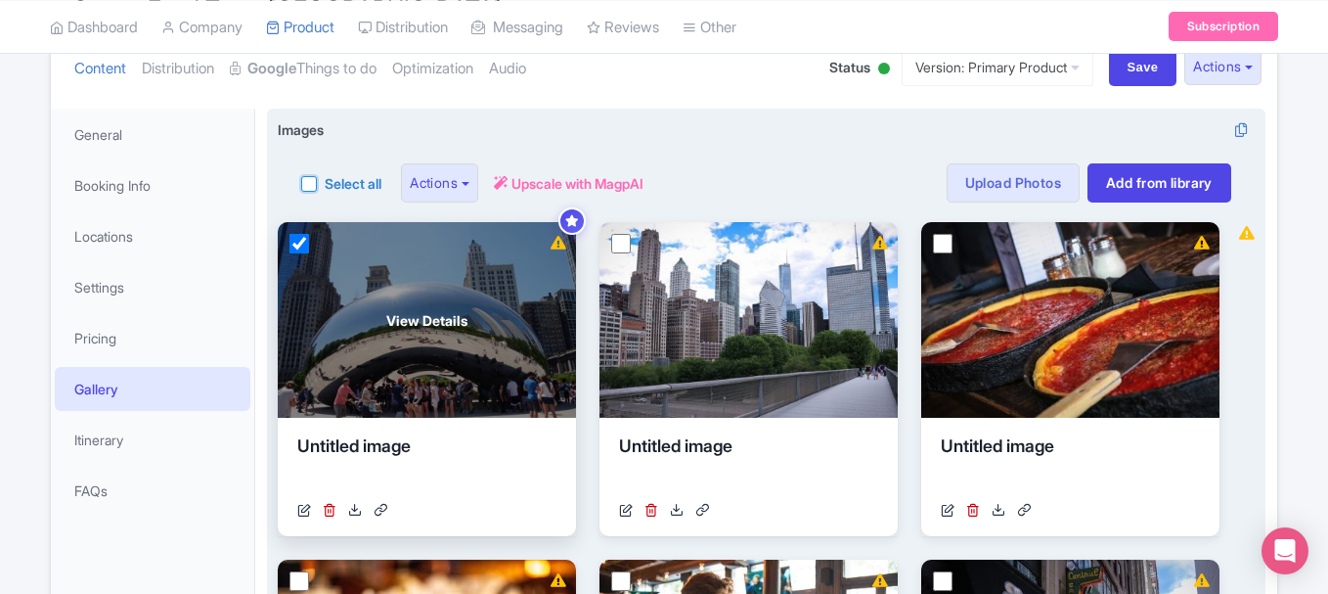
checkbox input "true"
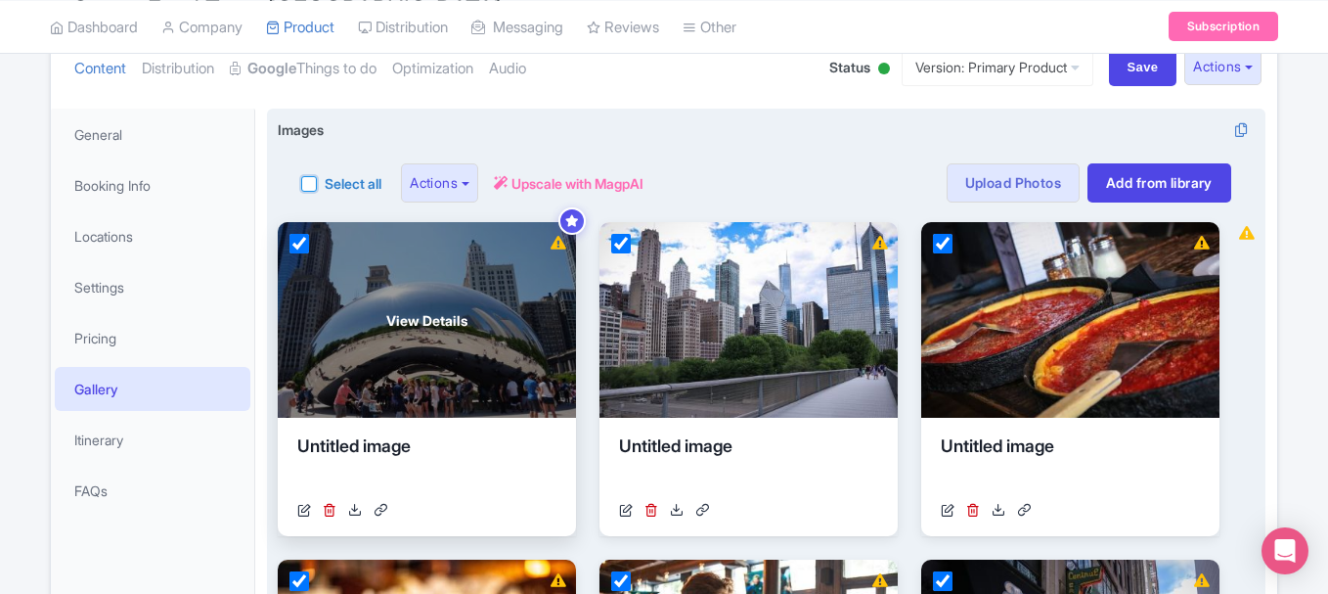
checkbox input "true"
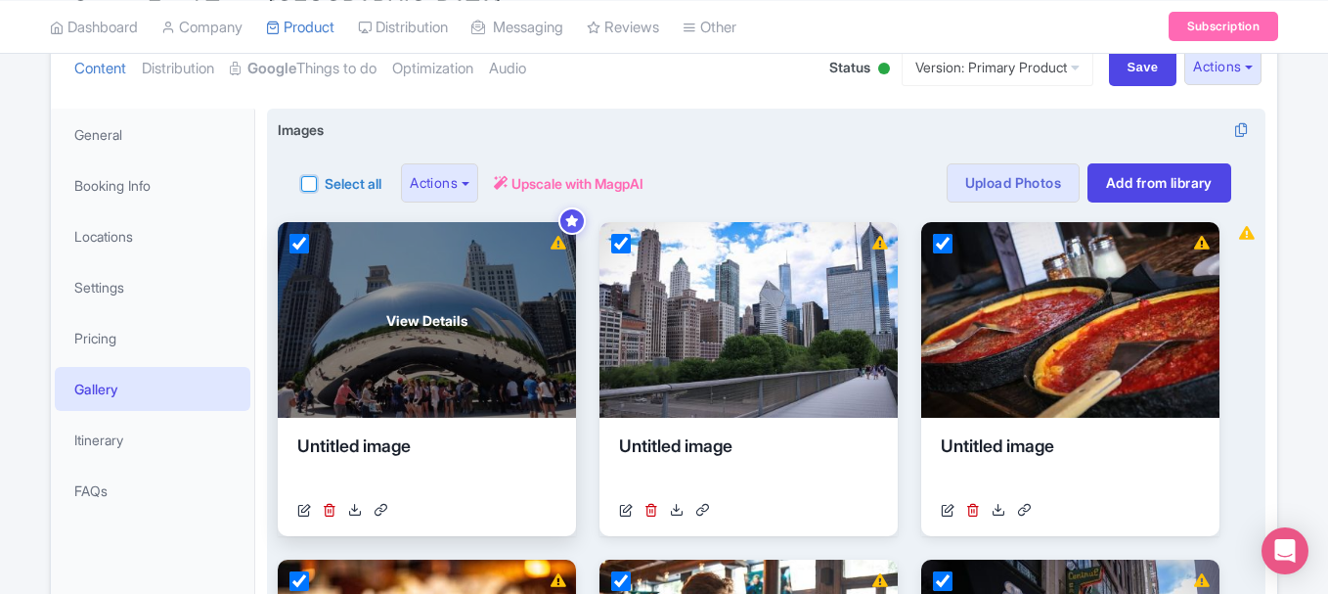
checkbox input "true"
click at [325, 185] on label "Select all" at bounding box center [353, 183] width 57 height 21
click at [325, 184] on input "Select all" at bounding box center [331, 177] width 13 height 13
checkbox input "false"
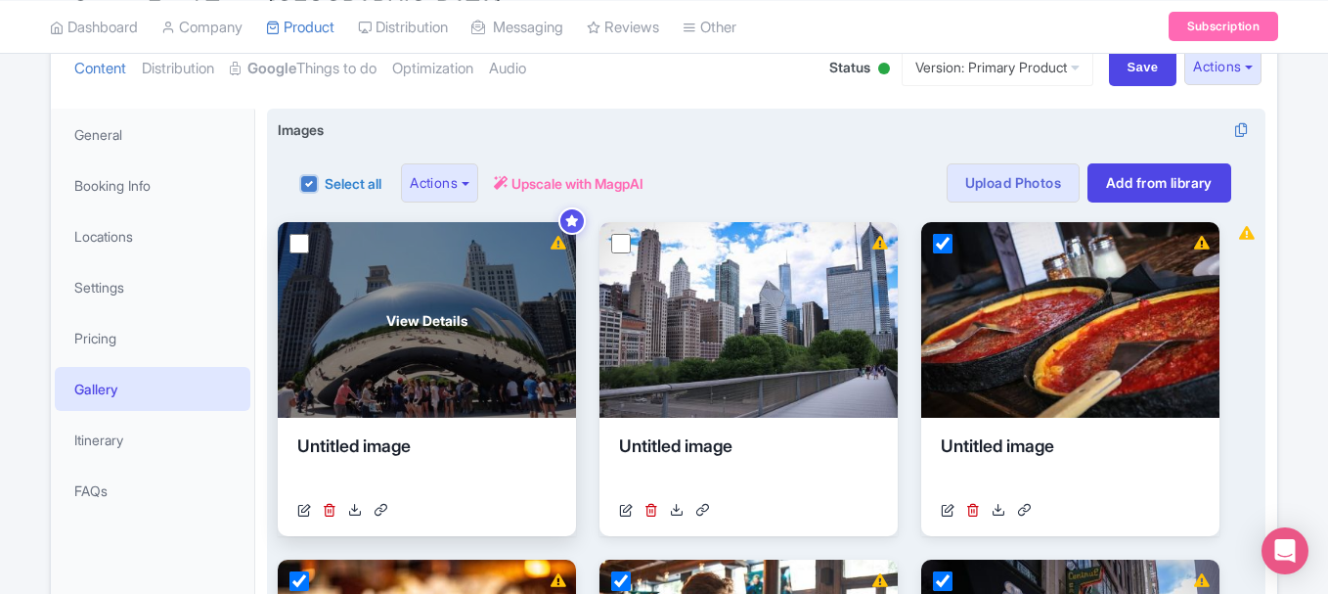
checkbox input "false"
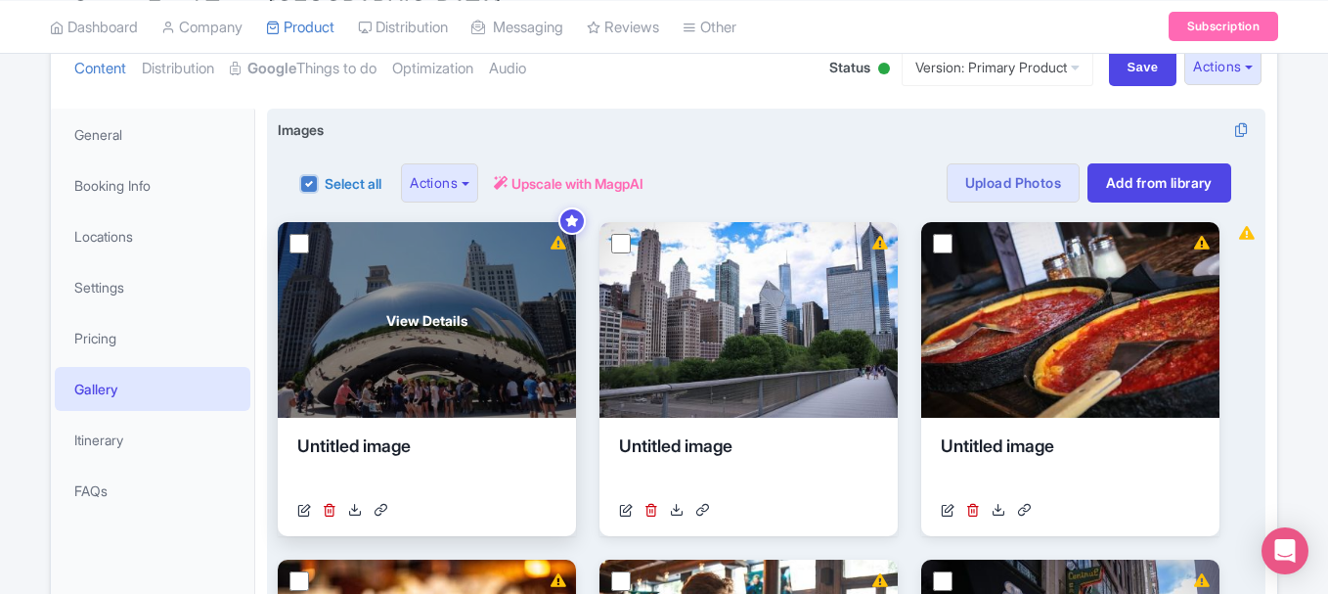
checkbox input "false"
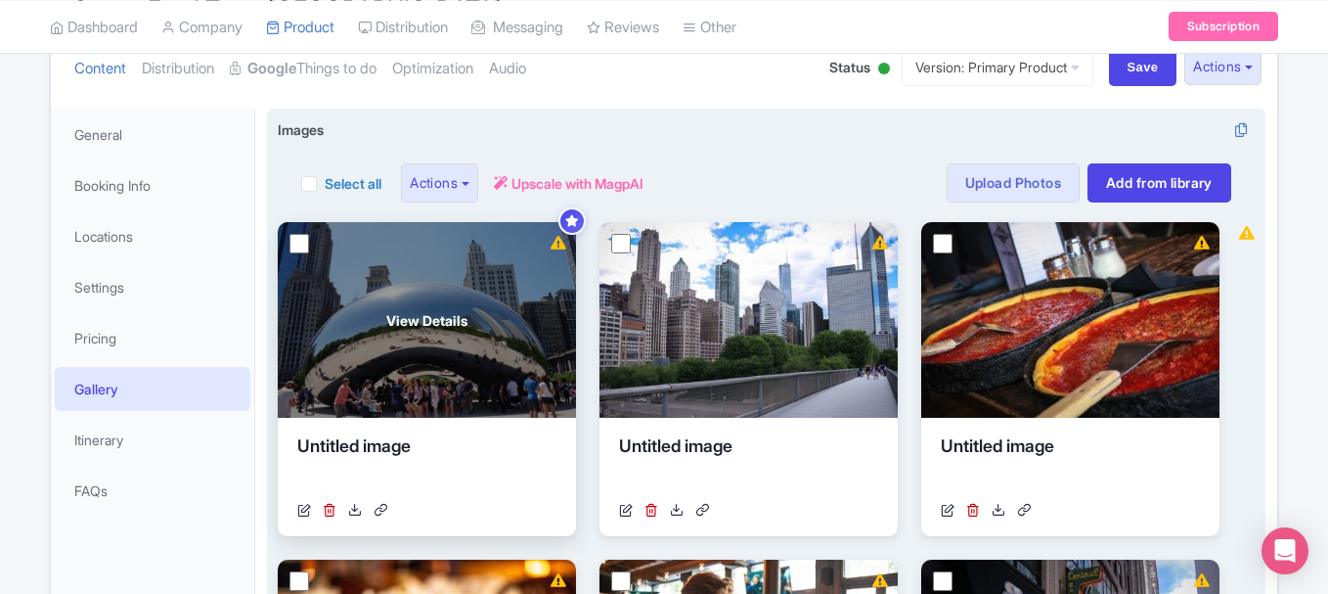
click at [325, 182] on label "Select all" at bounding box center [353, 183] width 57 height 21
click at [325, 182] on input "Select all" at bounding box center [331, 177] width 13 height 13
checkbox input "true"
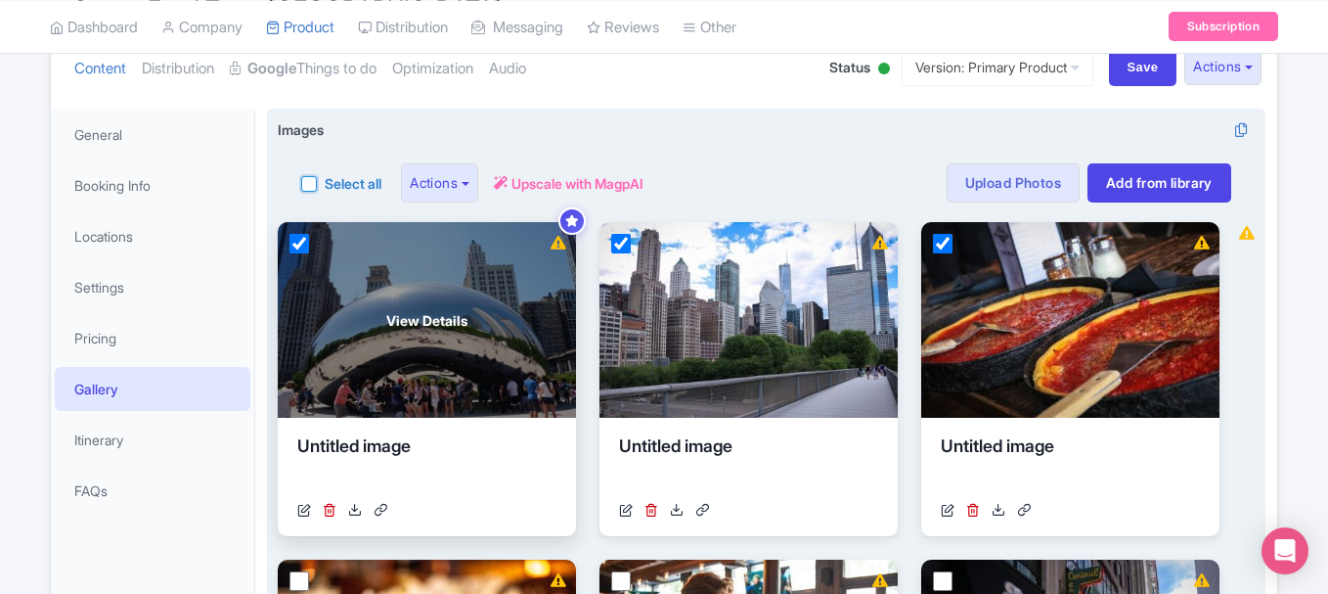
checkbox input "true"
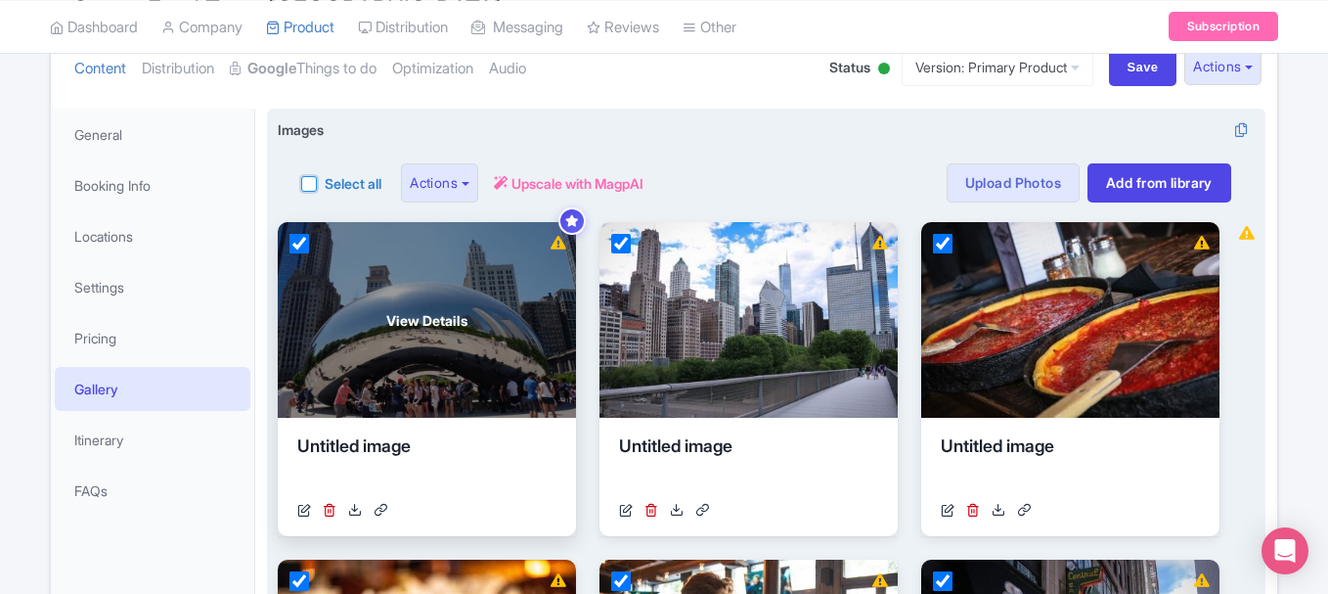
checkbox input "true"
click at [297, 244] on input "checkbox" at bounding box center [300, 244] width 20 height 20
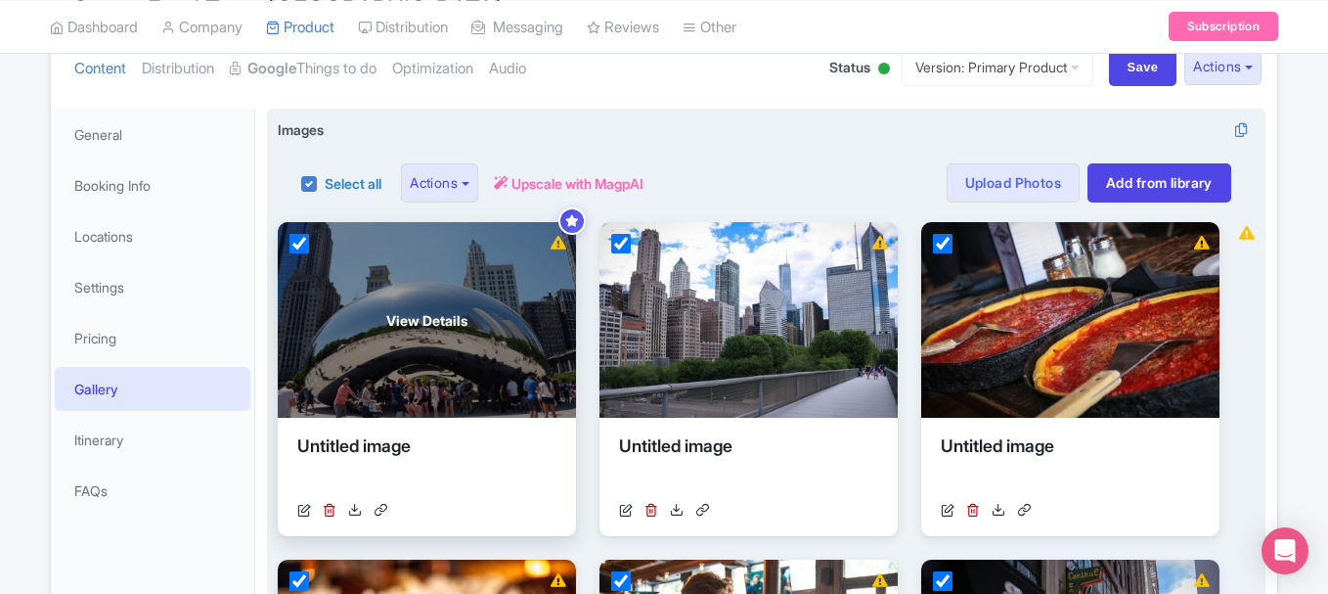
checkbox input "false"
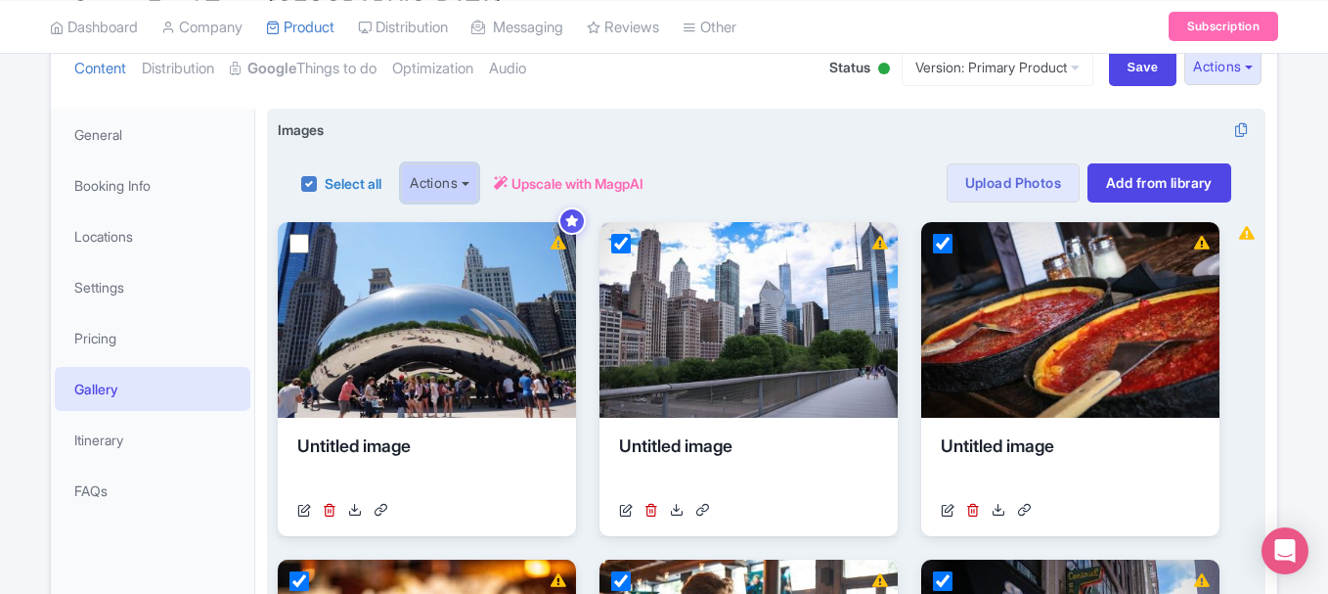
click at [465, 192] on button "Actions" at bounding box center [439, 182] width 77 height 39
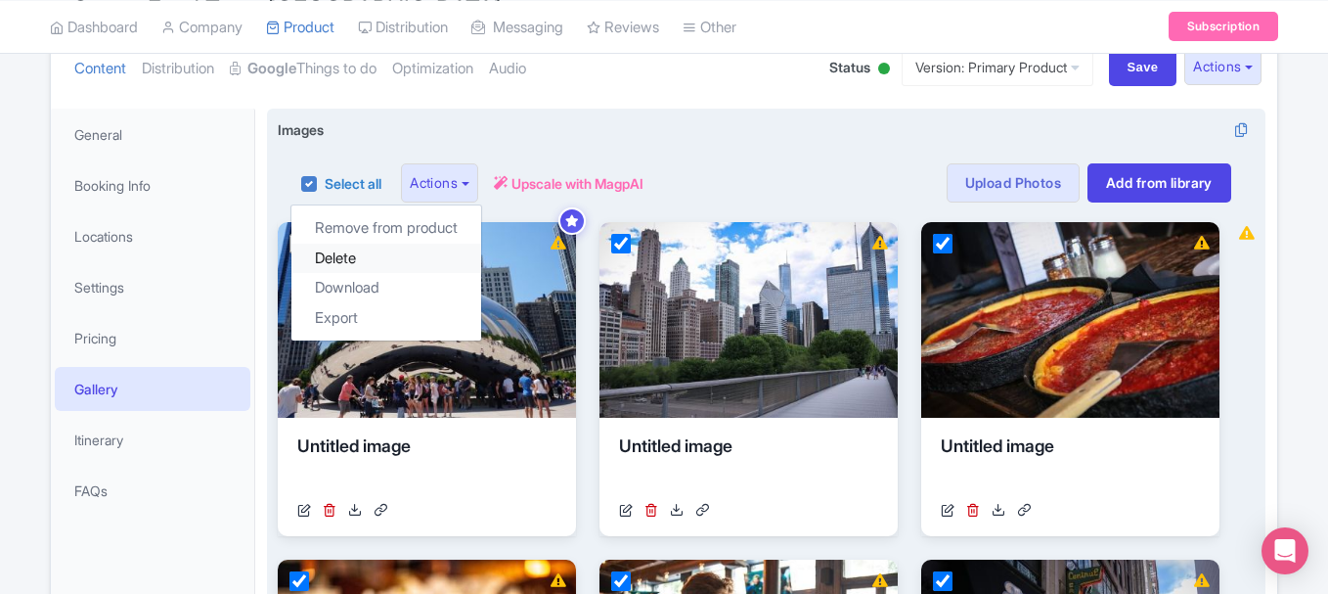
click at [437, 262] on link "Delete" at bounding box center [387, 259] width 190 height 30
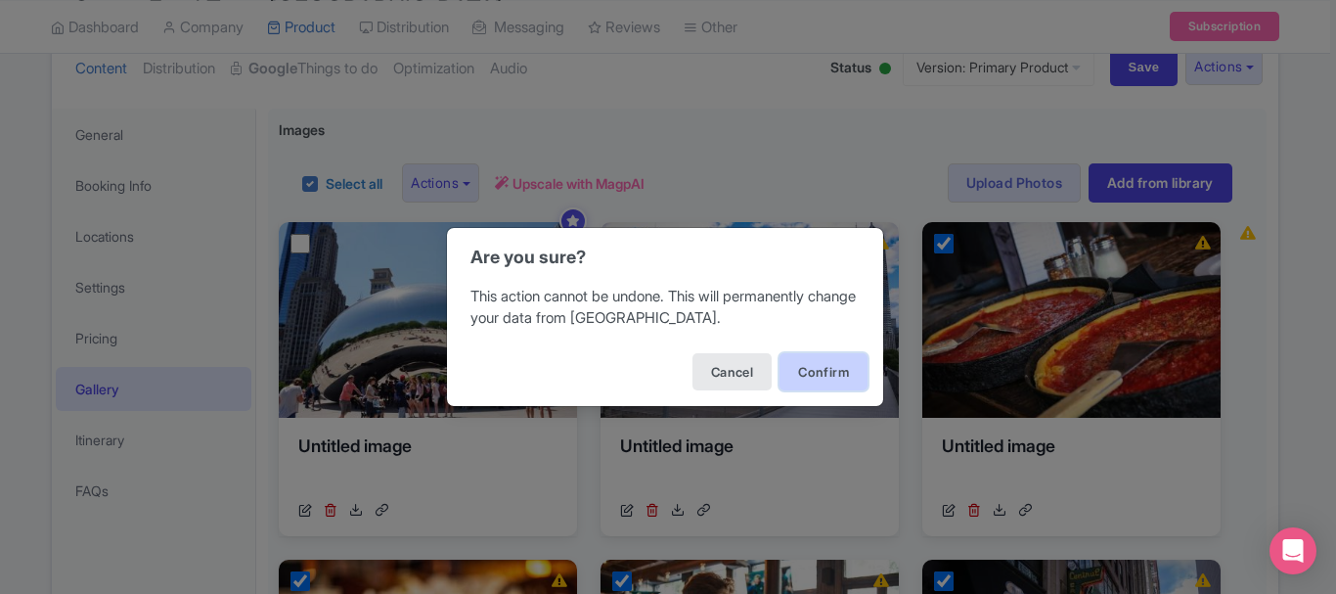
click at [853, 378] on button "Confirm" at bounding box center [824, 371] width 88 height 37
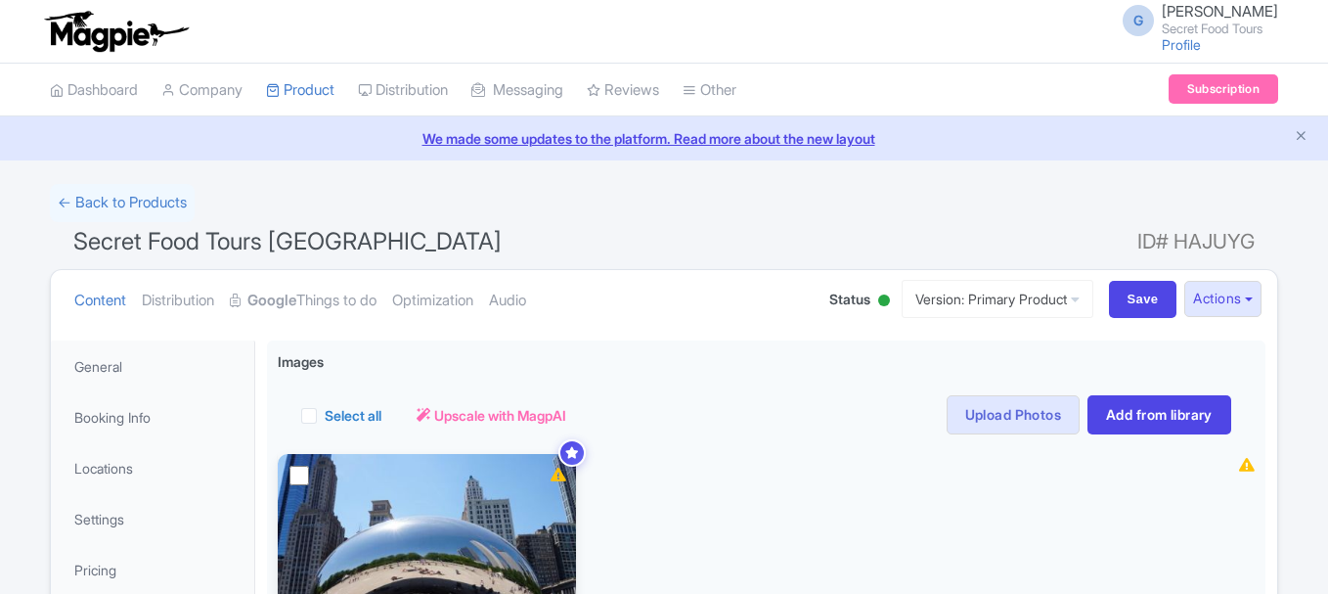
scroll to position [262, 0]
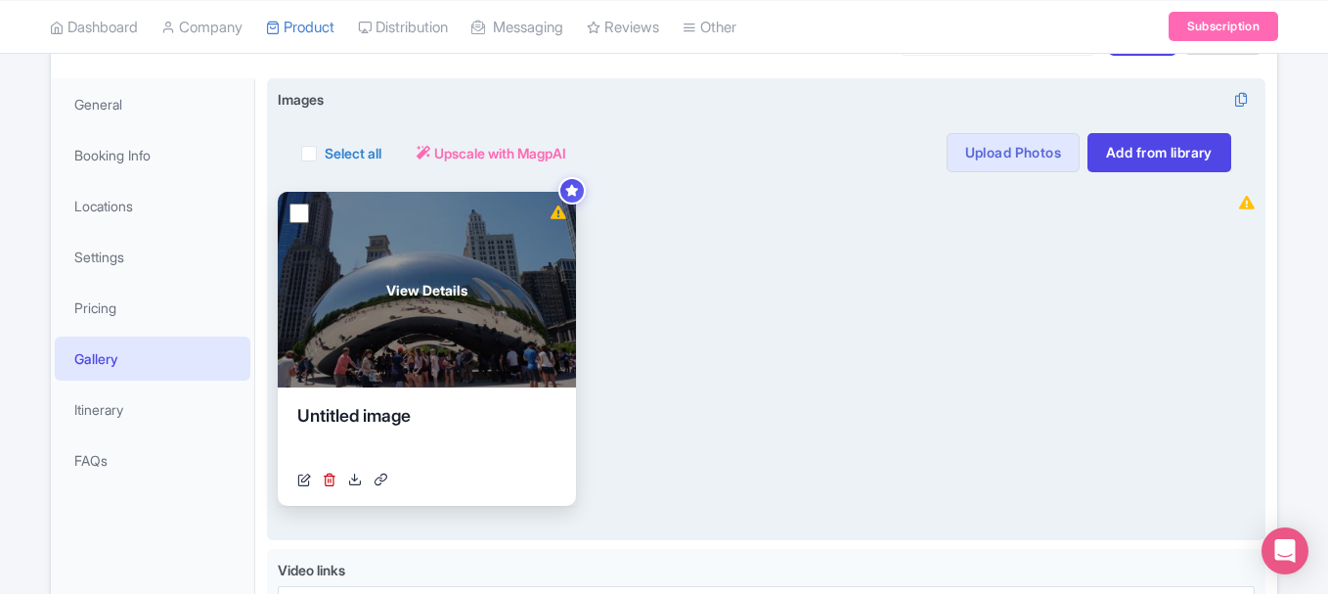
click at [293, 207] on input "checkbox" at bounding box center [300, 213] width 20 height 20
checkbox input "true"
click at [330, 477] on icon at bounding box center [330, 479] width 14 height 14
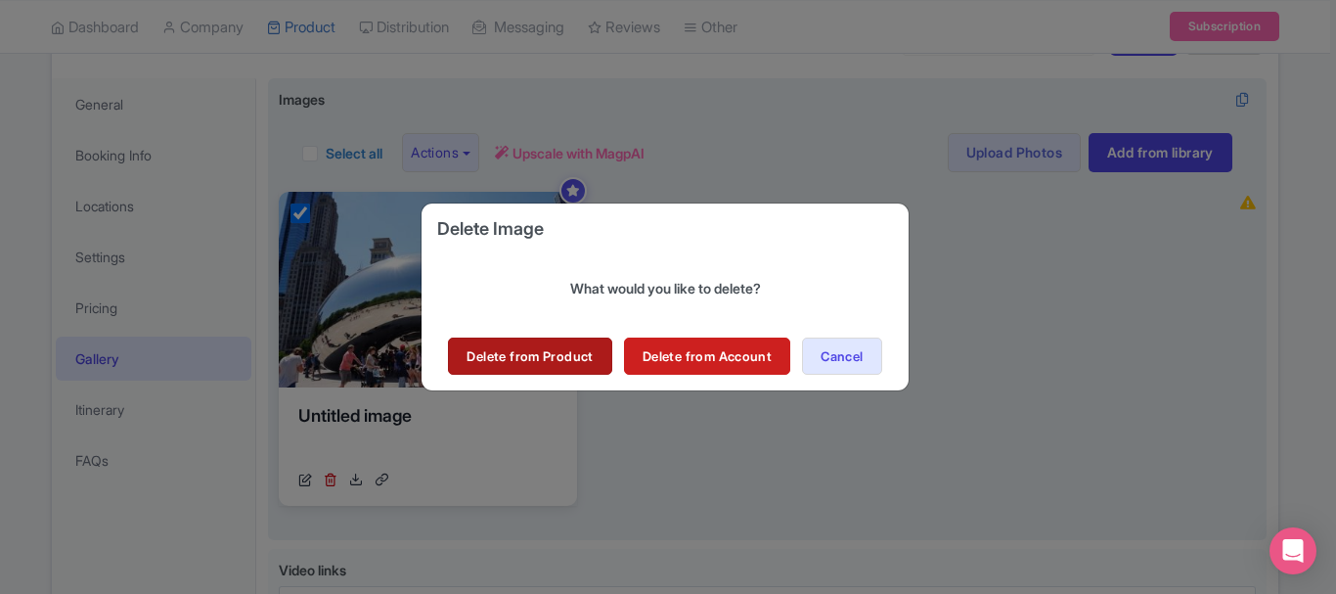
click at [564, 350] on link "Delete from Product" at bounding box center [529, 355] width 163 height 37
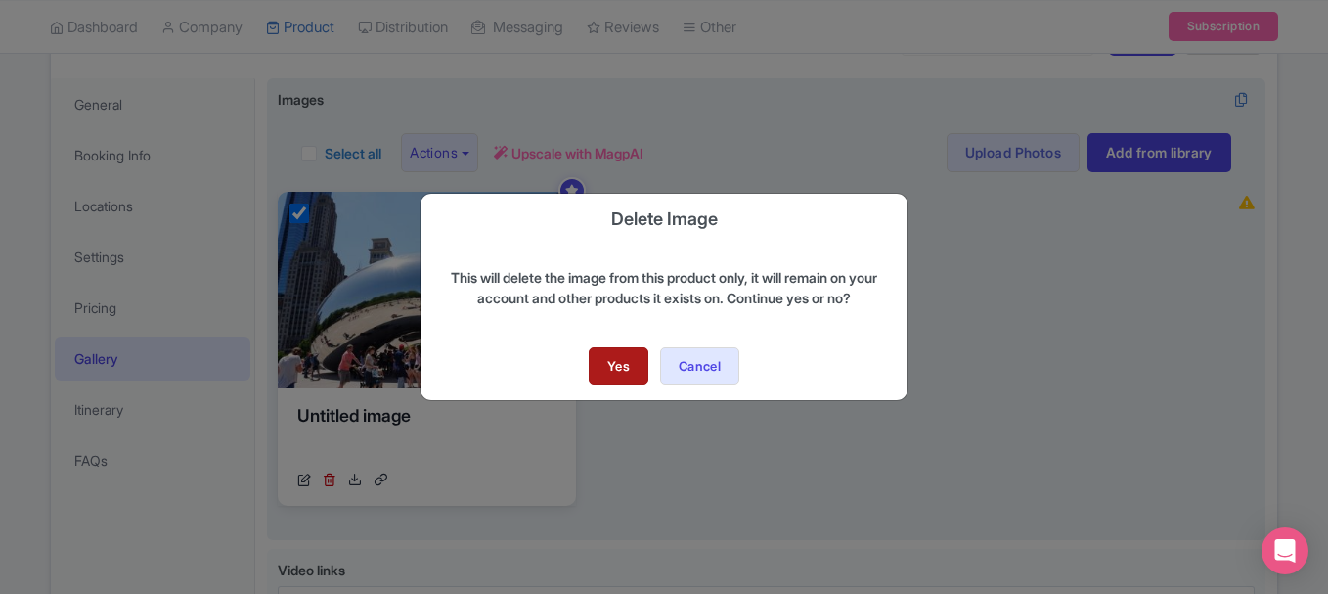
click at [597, 362] on link "Yes" at bounding box center [619, 365] width 60 height 37
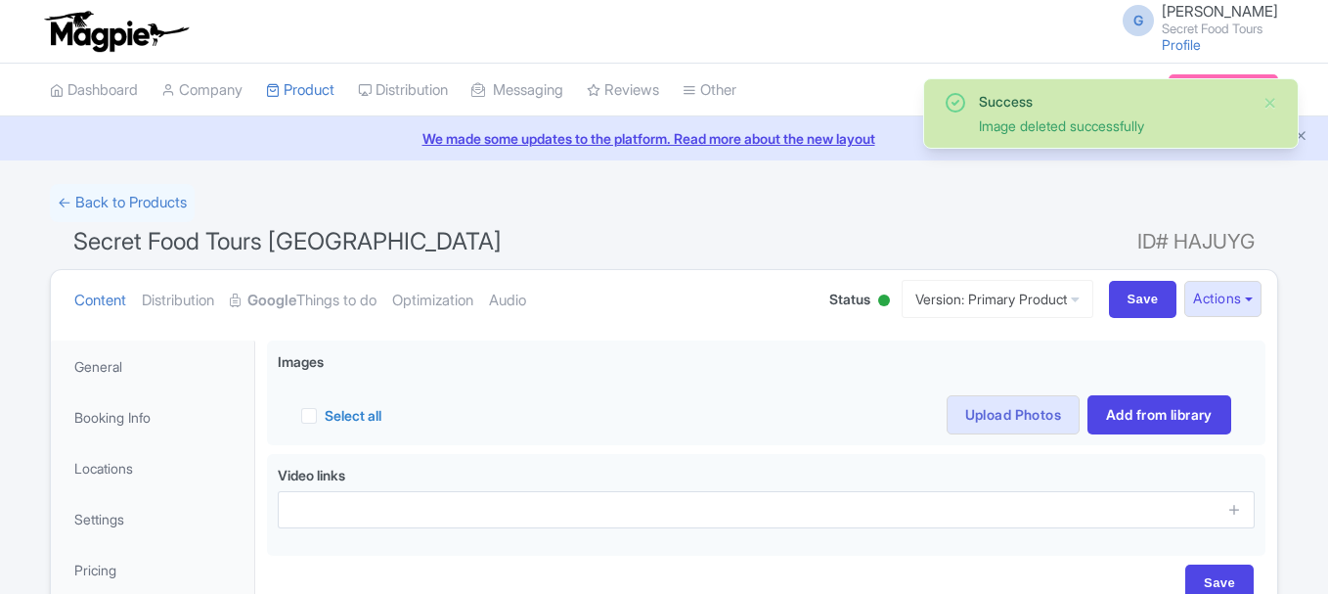
scroll to position [262, 0]
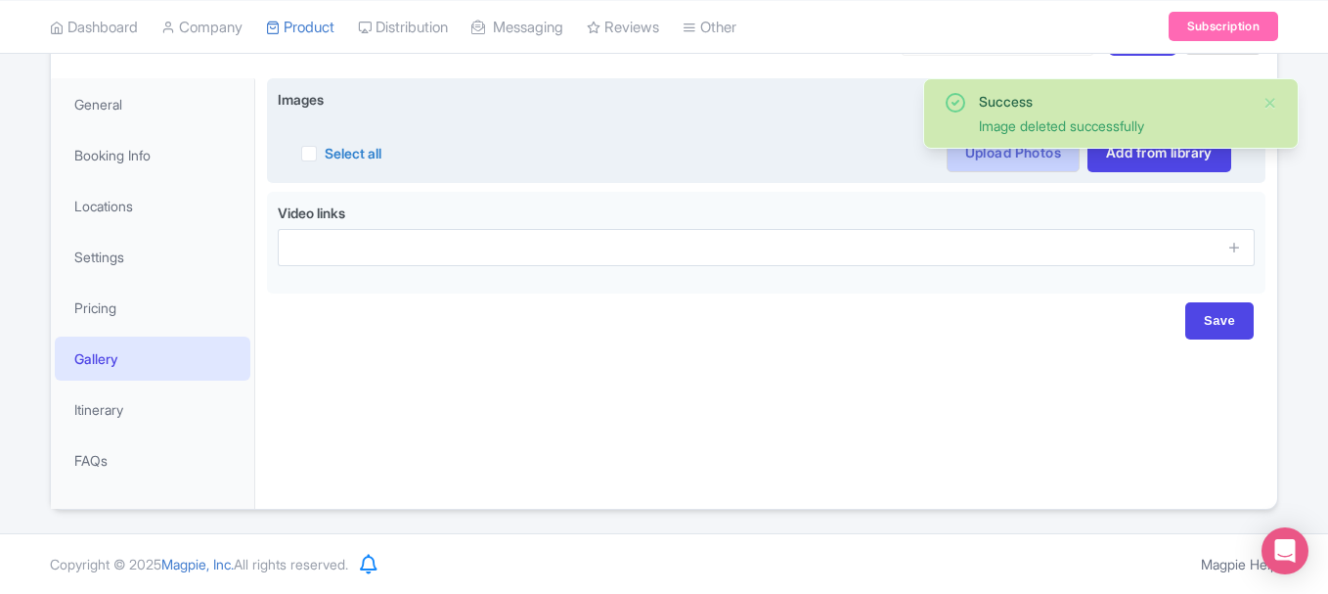
click at [990, 155] on link "Upload Photos" at bounding box center [1013, 152] width 133 height 39
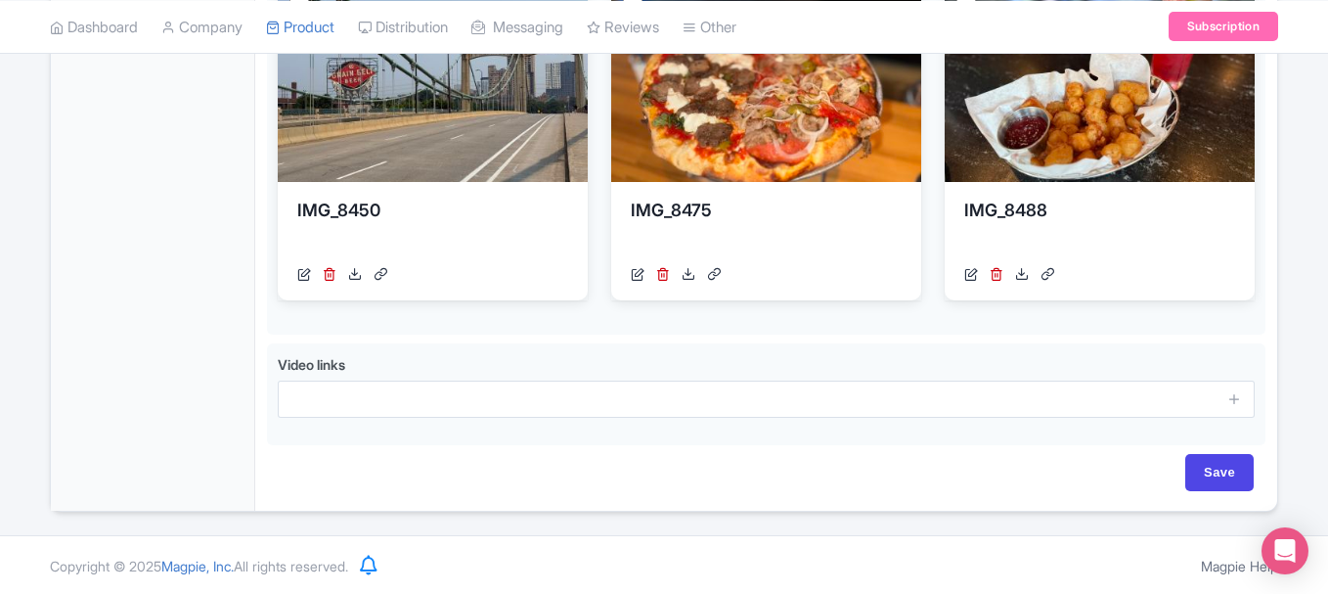
scroll to position [807, 0]
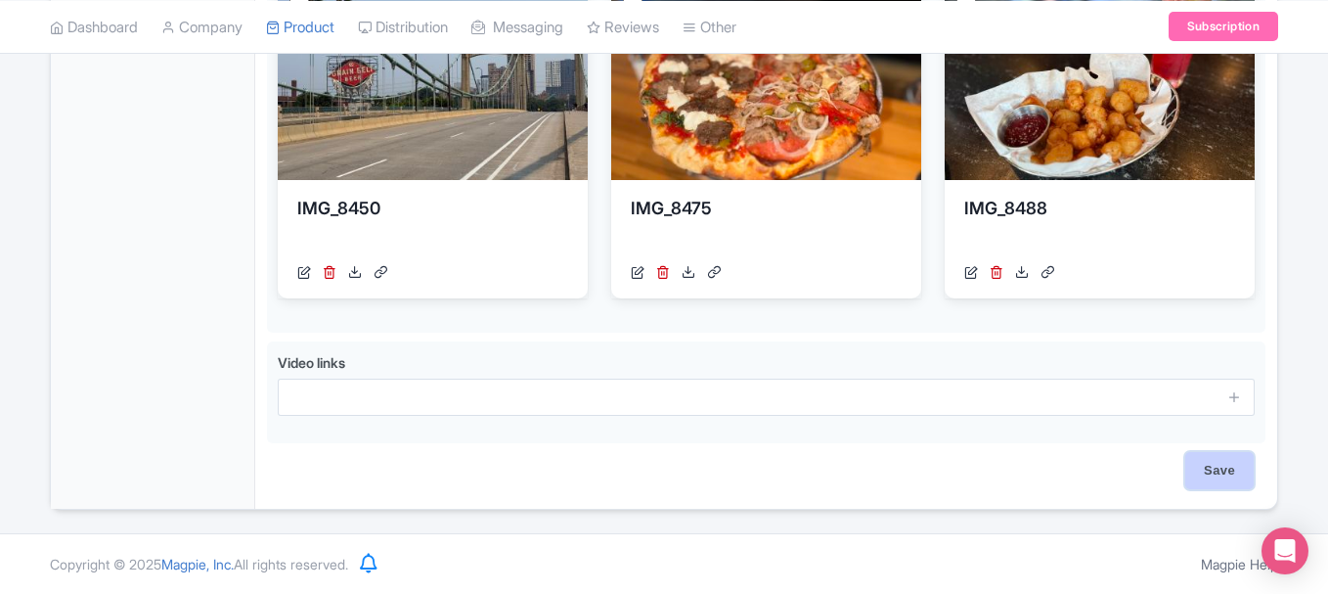
click at [1204, 480] on input "Save" at bounding box center [1220, 470] width 68 height 37
type input "Saving..."
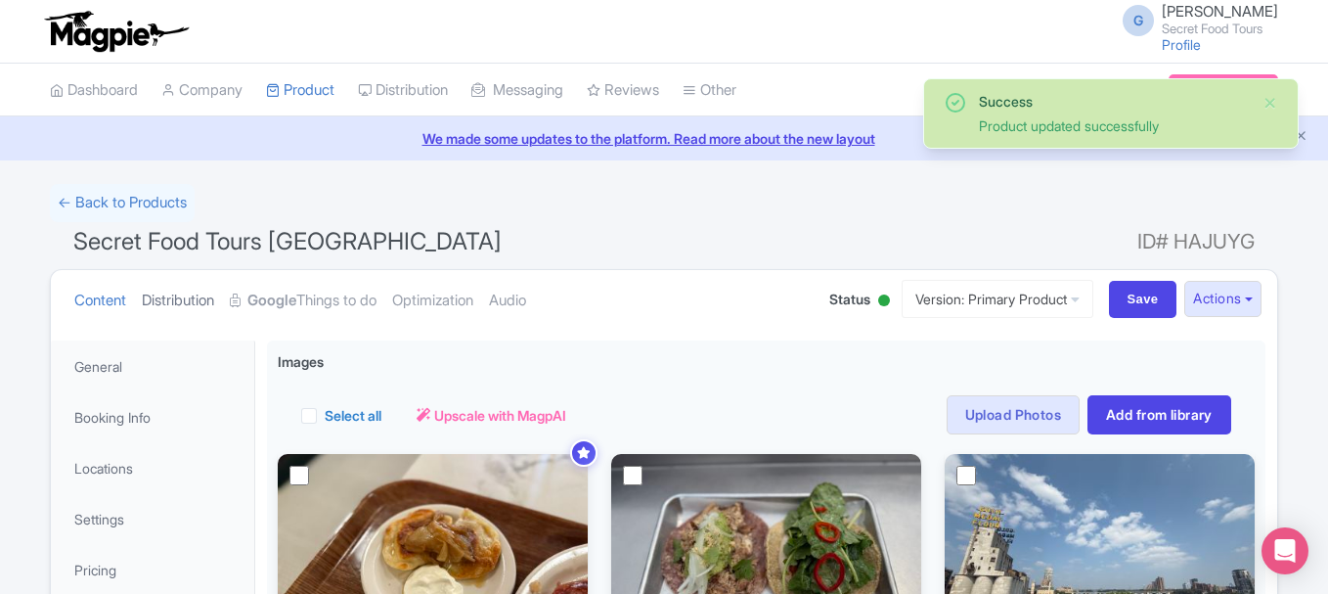
click at [202, 291] on link "Distribution" at bounding box center [178, 301] width 72 height 62
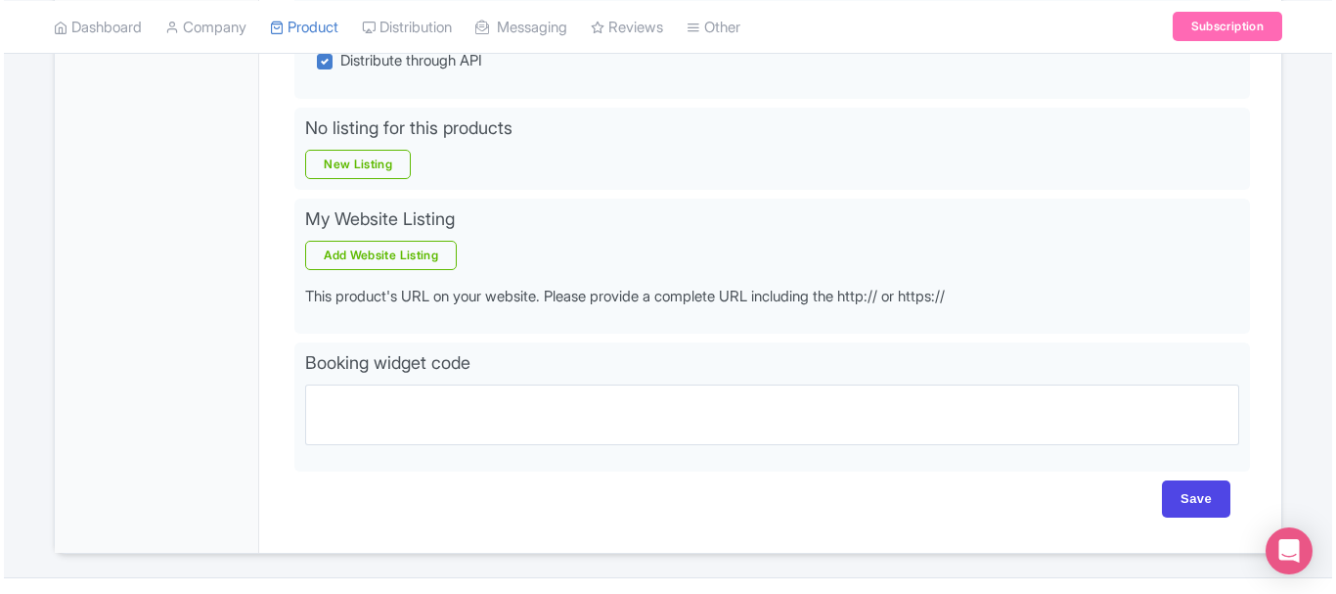
scroll to position [652, 0]
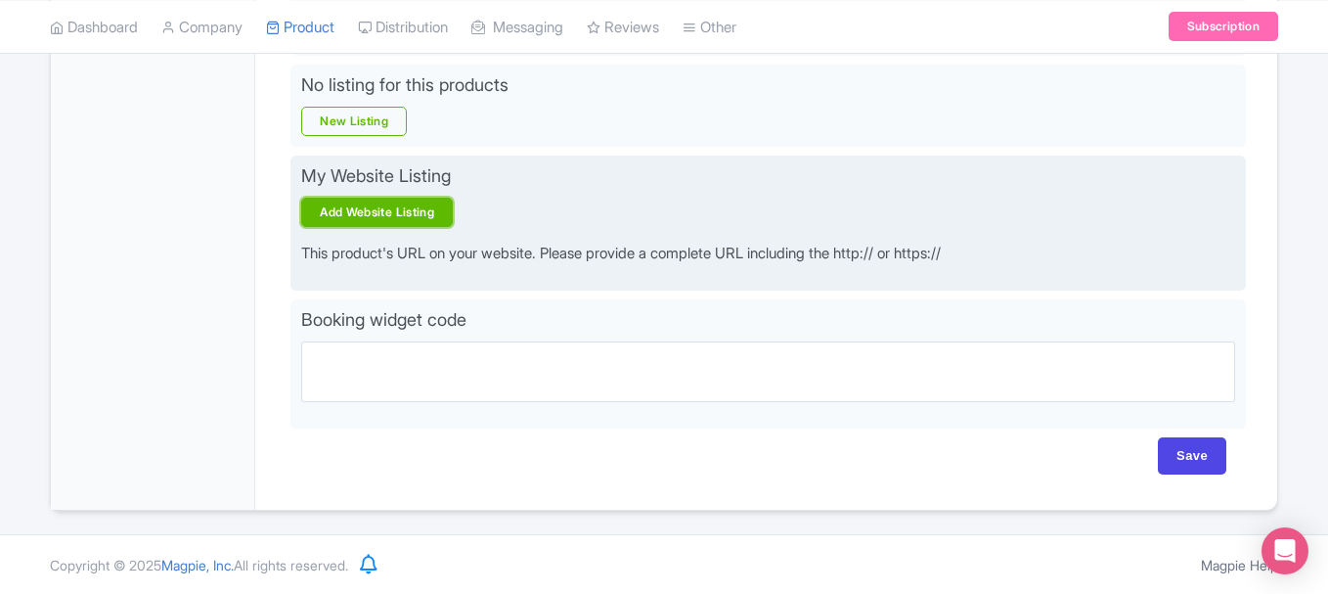
click at [398, 206] on link "Add Website Listing" at bounding box center [377, 212] width 152 height 29
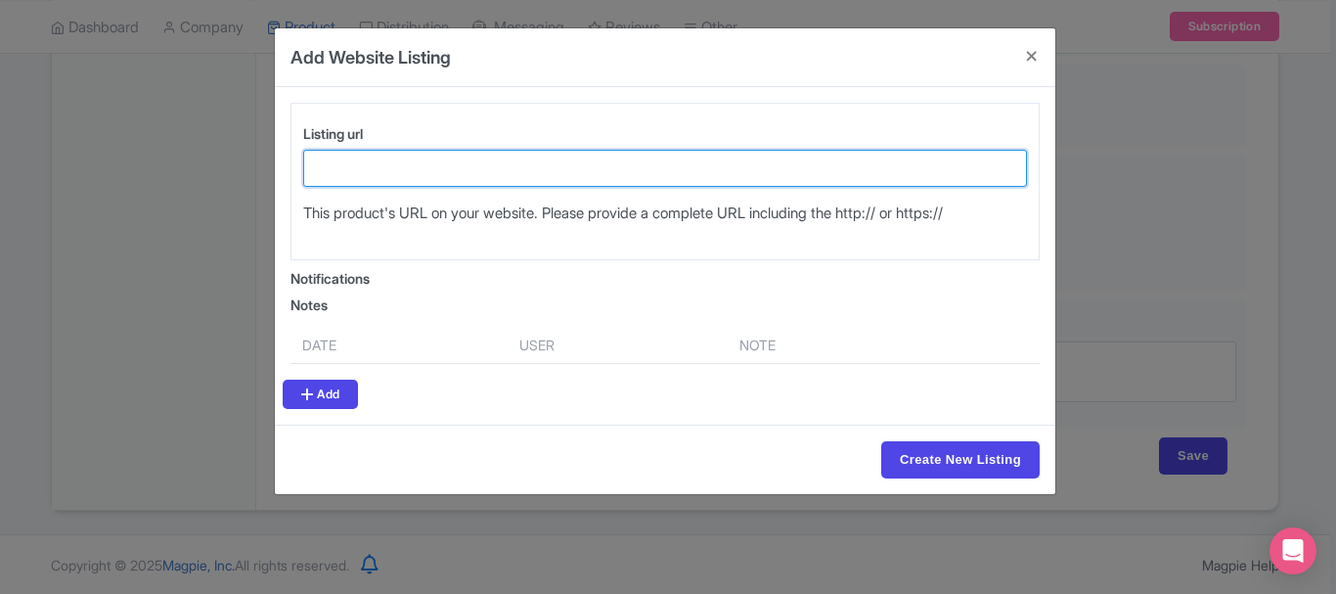
click at [389, 153] on input "Listing url" at bounding box center [665, 168] width 724 height 37
paste input "[URL][DOMAIN_NAME]"
type input "[URL][DOMAIN_NAME]"
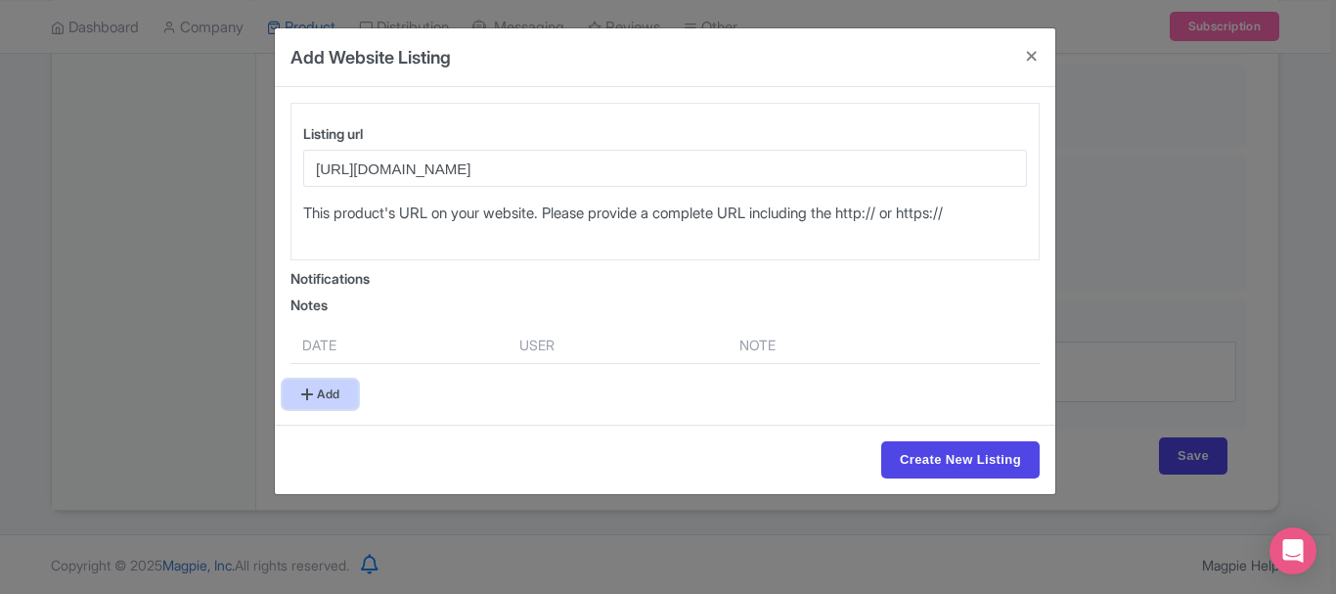
click at [350, 399] on link "Add" at bounding box center [320, 394] width 75 height 29
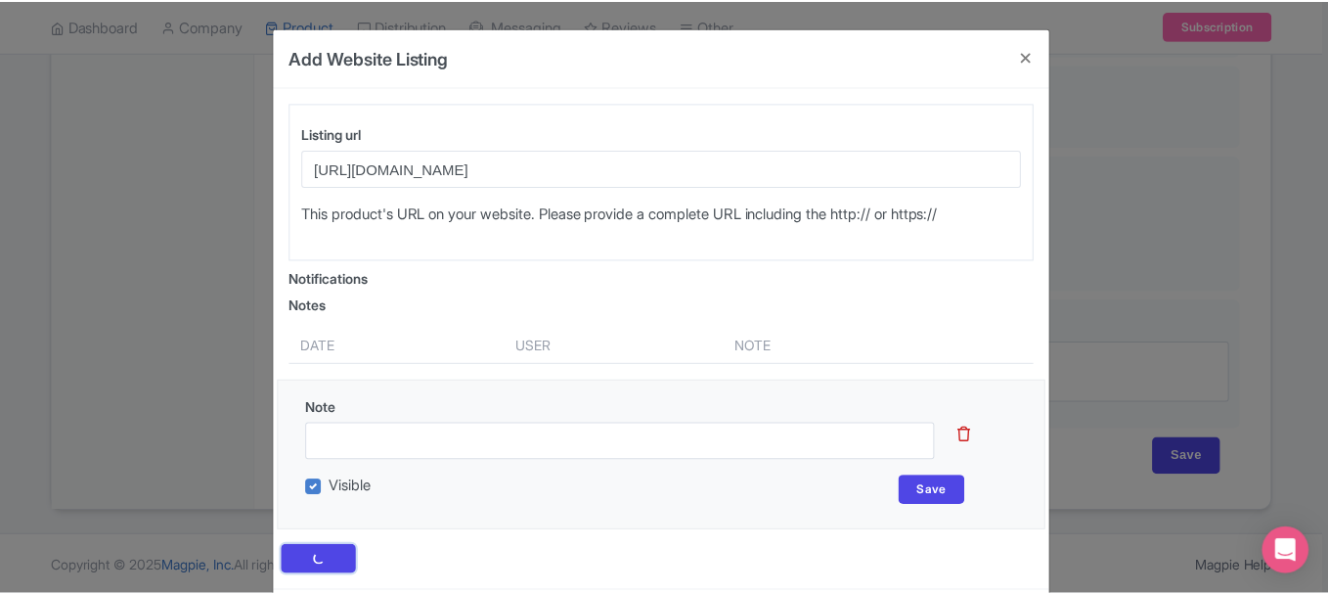
scroll to position [94, 0]
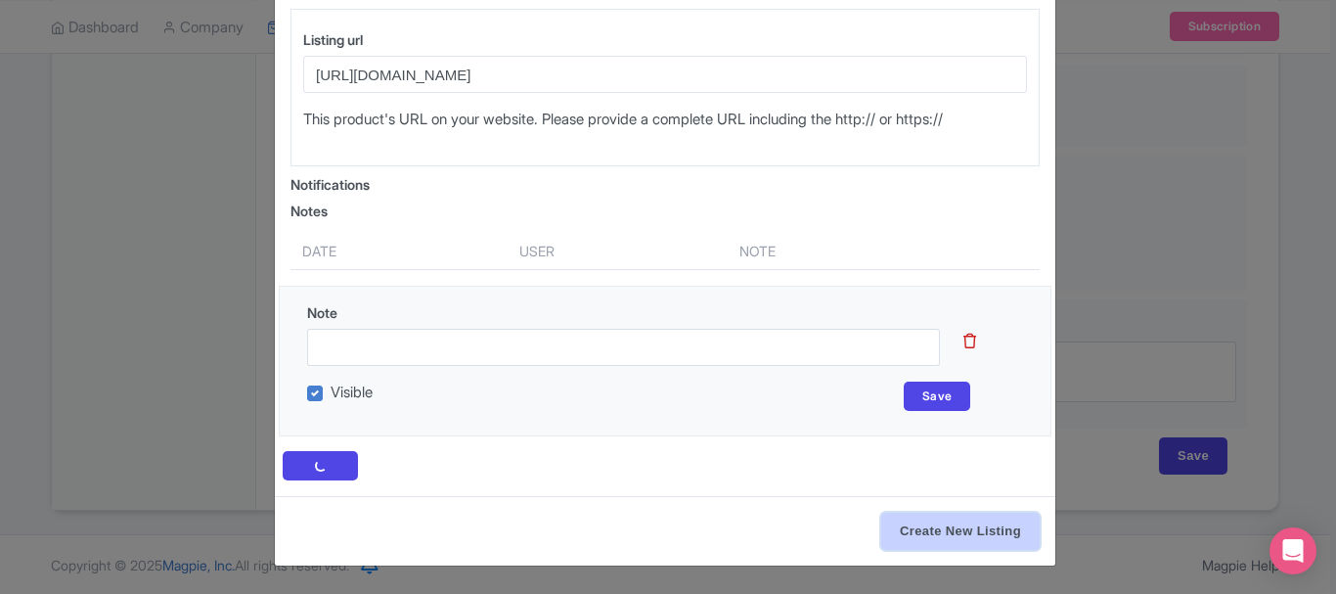
click at [936, 526] on input "Create New Listing" at bounding box center [960, 531] width 158 height 37
type input "Create New Listing"
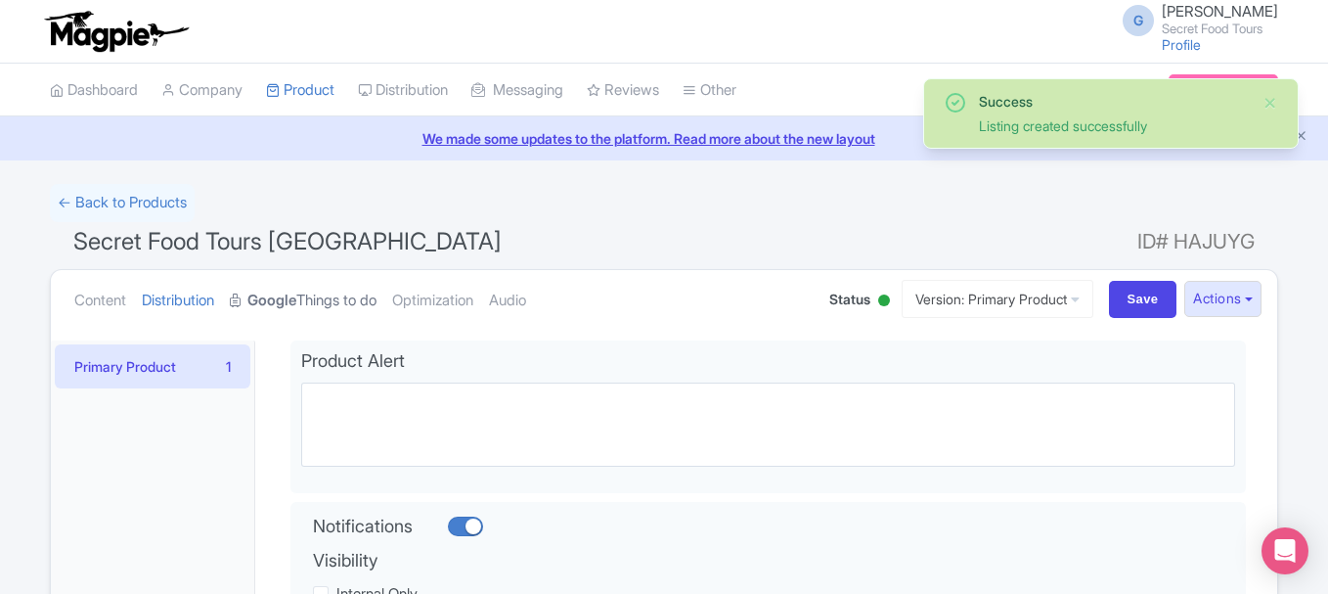
click at [296, 306] on strong "Google" at bounding box center [271, 301] width 49 height 22
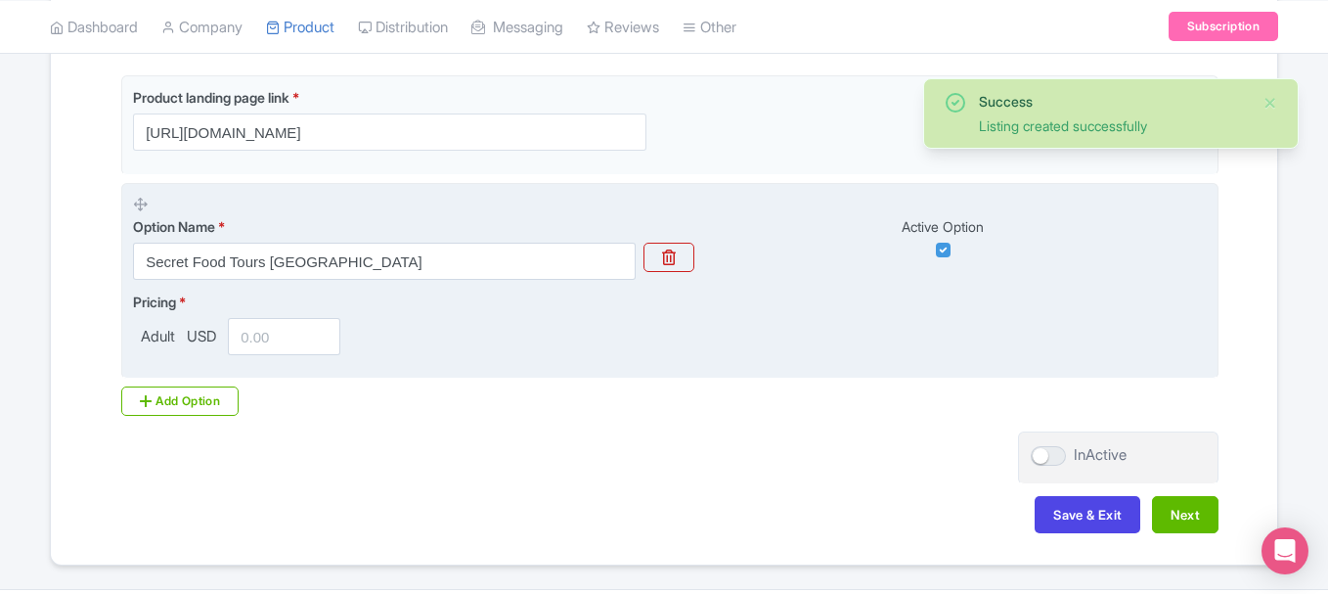
scroll to position [513, 0]
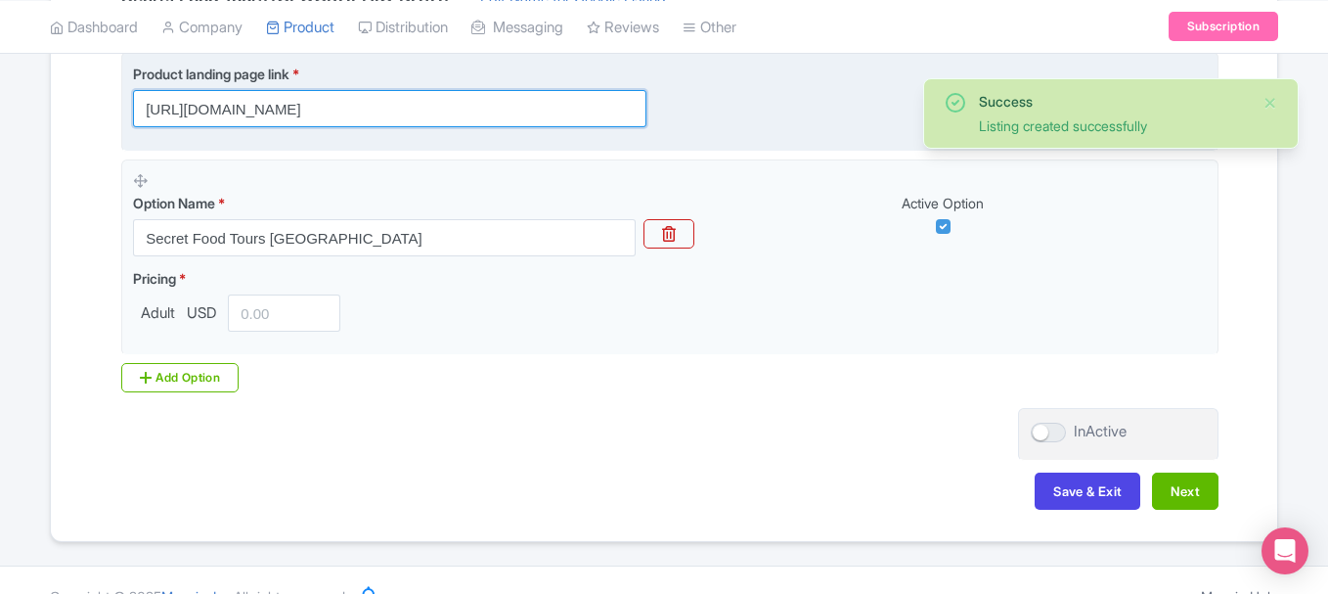
click at [322, 114] on input "[URL][DOMAIN_NAME]" at bounding box center [390, 108] width 514 height 37
paste input "[URL][DOMAIN_NAME]"
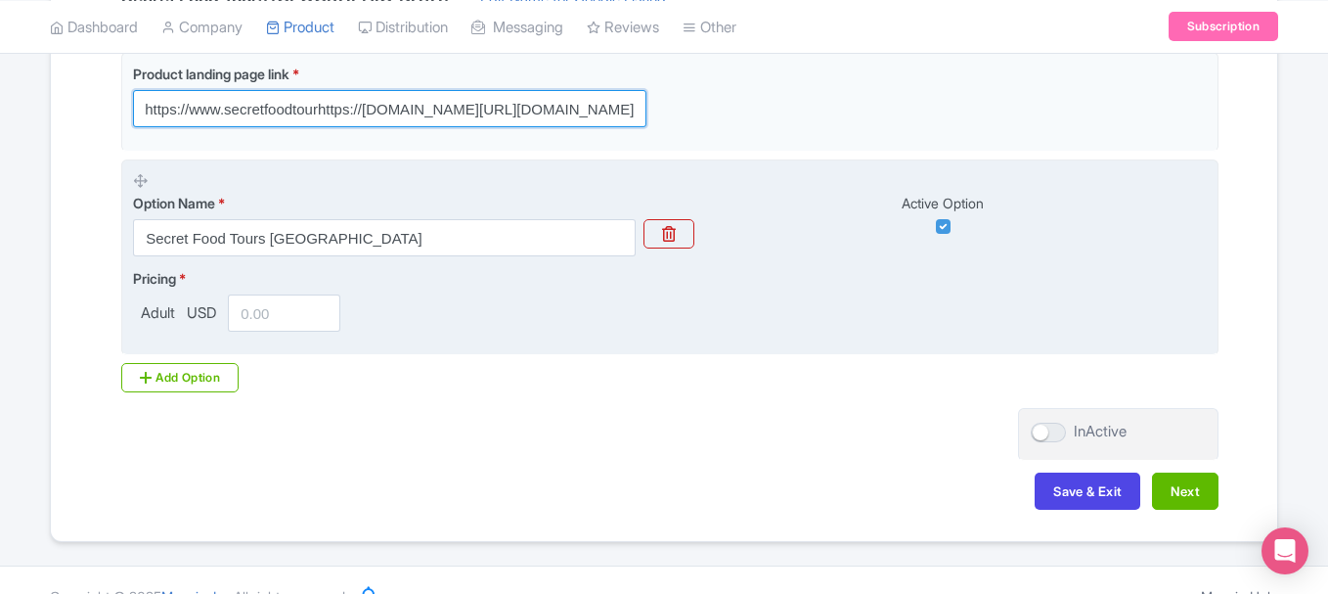
paste input "[DOMAIN_NAME][URL]"
type input "[URL][DOMAIN_NAME]"
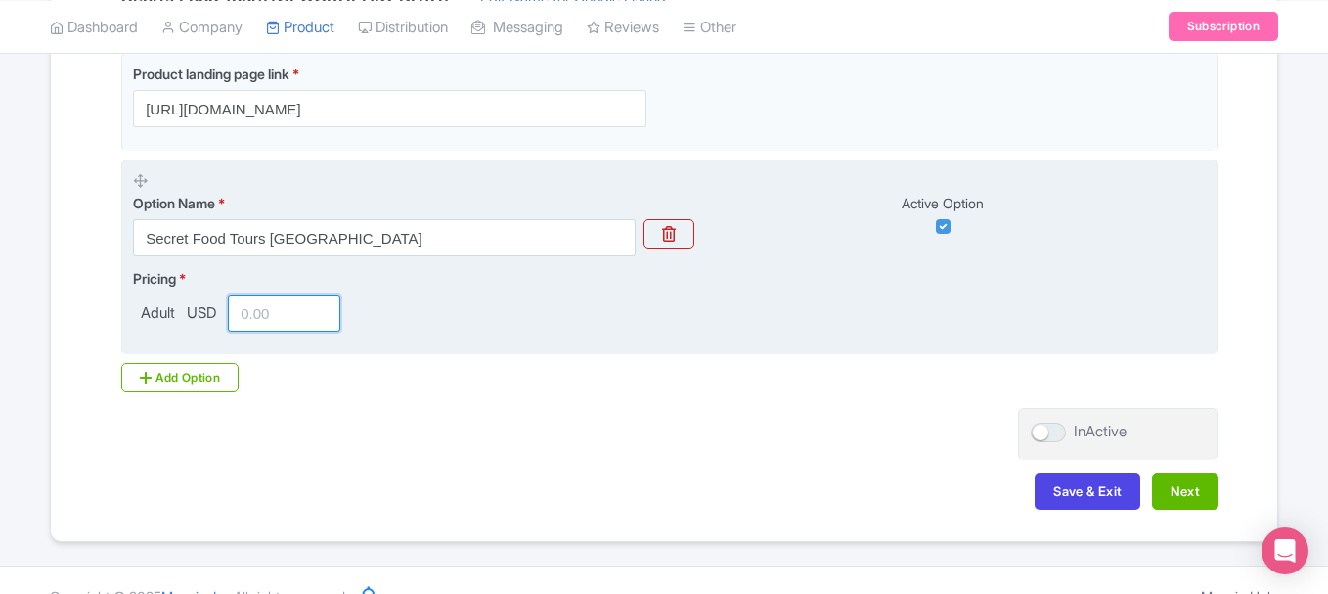
click at [261, 303] on input "number" at bounding box center [284, 312] width 112 height 37
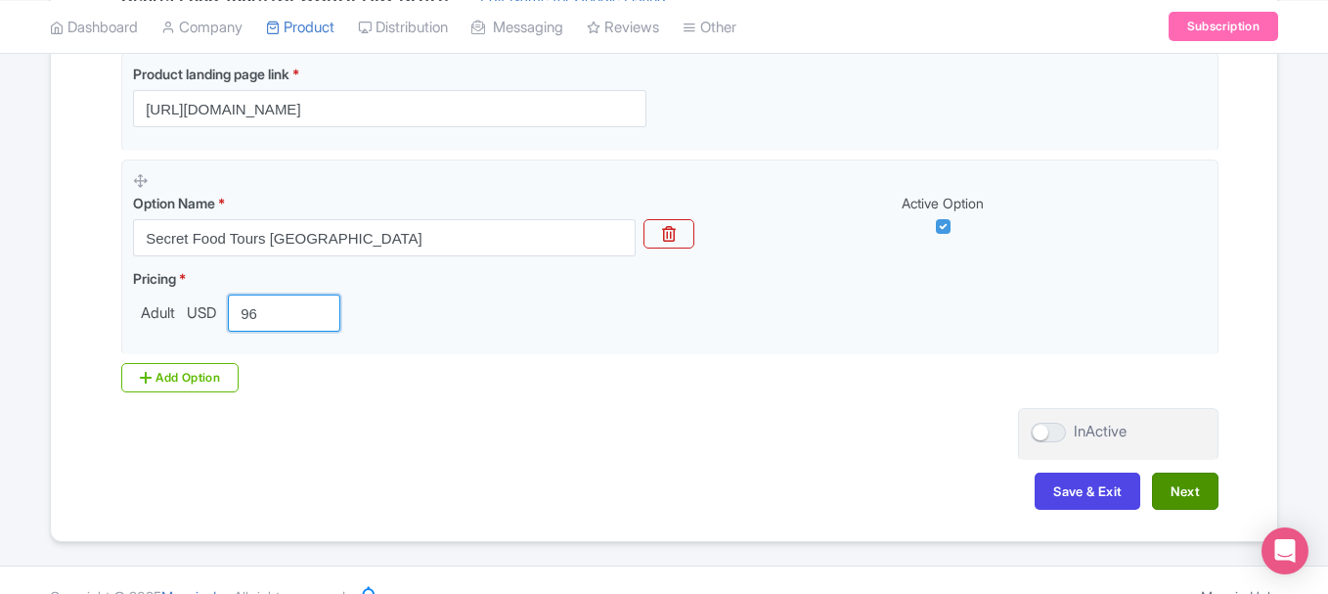
type input "96"
click at [1156, 483] on button "Next" at bounding box center [1185, 490] width 67 height 37
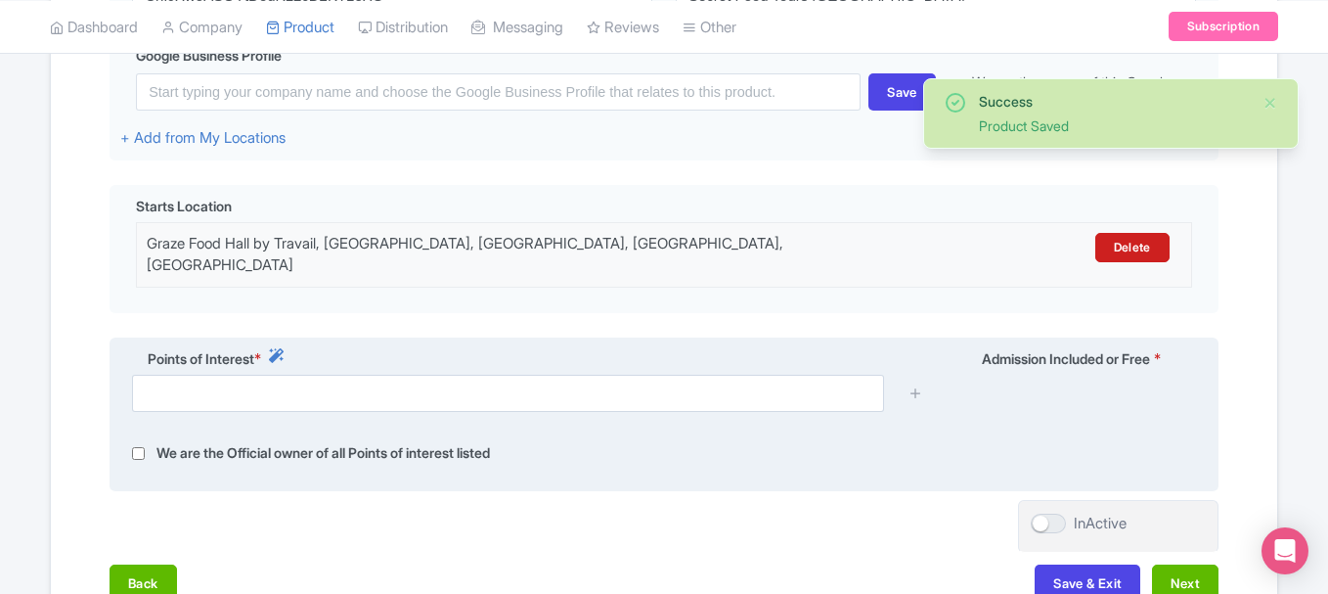
scroll to position [731, 0]
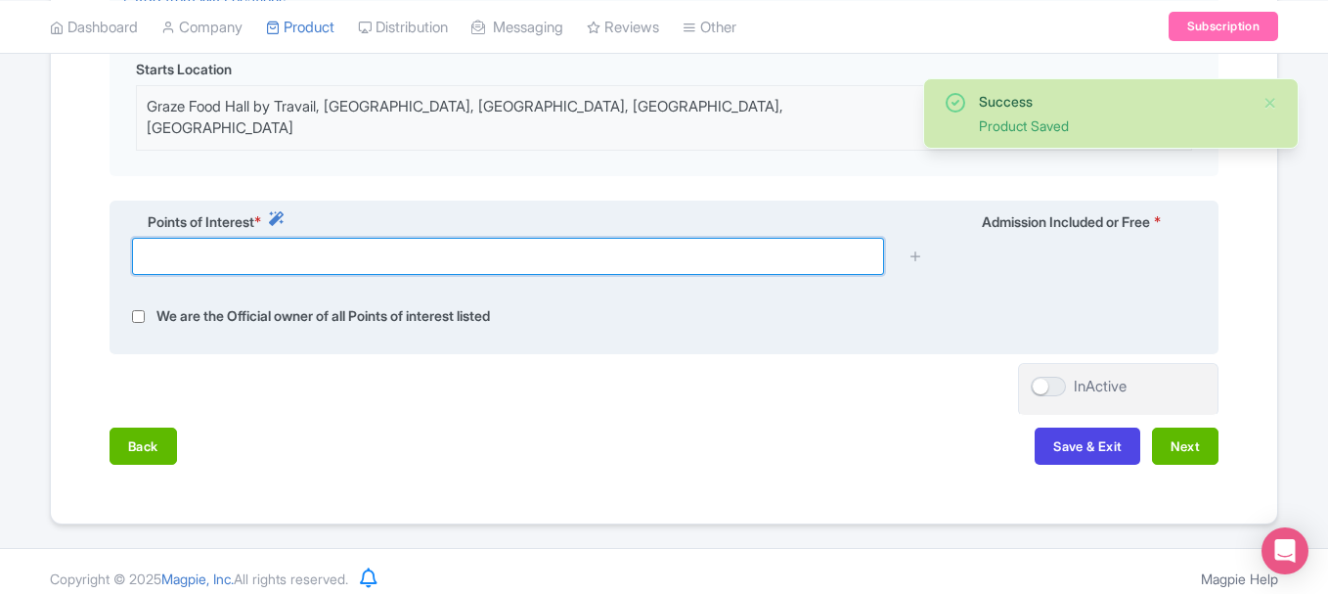
click at [392, 242] on input "text" at bounding box center [508, 256] width 752 height 37
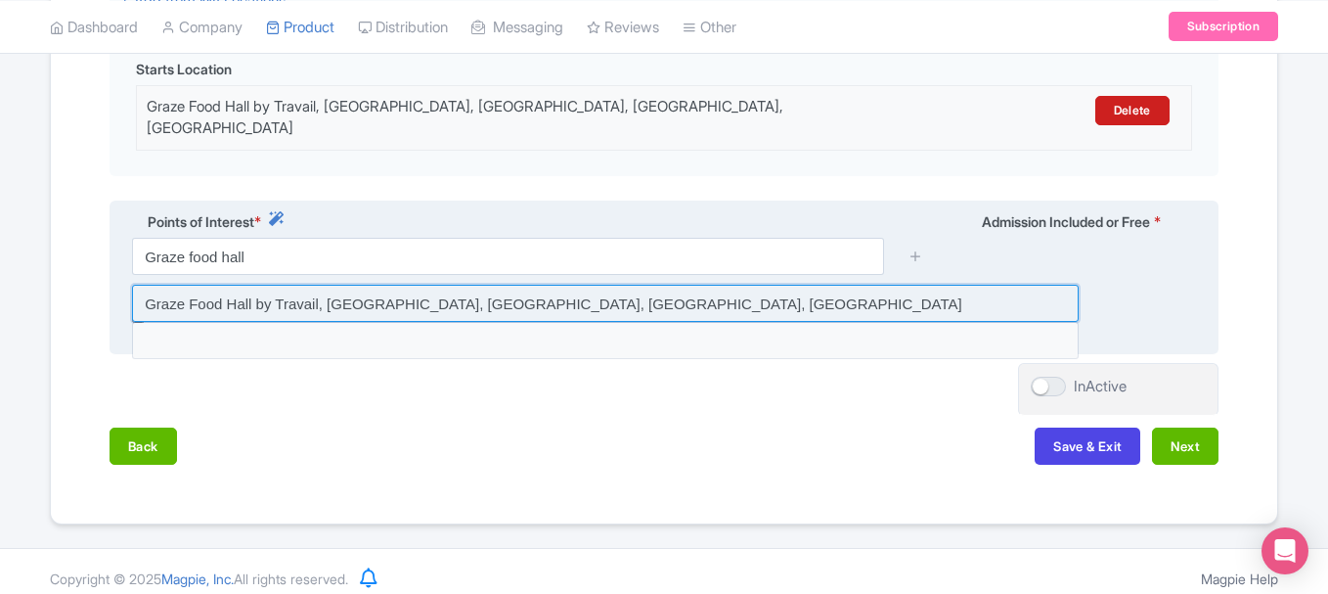
click at [381, 286] on input at bounding box center [605, 303] width 947 height 37
type input "Graze Food Hall by Travail, North 4th Street, Minneapolis, MN, USA"
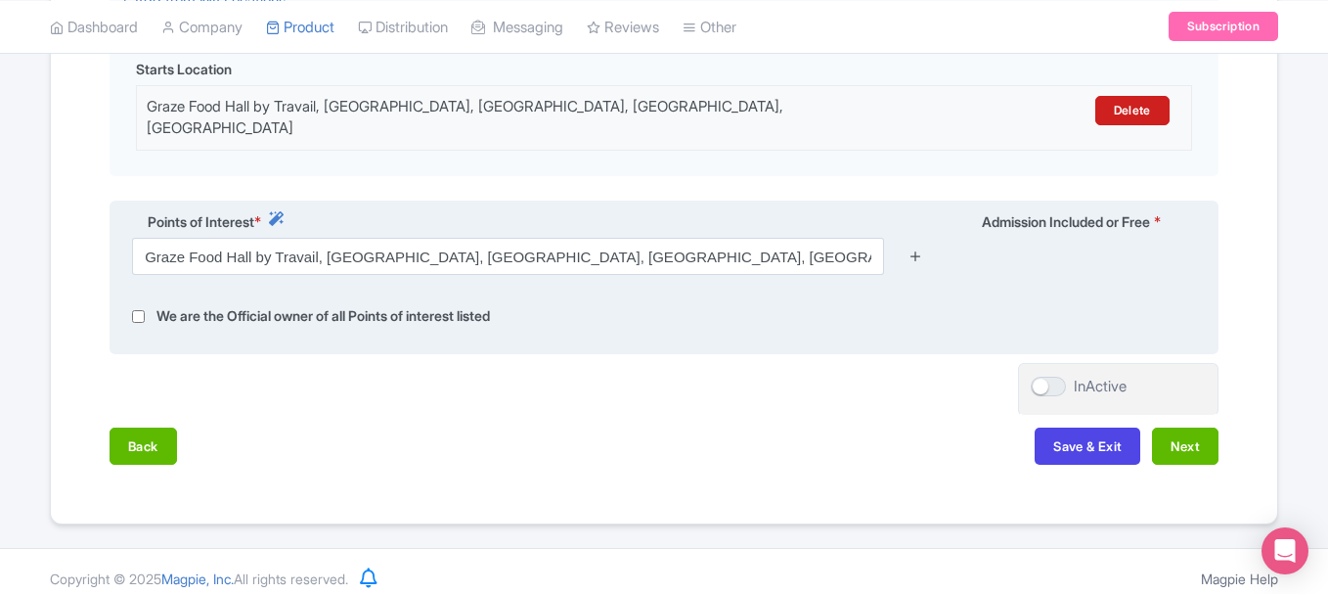
click at [918, 248] on icon at bounding box center [916, 255] width 15 height 15
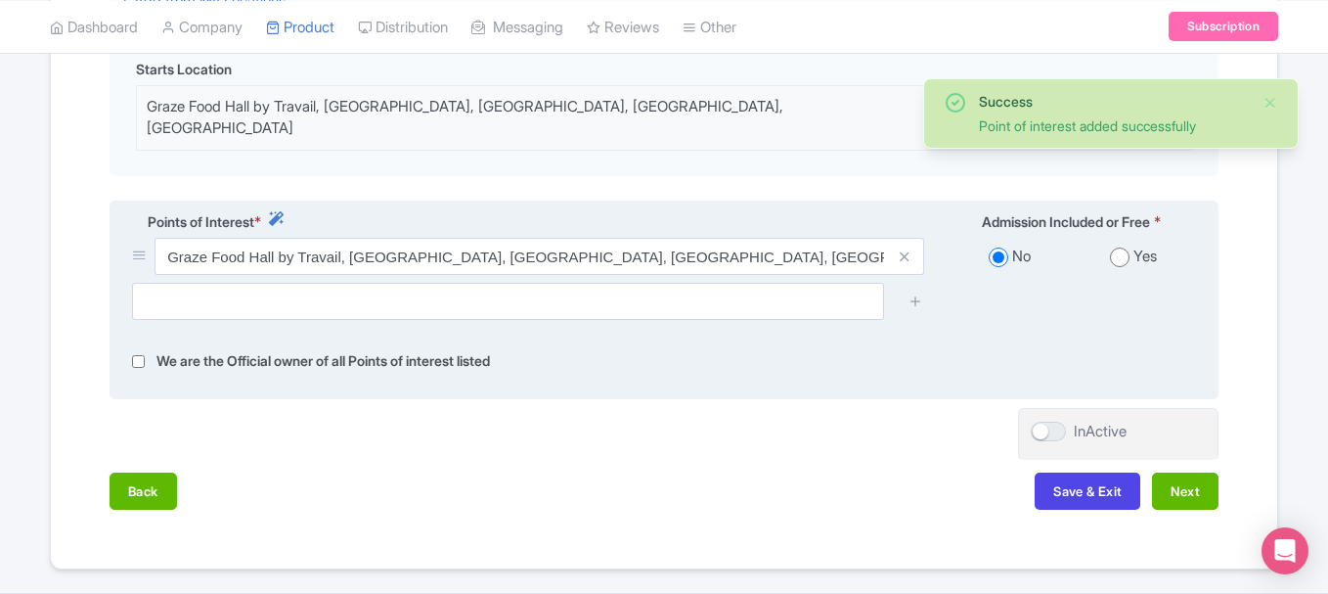
click at [1119, 247] on input "radio" at bounding box center [1120, 257] width 20 height 20
radio input "true"
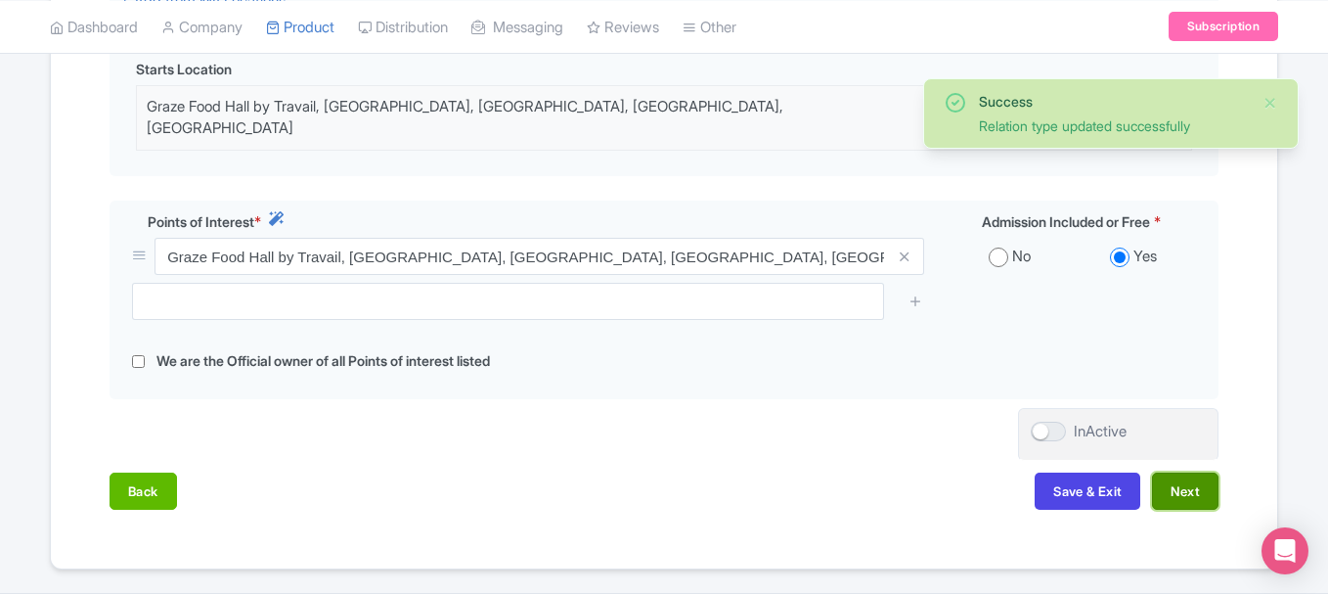
click at [1178, 479] on button "Next" at bounding box center [1185, 490] width 67 height 37
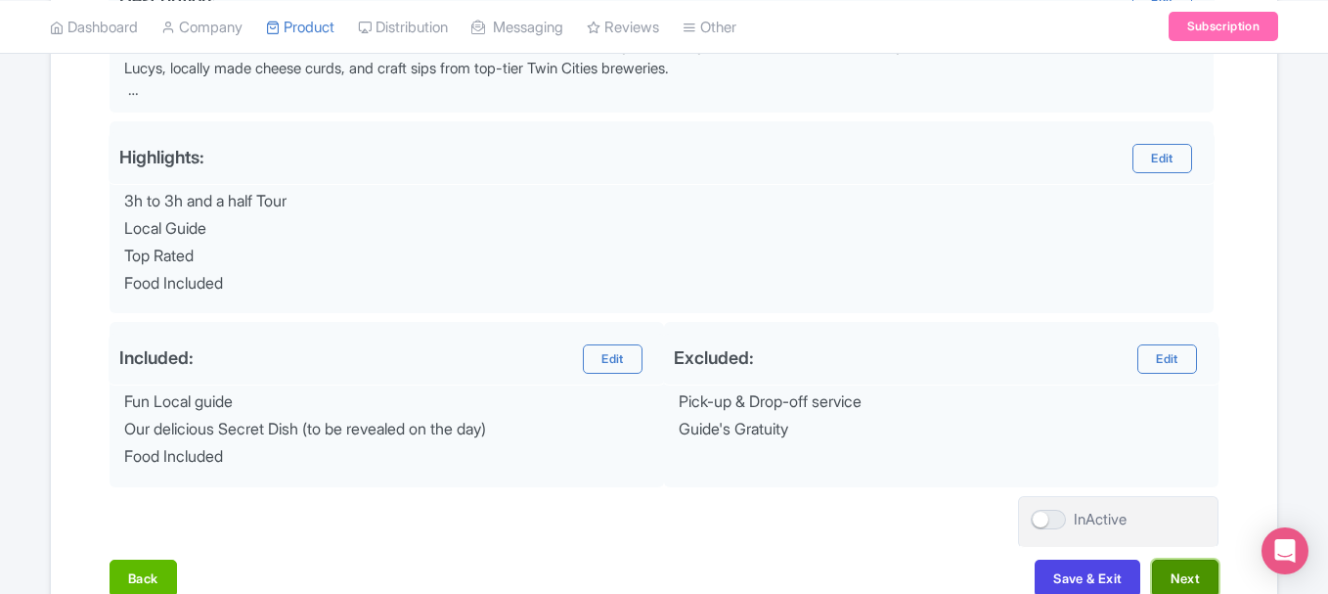
click at [1182, 574] on button "Next" at bounding box center [1185, 578] width 67 height 37
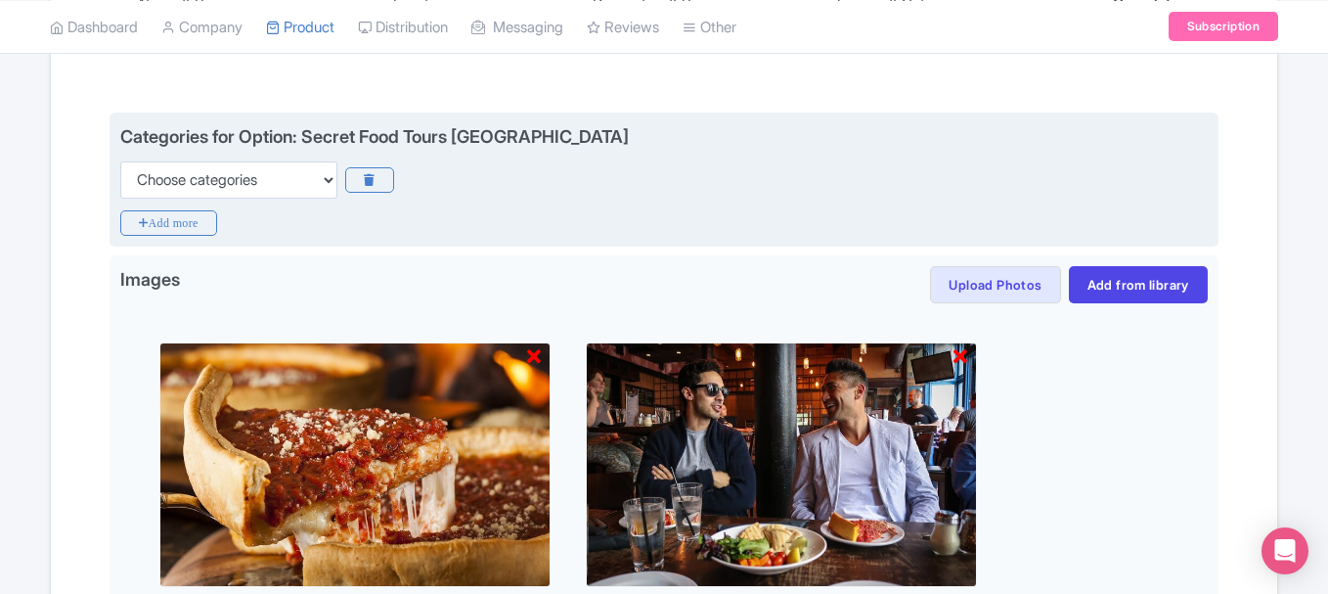
scroll to position [404, 0]
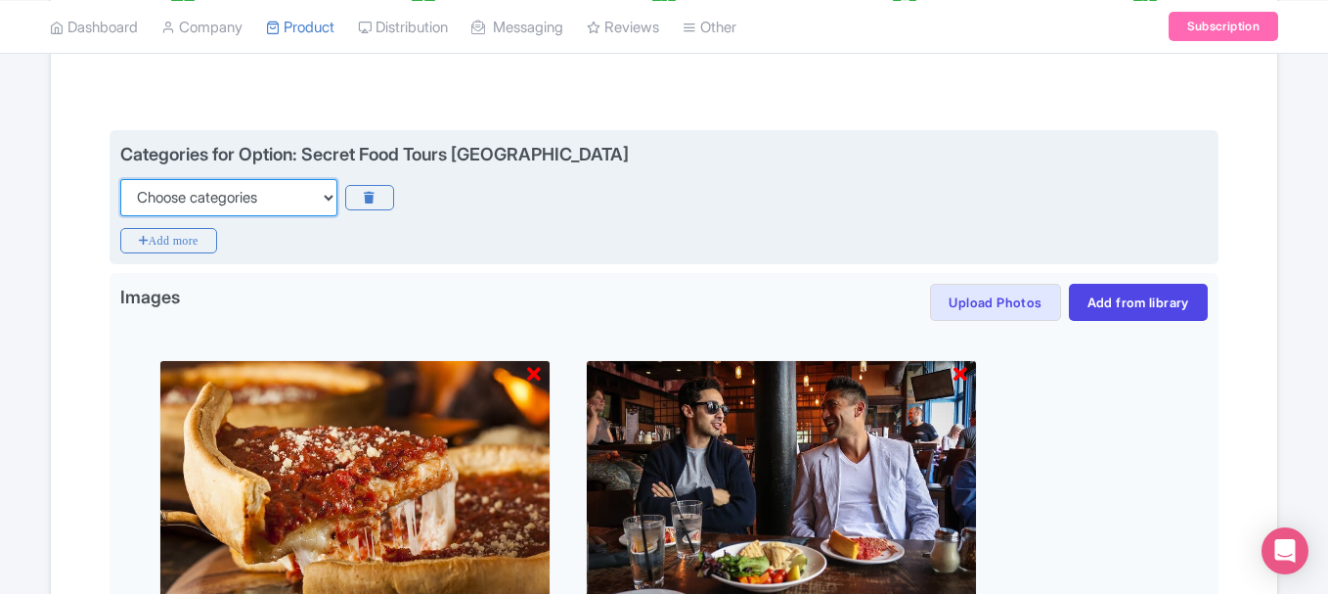
click at [201, 208] on select "Choose categories Adults Only Animals Audio Guide Beaches Bike Tours Boat Tours…" at bounding box center [228, 197] width 217 height 37
select select "food"
click at [120, 179] on select "Choose categories Adults Only Animals Audio Guide Beaches Bike Tours Boat Tours…" at bounding box center [228, 197] width 217 height 37
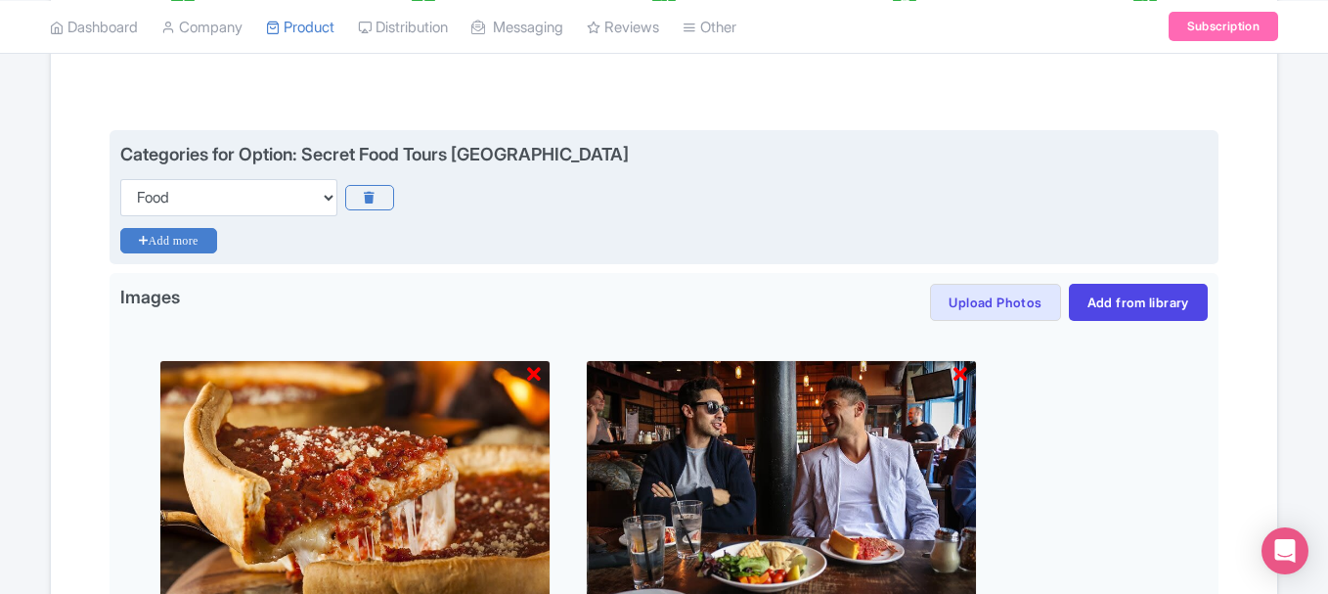
click at [202, 231] on icon "Add more" at bounding box center [168, 240] width 97 height 25
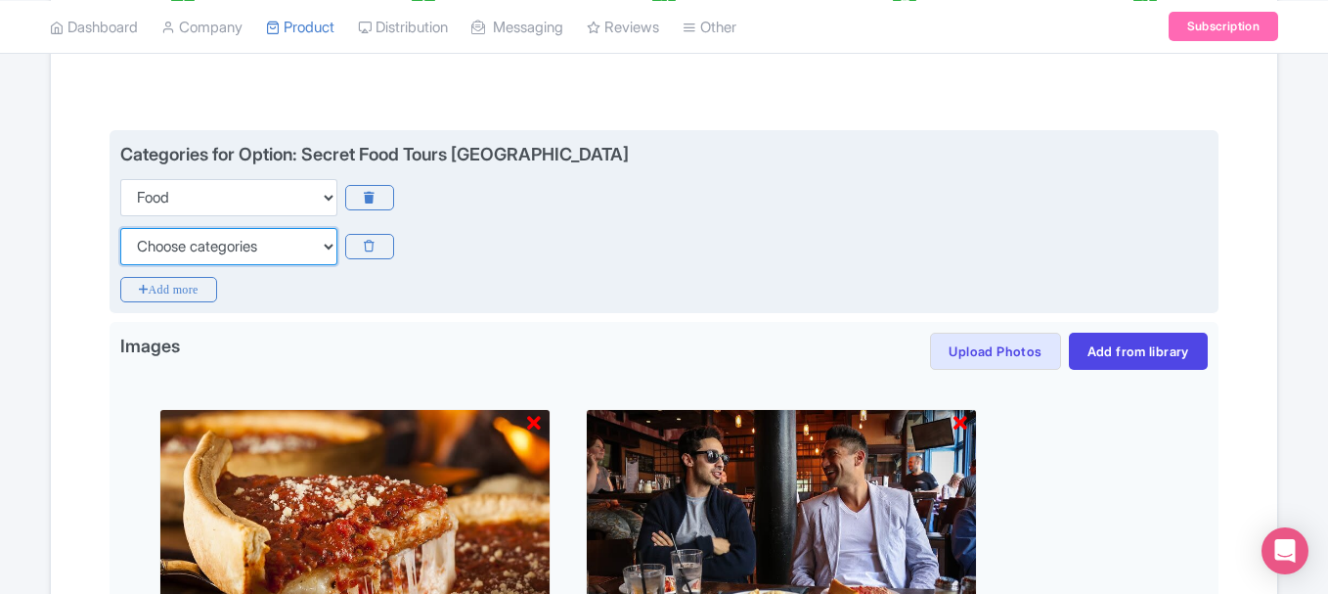
click at [250, 244] on select "Choose categories Adults Only Animals Audio Guide Beaches Bike Tours Boat Tours…" at bounding box center [228, 246] width 217 height 37
select select "walking-tours"
click at [120, 228] on select "Choose categories Adults Only Animals Audio Guide Beaches Bike Tours Boat Tours…" at bounding box center [228, 246] width 217 height 37
click at [192, 286] on icon "Add more" at bounding box center [168, 289] width 97 height 25
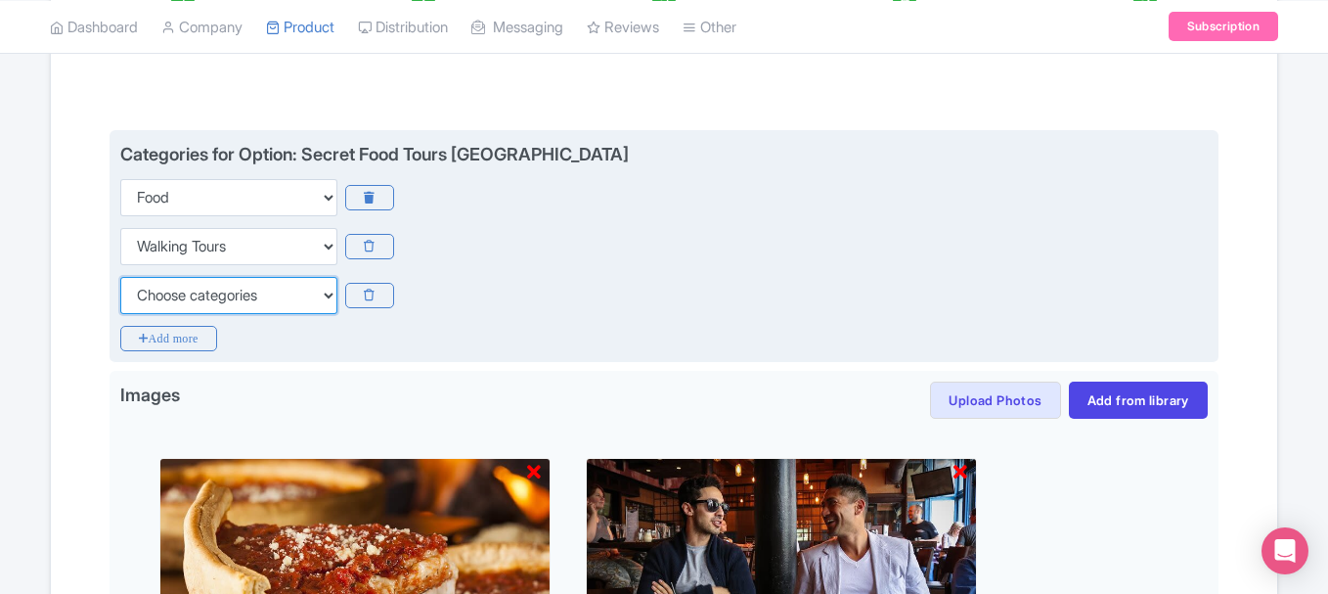
click at [194, 293] on select "Choose categories Adults Only Animals Audio Guide Beaches Bike Tours Boat Tours…" at bounding box center [228, 295] width 217 height 37
select select "family-friendly"
click at [120, 277] on select "Choose categories Adults Only Animals Audio Guide Beaches Bike Tours Boat Tours…" at bounding box center [228, 295] width 217 height 37
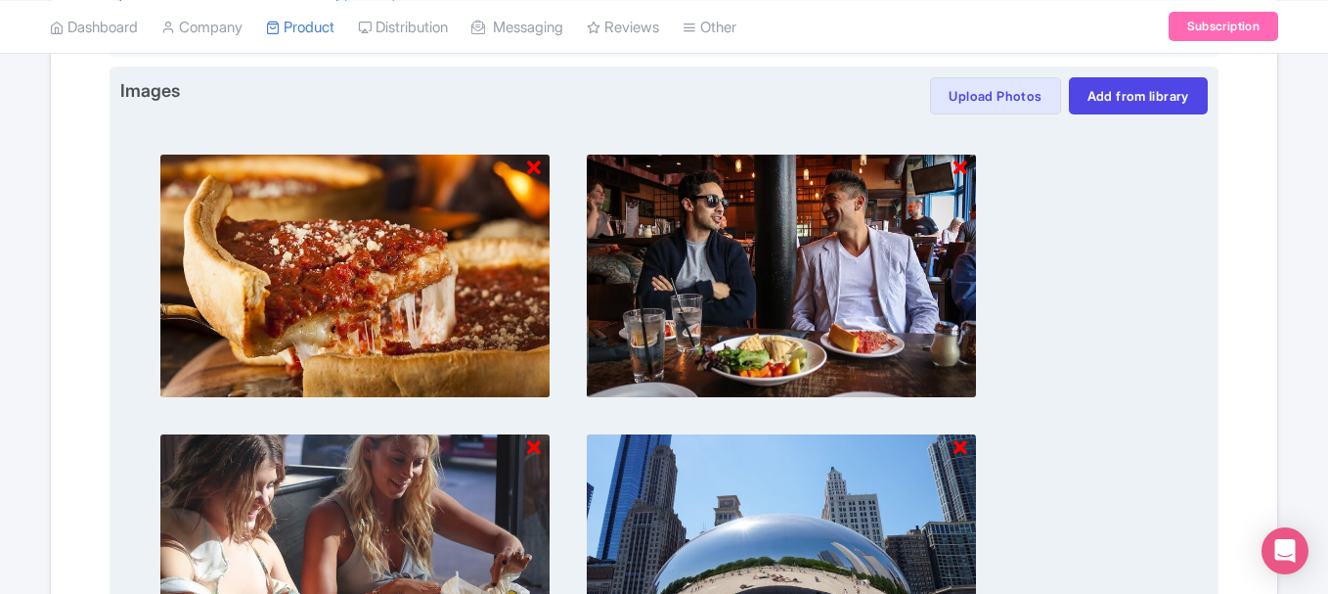
scroll to position [709, 0]
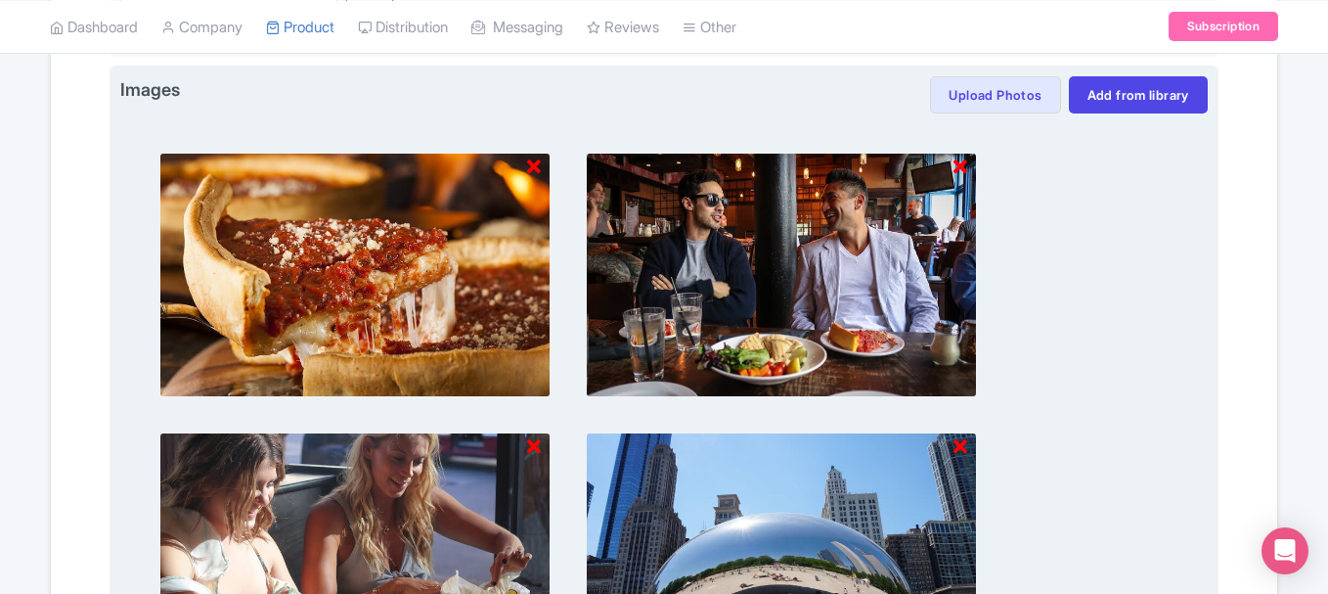
click at [536, 167] on icon at bounding box center [534, 167] width 14 height 20
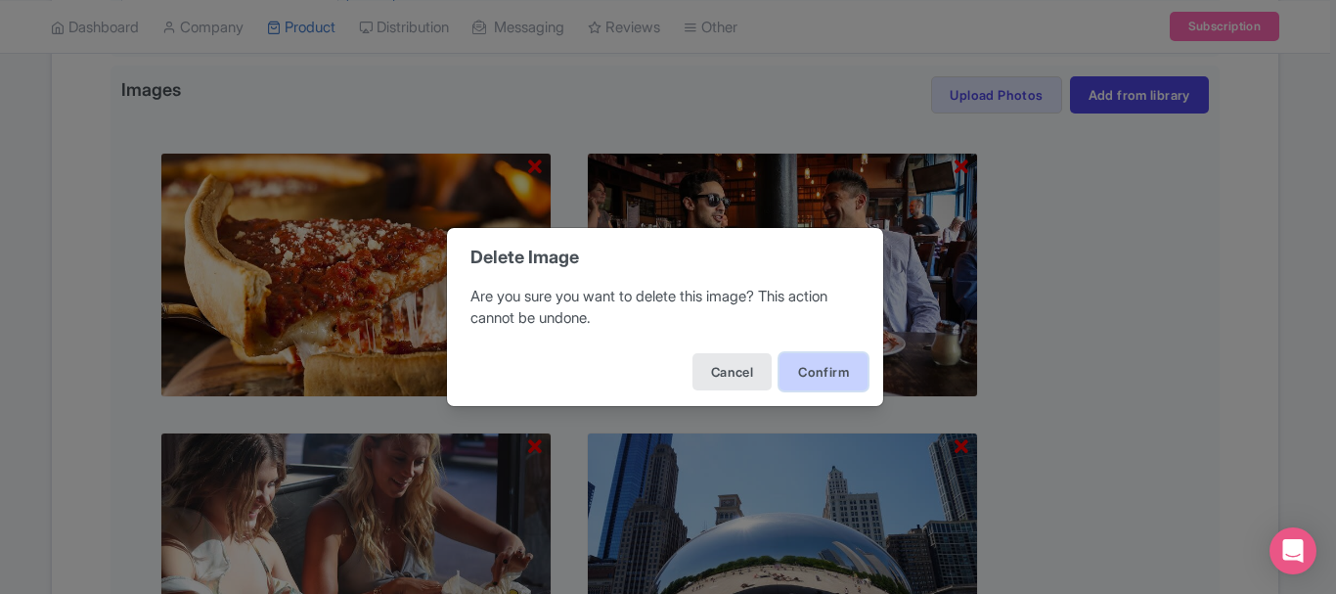
click at [844, 370] on button "Confirm" at bounding box center [824, 371] width 88 height 37
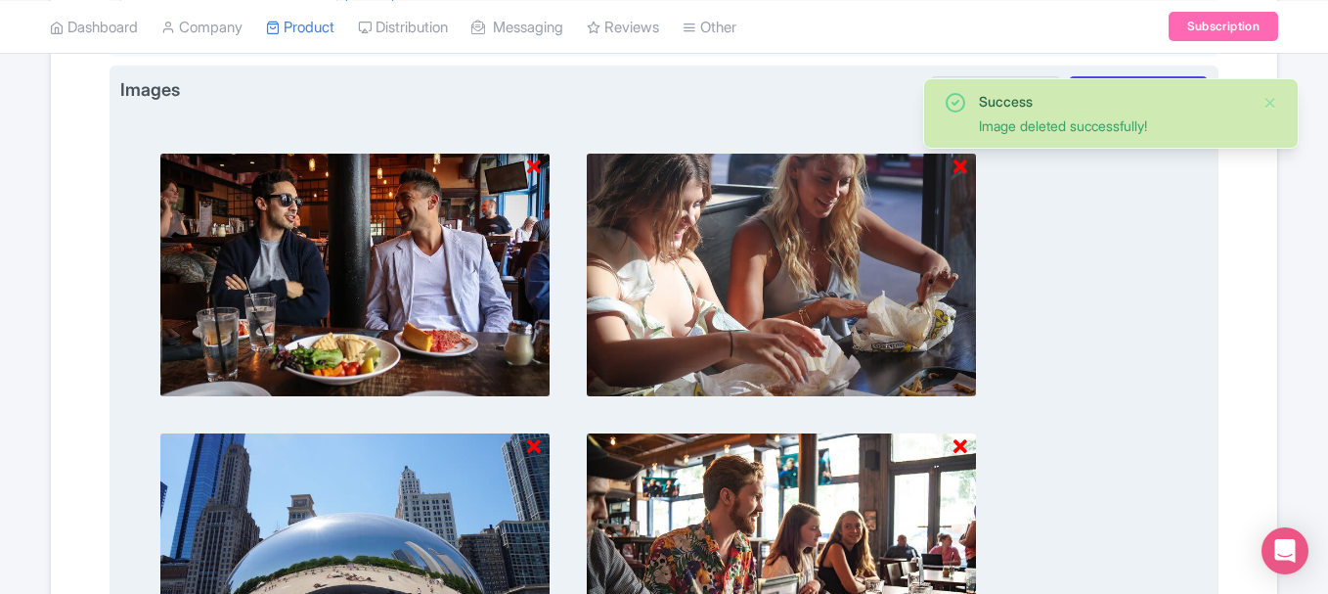
click at [541, 161] on icon at bounding box center [534, 167] width 14 height 20
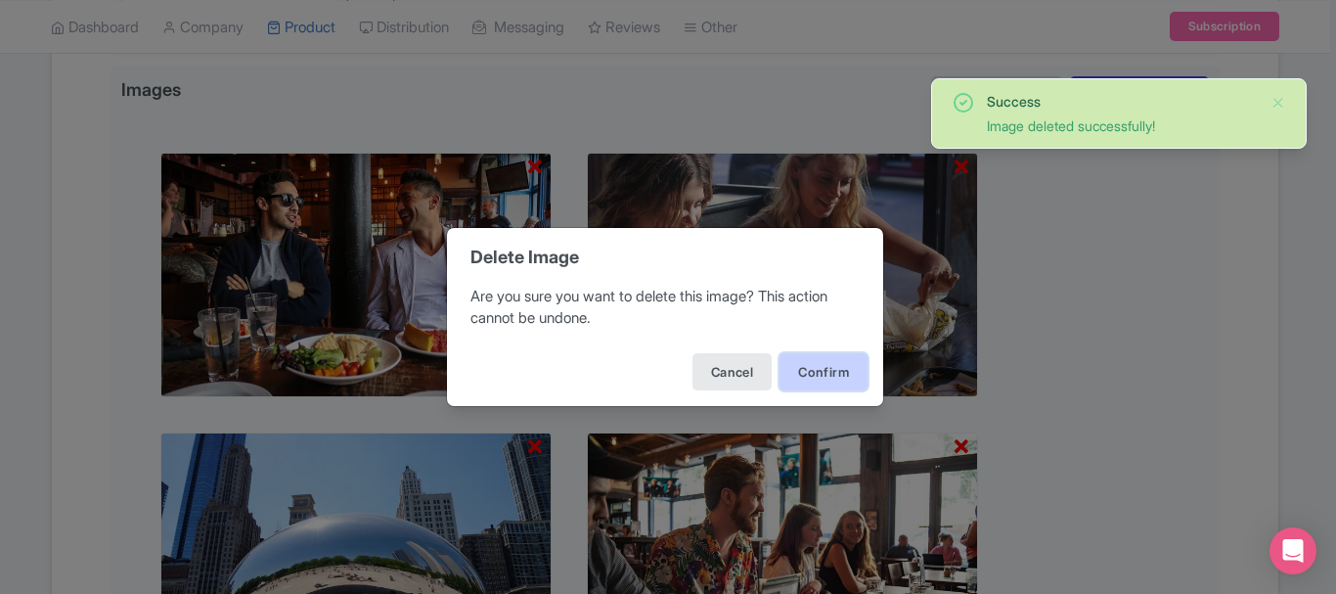
click at [827, 360] on button "Confirm" at bounding box center [824, 371] width 88 height 37
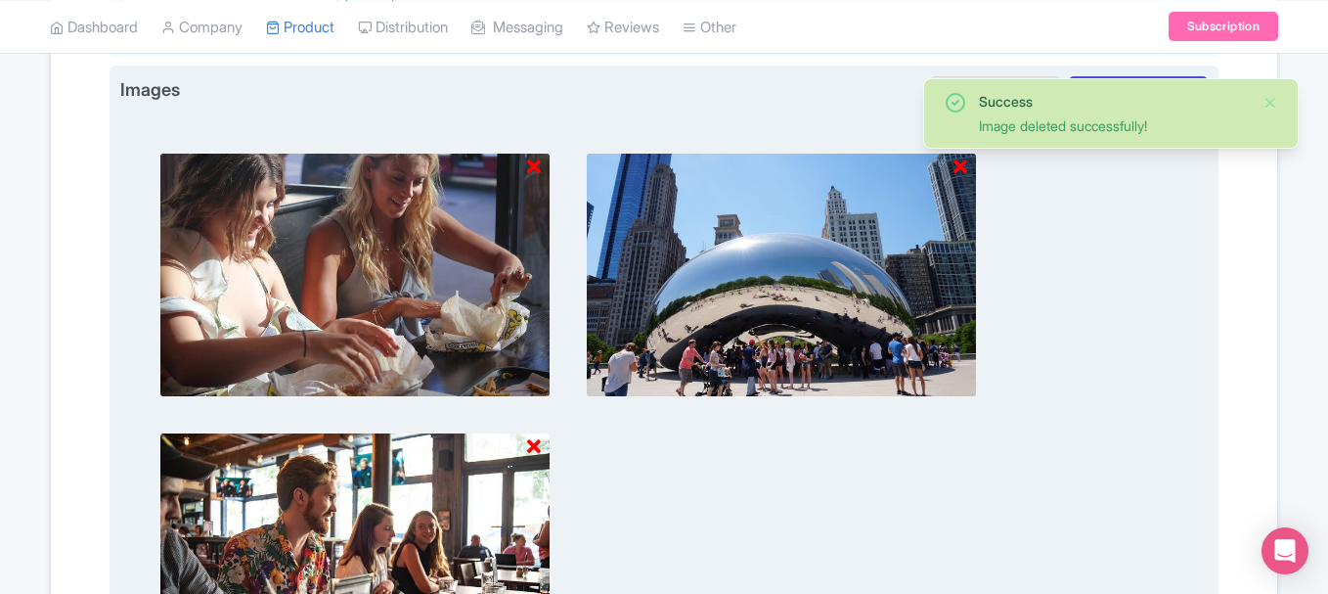
click at [538, 165] on icon at bounding box center [534, 167] width 14 height 20
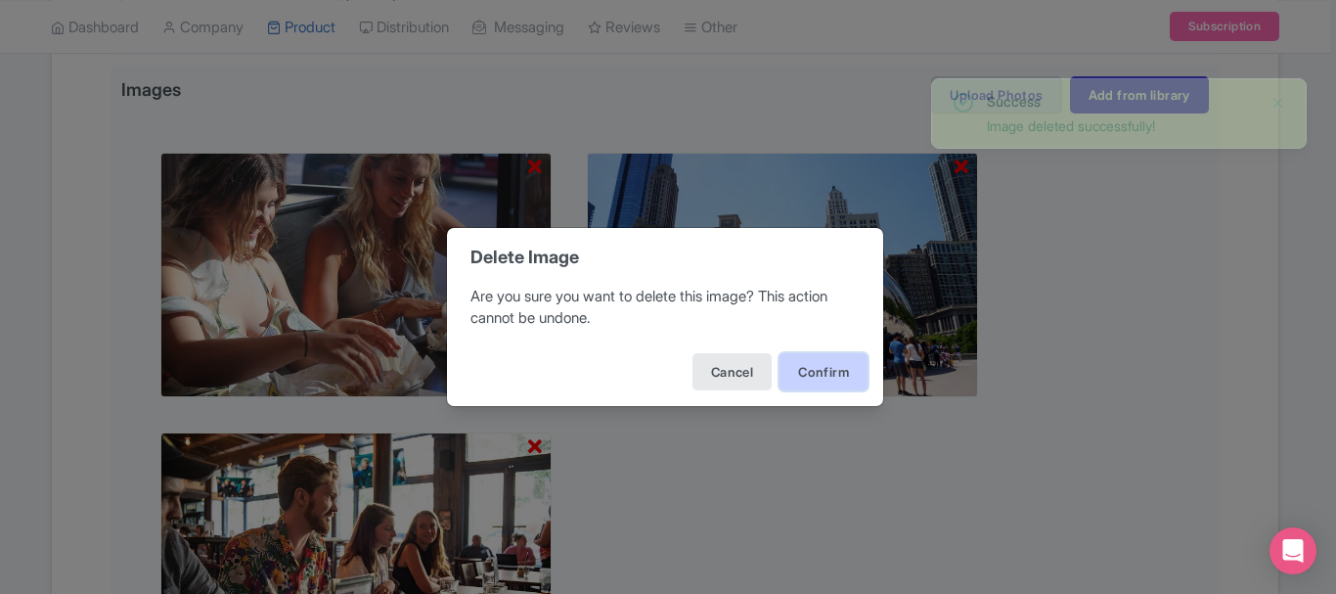
click at [828, 387] on button "Confirm" at bounding box center [824, 371] width 88 height 37
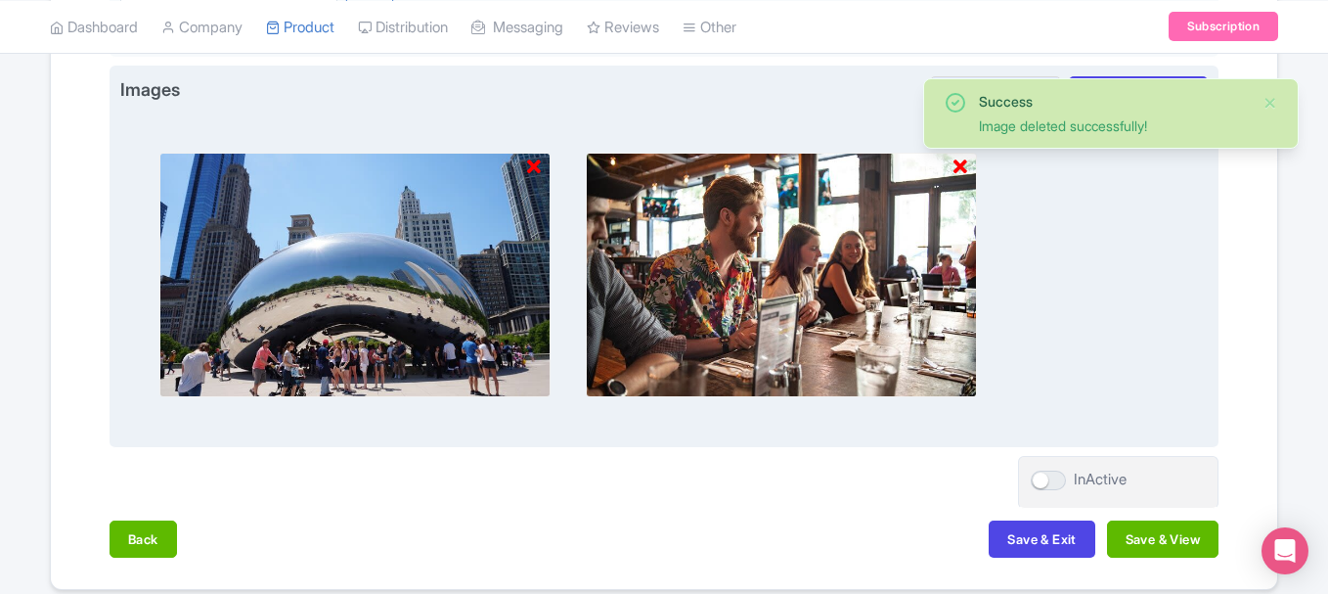
click at [533, 164] on icon at bounding box center [534, 167] width 14 height 20
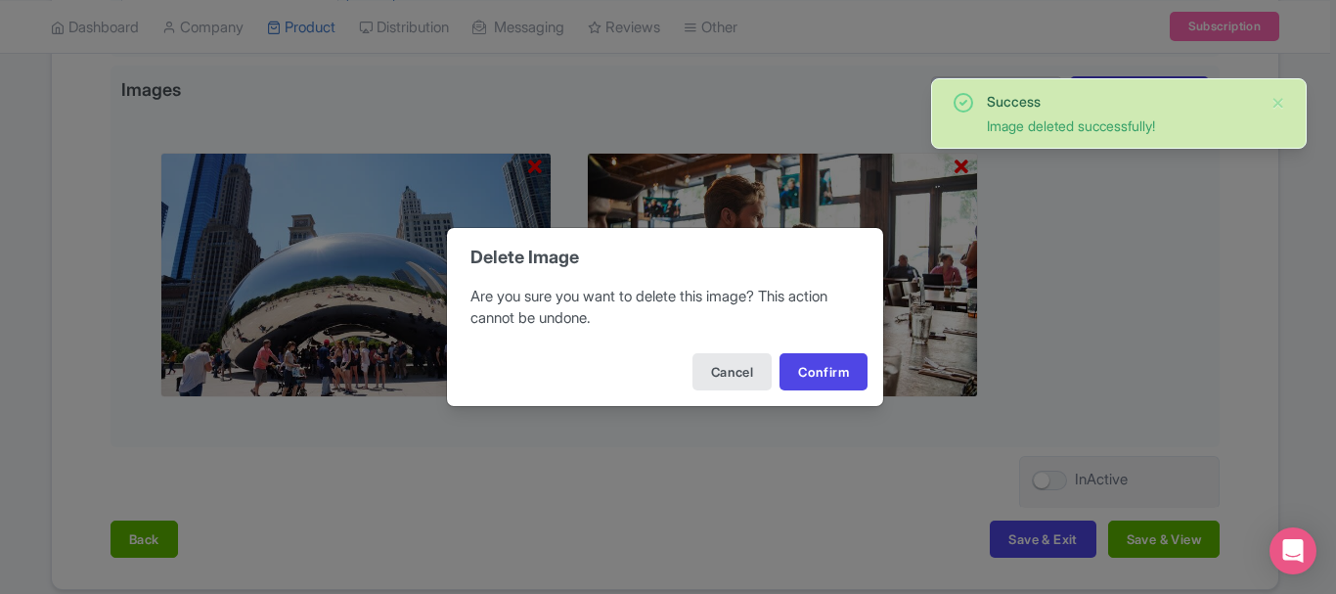
click at [871, 389] on div "Cancel Confirm" at bounding box center [665, 371] width 436 height 68
click at [857, 379] on button "Confirm" at bounding box center [824, 371] width 88 height 37
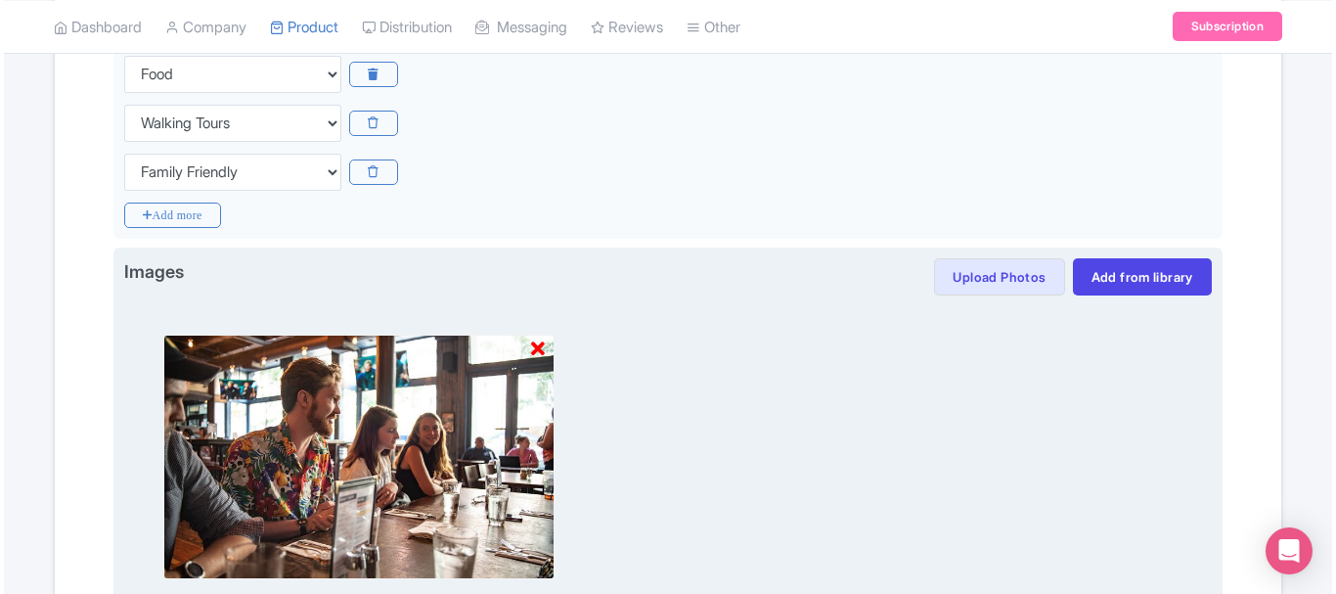
scroll to position [530, 0]
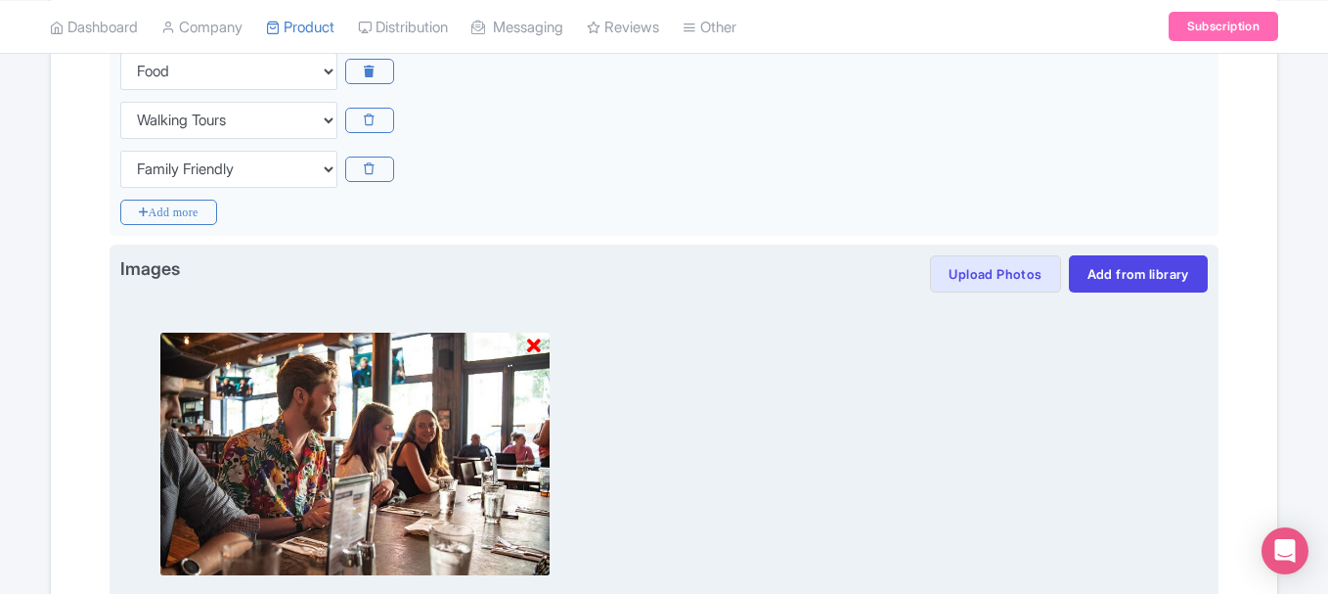
click at [543, 345] on img at bounding box center [354, 454] width 391 height 245
click at [536, 345] on icon at bounding box center [534, 346] width 14 height 20
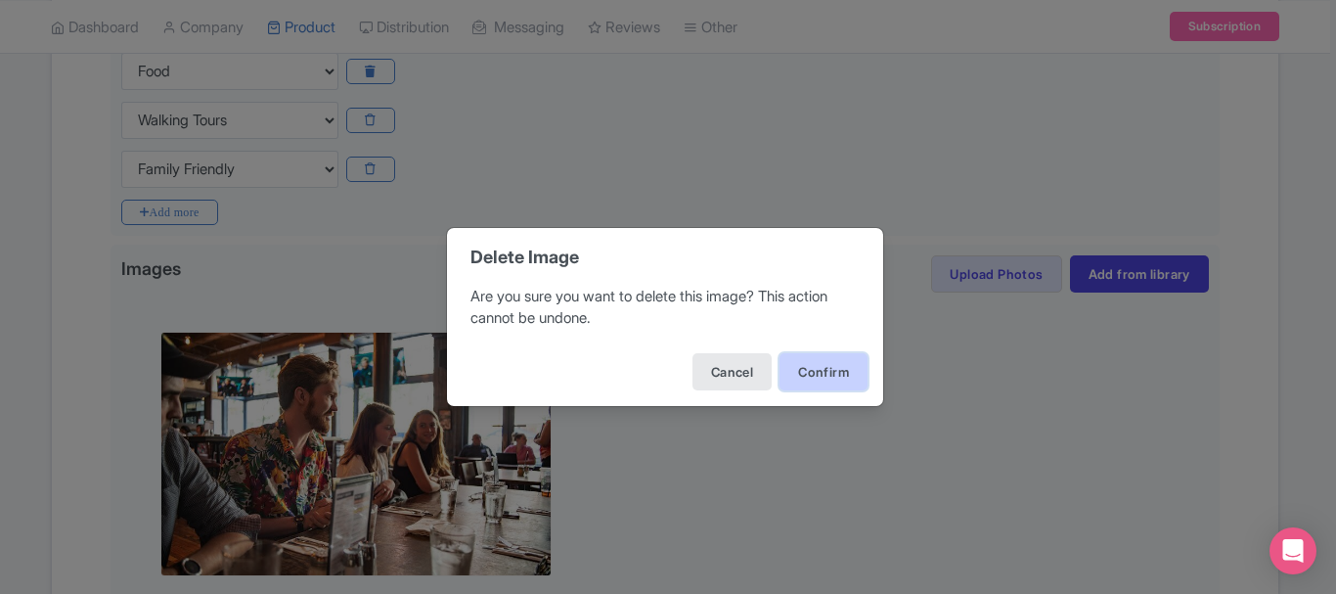
click at [836, 365] on button "Confirm" at bounding box center [824, 371] width 88 height 37
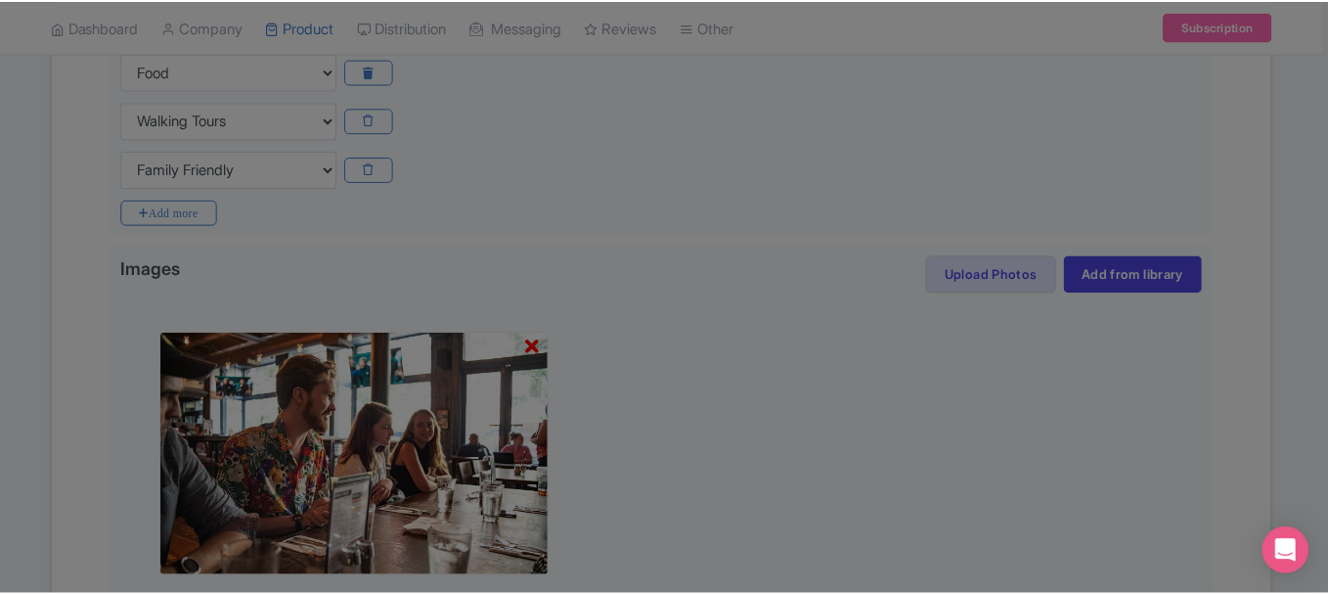
scroll to position [514, 0]
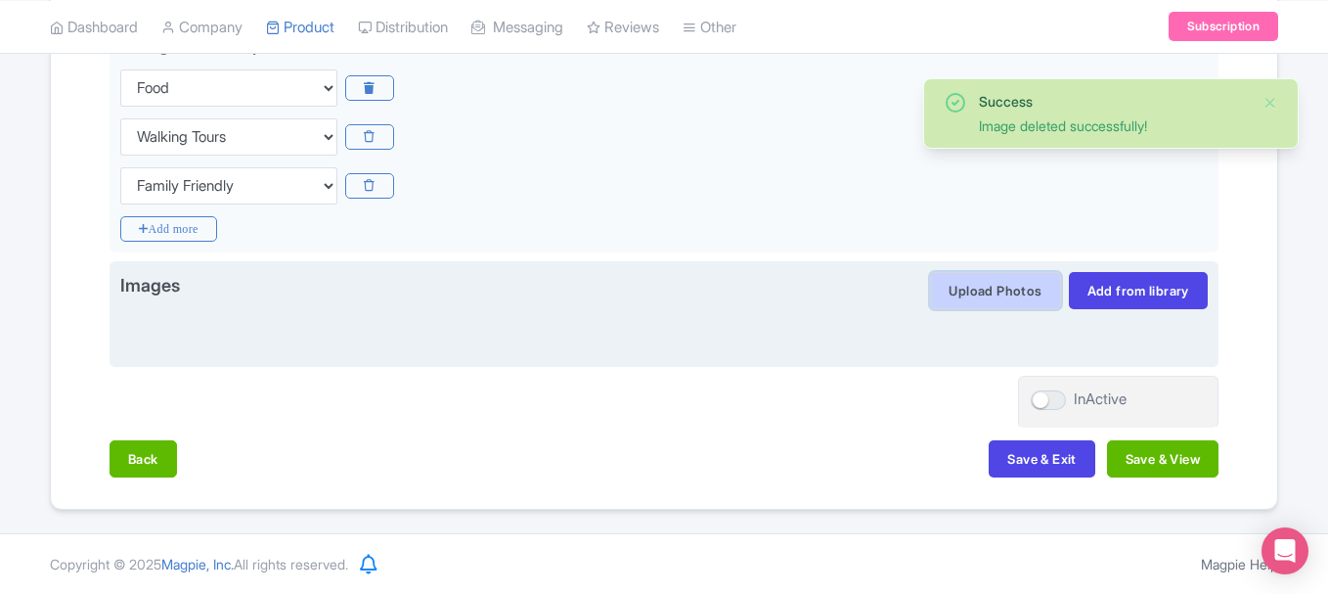
click at [951, 286] on button "Upload Photos" at bounding box center [995, 290] width 130 height 37
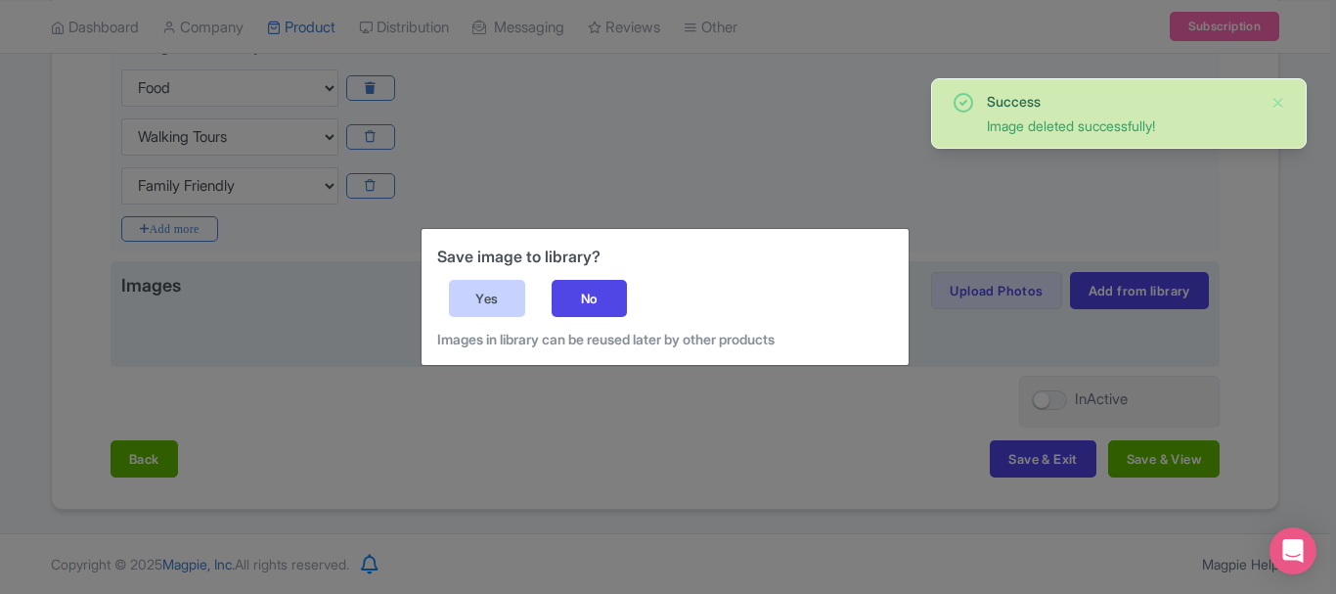
click at [467, 295] on div "Yes" at bounding box center [487, 298] width 76 height 37
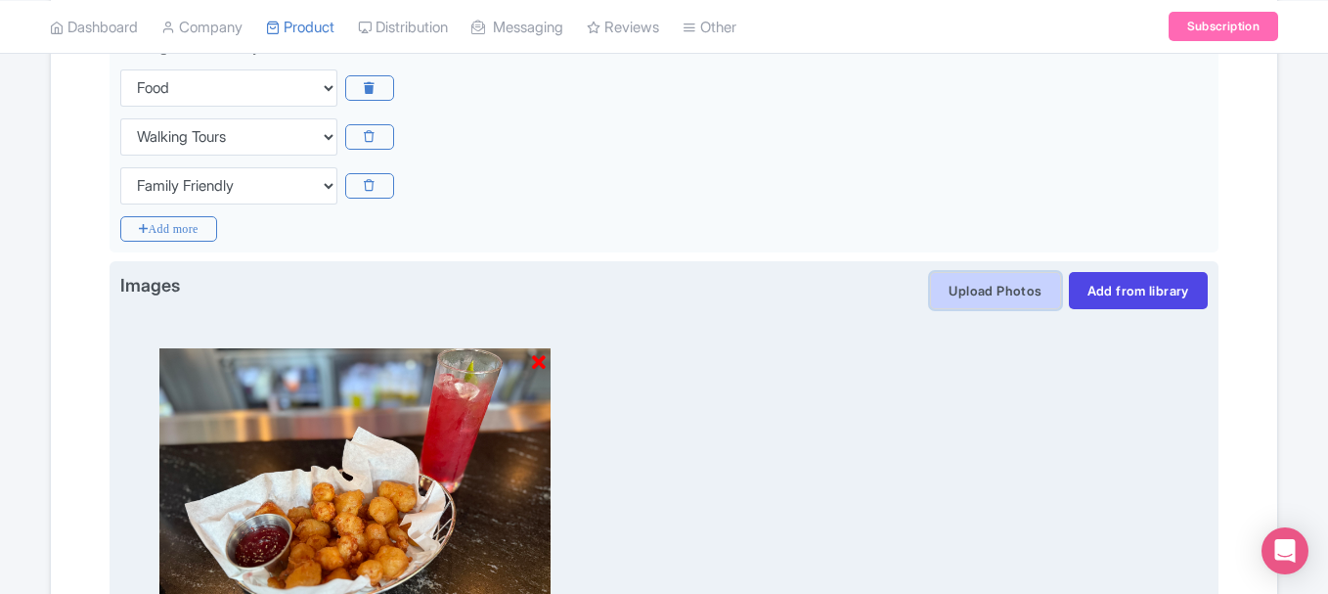
click at [996, 290] on button "Upload Photos" at bounding box center [995, 290] width 130 height 37
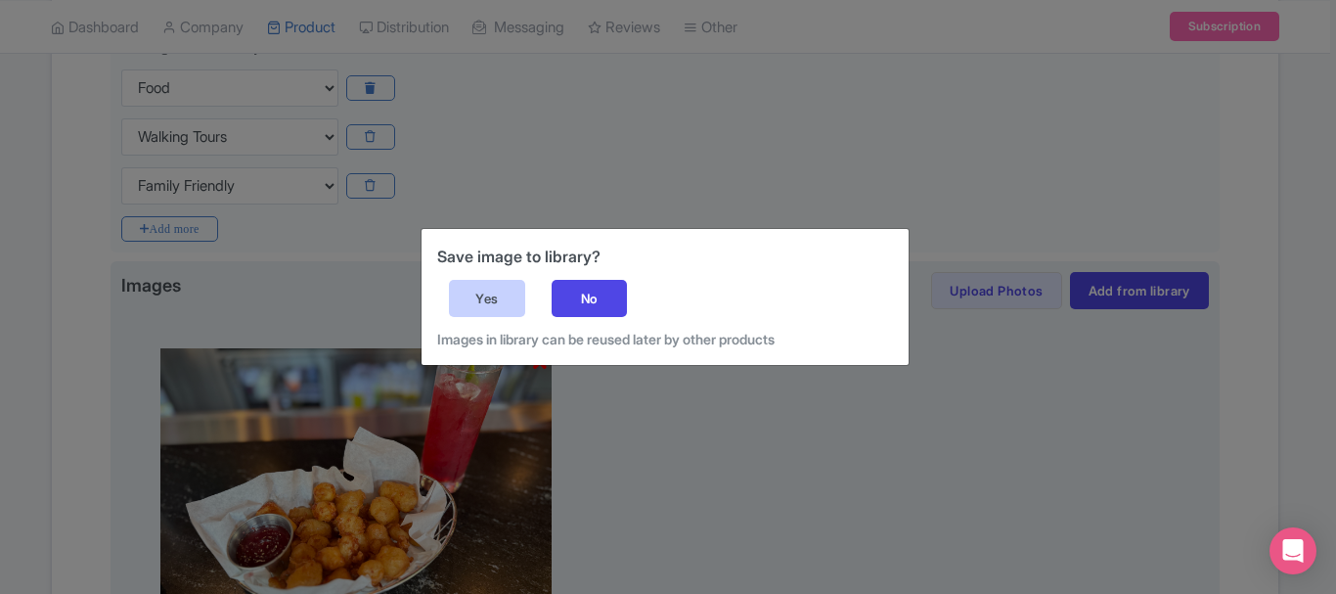
click at [515, 288] on div "Yes" at bounding box center [487, 298] width 76 height 37
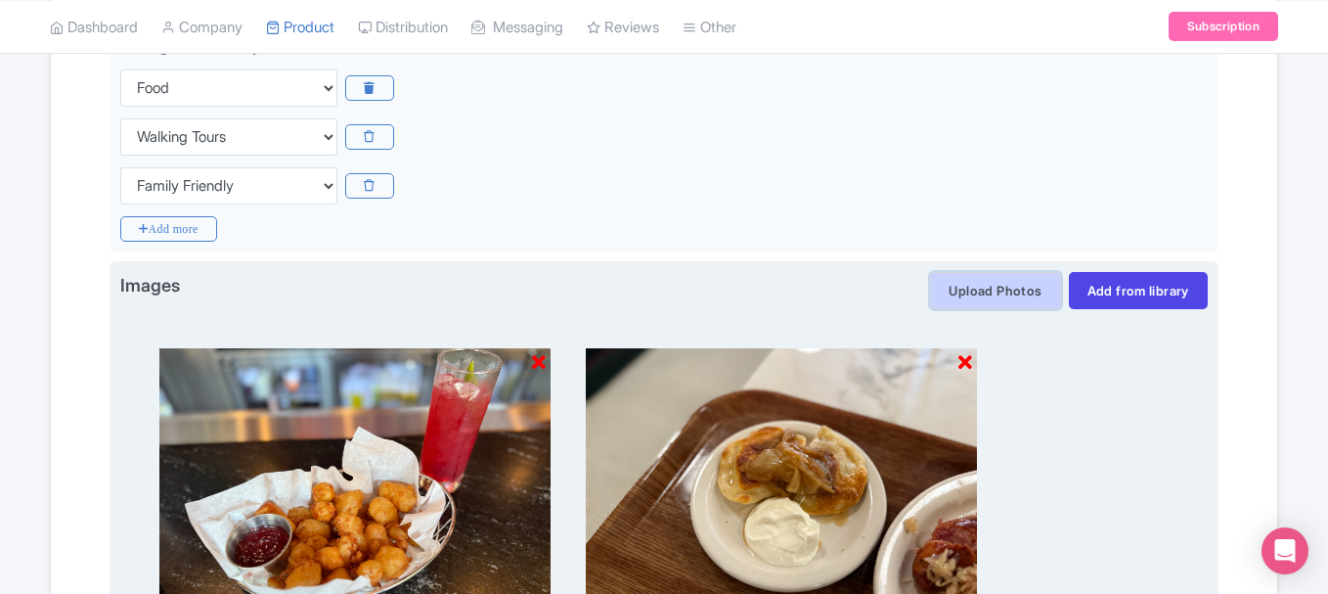
click at [1026, 285] on button "Upload Photos" at bounding box center [995, 290] width 130 height 37
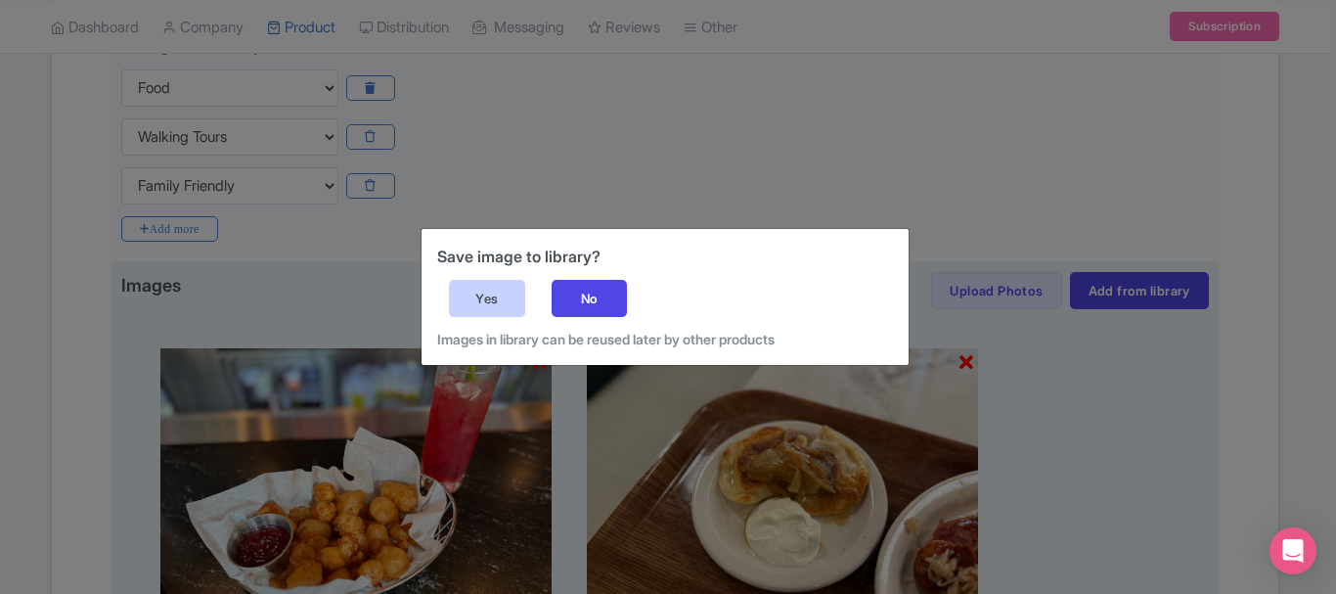
click at [512, 288] on div "Yes" at bounding box center [487, 298] width 76 height 37
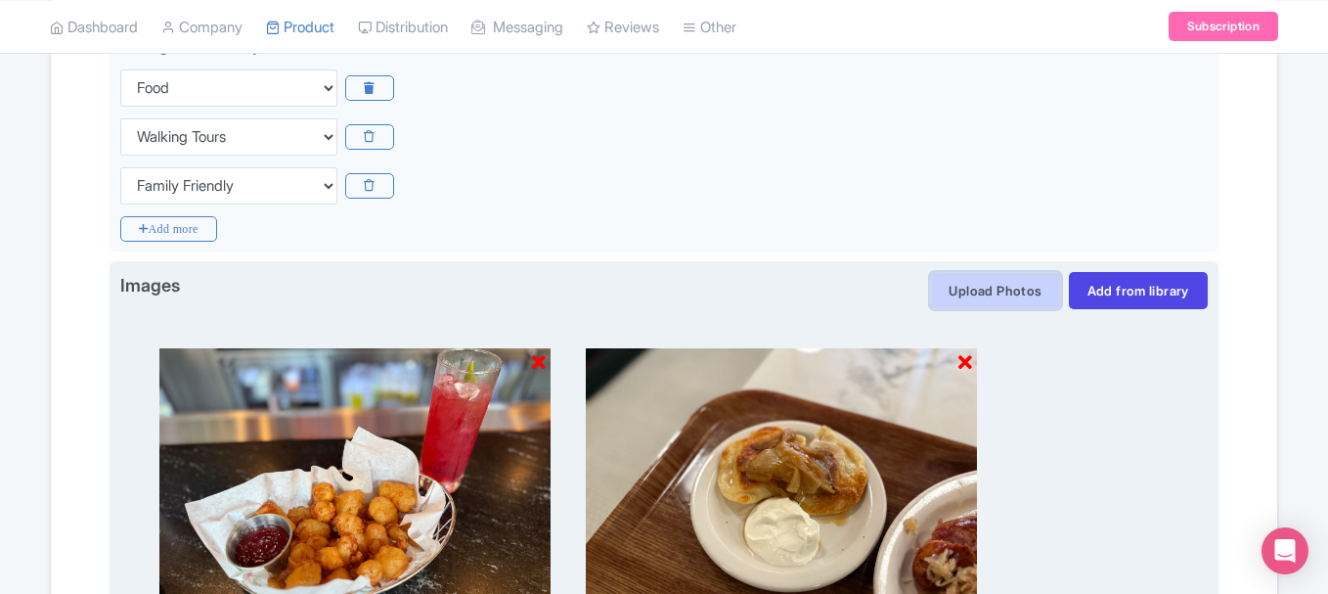
click at [1026, 282] on button "Upload Photos" at bounding box center [995, 290] width 130 height 37
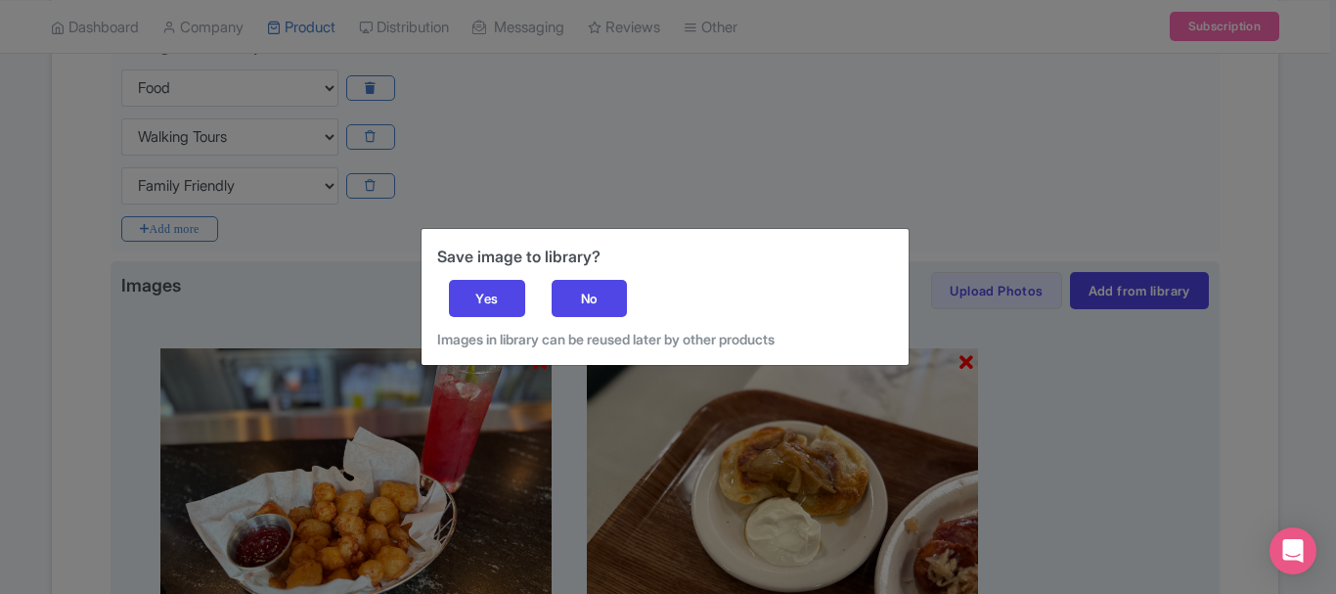
click at [433, 304] on div "Save image to library? Yes No Images in library can be reused later by other pr…" at bounding box center [665, 297] width 487 height 136
click at [463, 304] on div "Yes" at bounding box center [487, 298] width 76 height 37
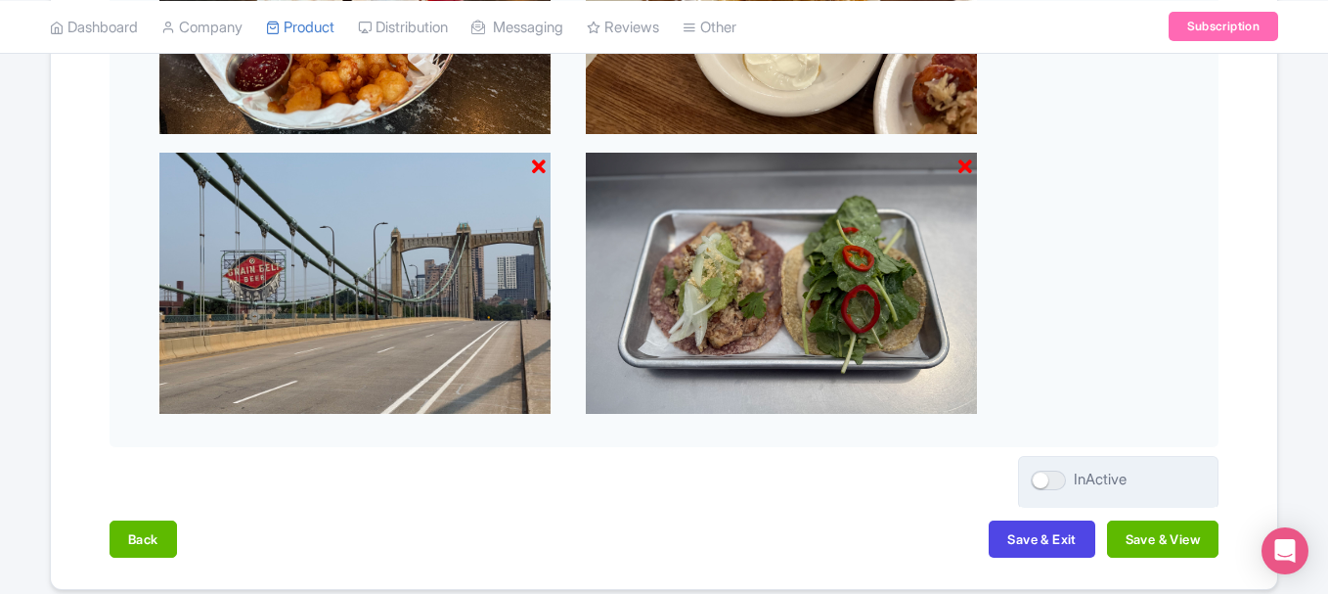
scroll to position [1021, 0]
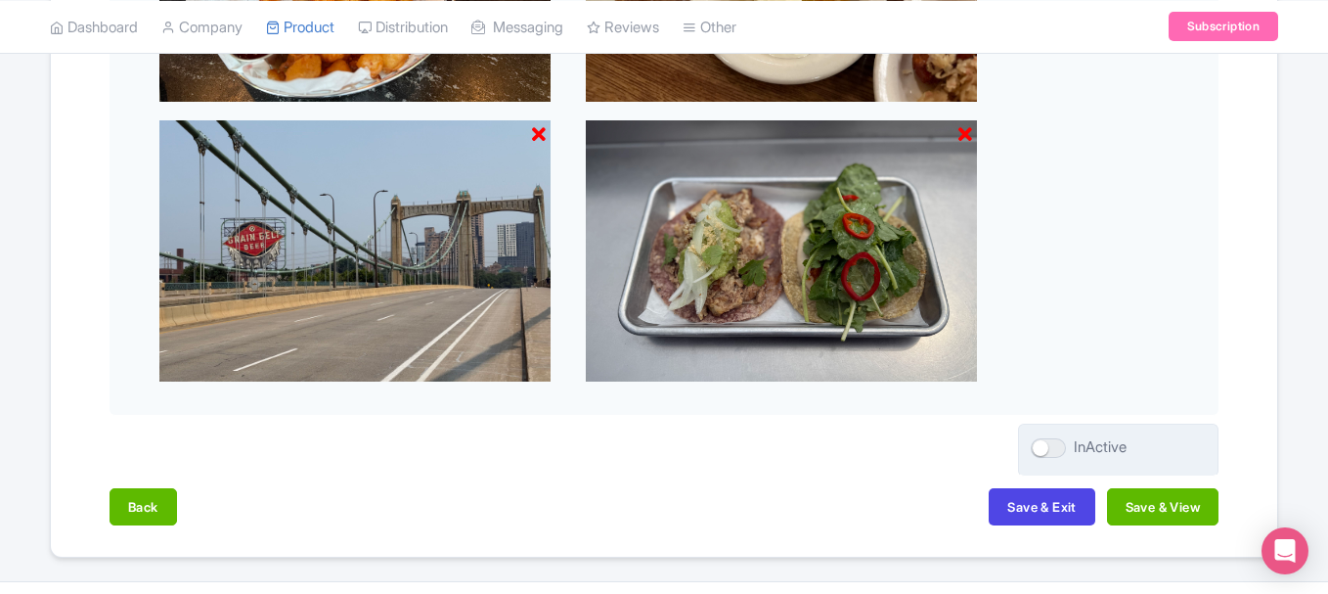
click at [1040, 444] on div at bounding box center [1048, 448] width 35 height 20
click at [1040, 444] on input "InActive" at bounding box center [1037, 447] width 13 height 13
checkbox input "true"
click at [1141, 502] on button "Save & View" at bounding box center [1163, 506] width 112 height 37
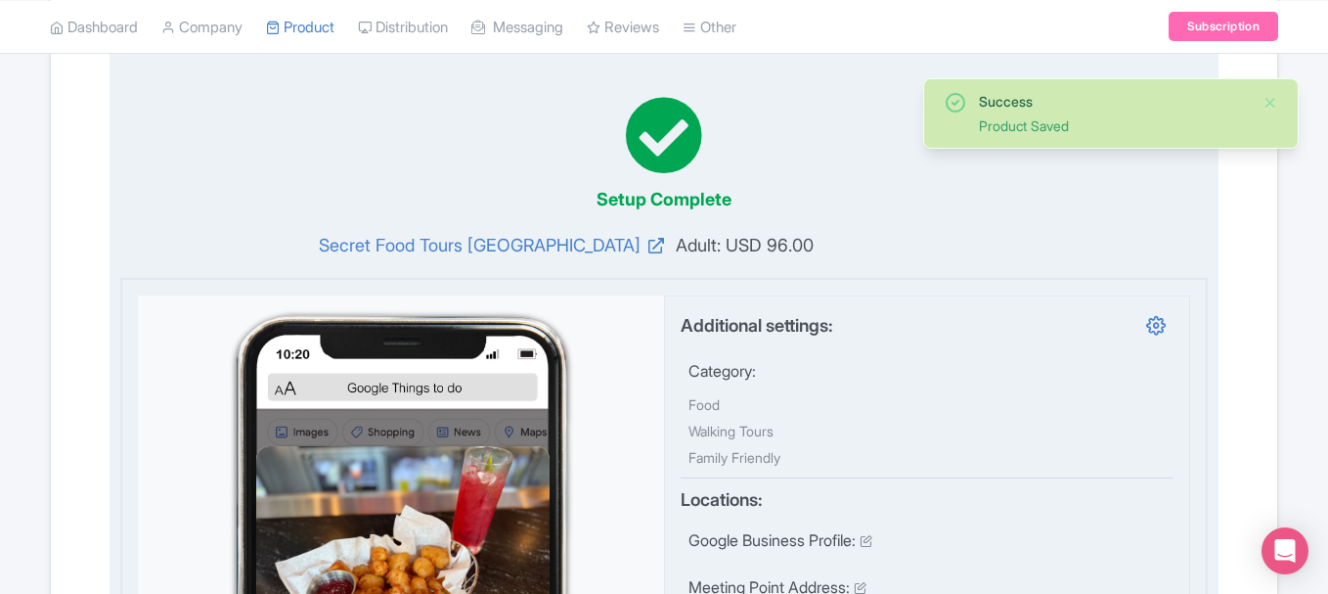
scroll to position [478, 0]
